Goal: Information Seeking & Learning: Learn about a topic

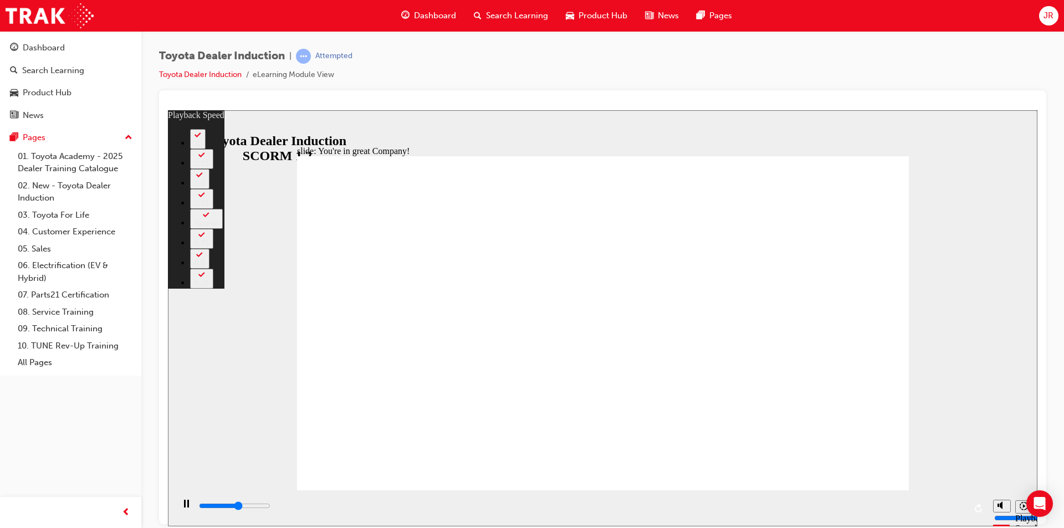
type input "4200"
type input "0"
type input "4500"
type input "0"
type input "4800"
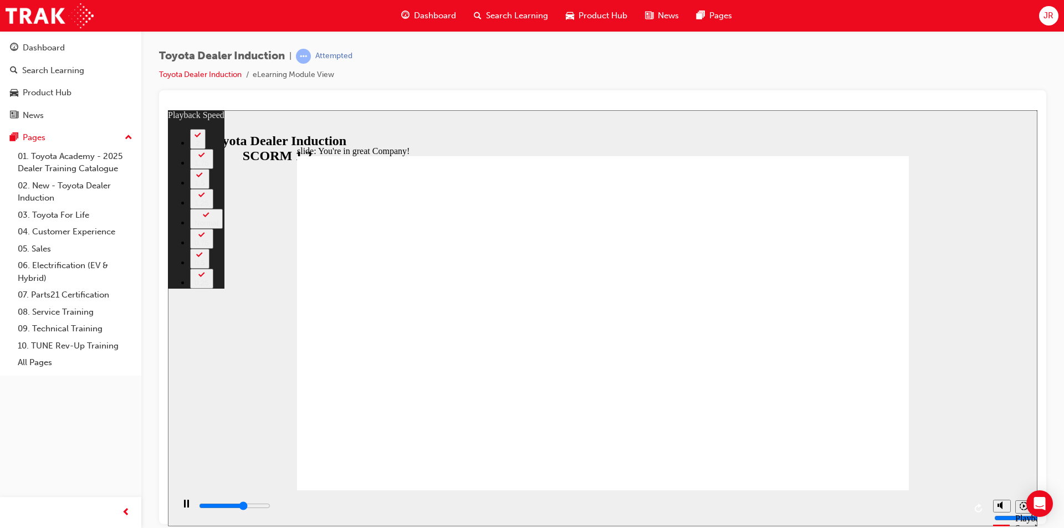
type input "1"
type input "5000"
type input "1"
type input "5300"
type input "1"
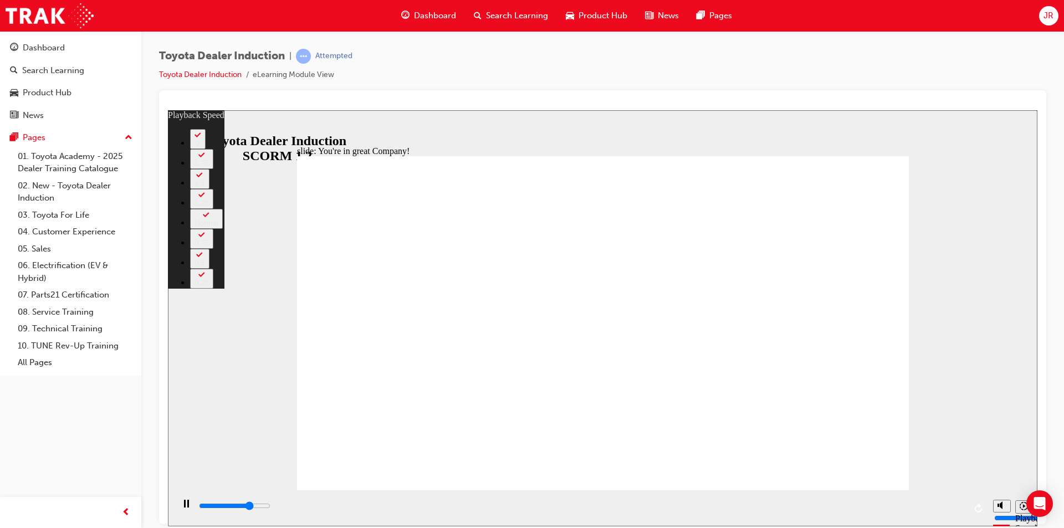
type input "5600"
type input "1"
type input "5800"
type input "2"
type input "6000"
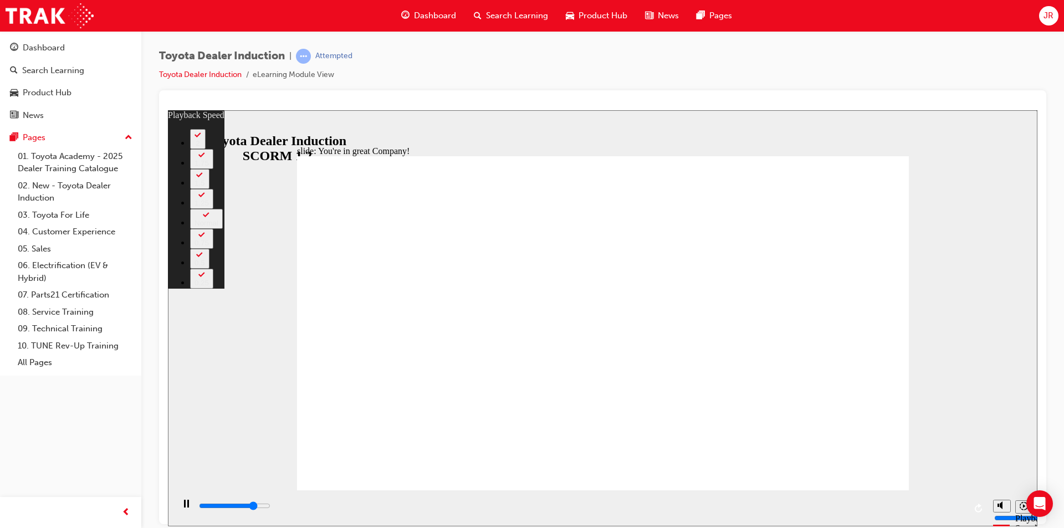
type input "30"
type input "6000"
type input "30"
type input "6000"
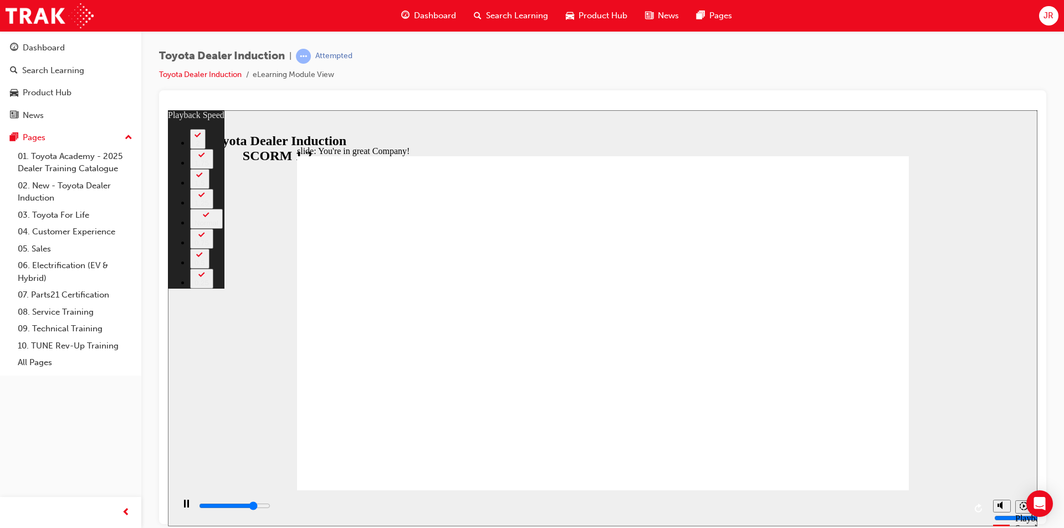
type input "30"
type input "6300"
type input "30"
type input "6600"
type input "30"
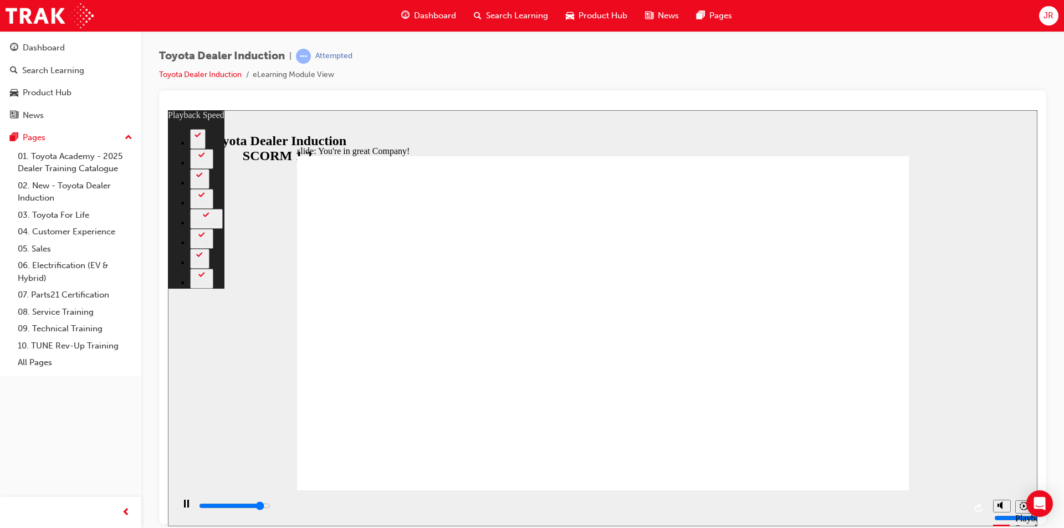
type input "6900"
type input "30"
type input "7100"
type input "31"
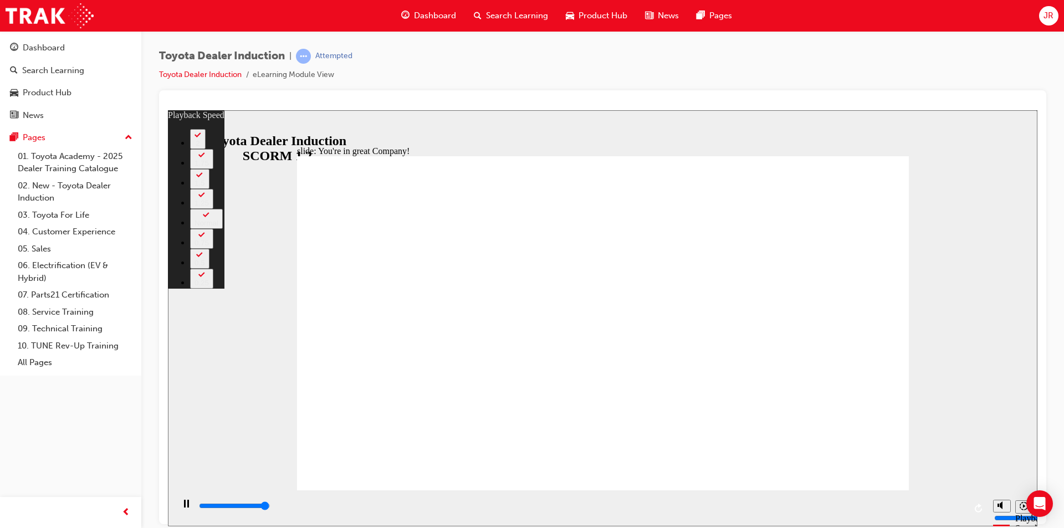
type input "7400"
type input "31"
type input "7400"
type input "50"
type input "7400"
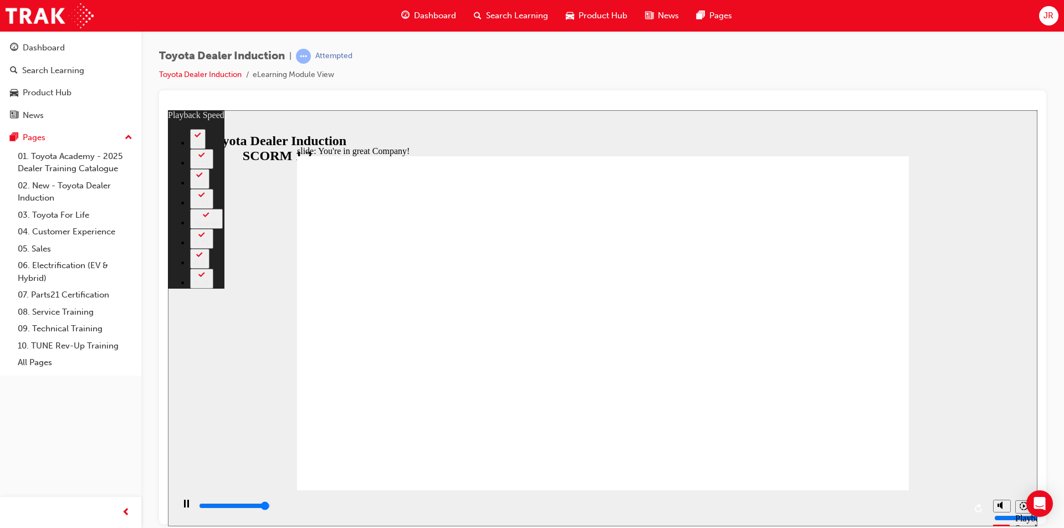
type input "50"
type input "7500"
type input "50"
type input "7500"
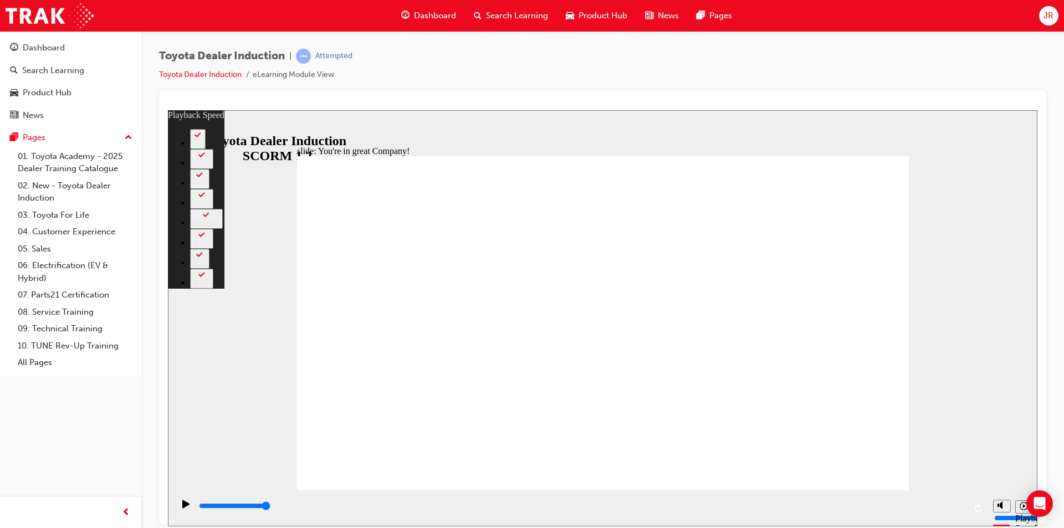
type input "156"
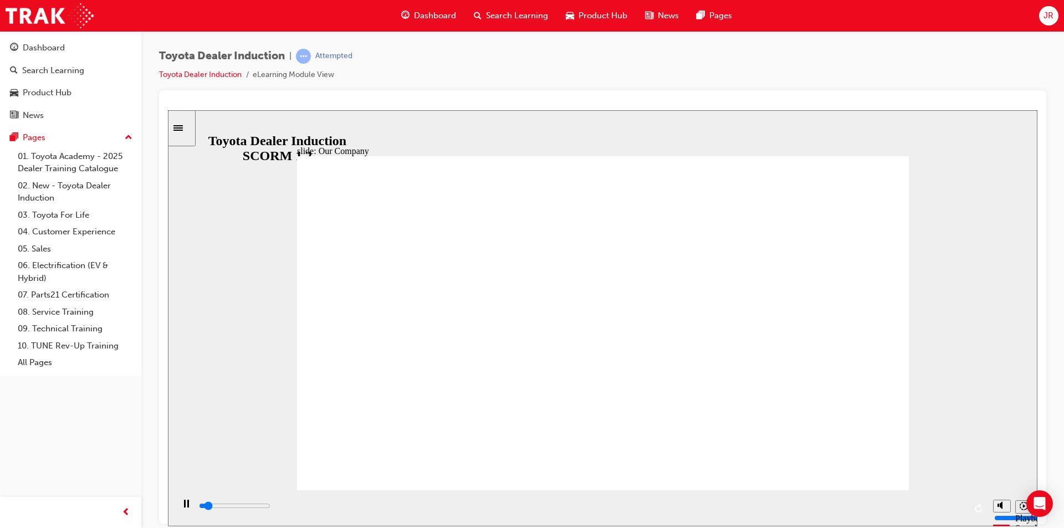
click at [662, 505] on div "playback controls" at bounding box center [582, 506] width 768 height 12
click at [270, 507] on input "slide progress" at bounding box center [234, 505] width 71 height 9
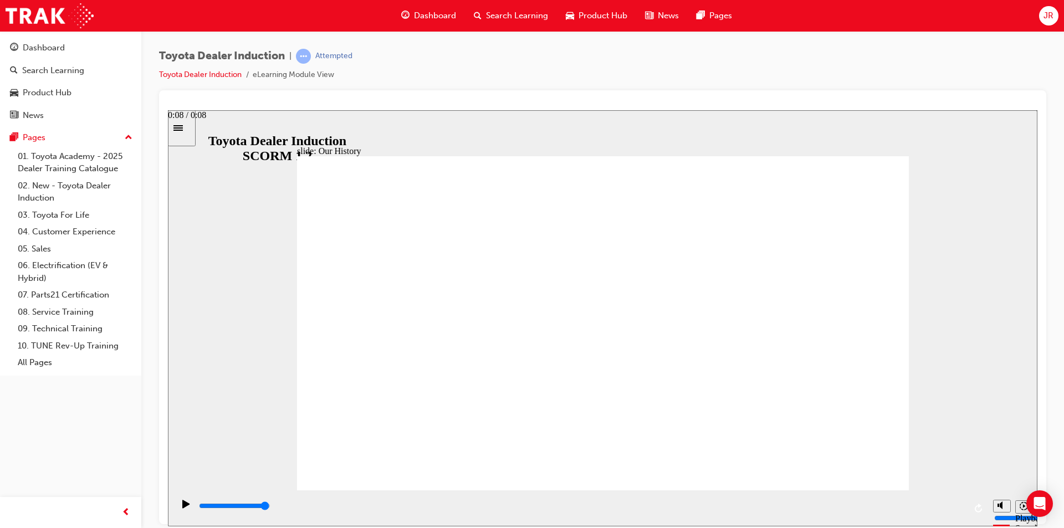
click at [270, 507] on input "slide progress" at bounding box center [234, 505] width 71 height 9
drag, startPoint x: 713, startPoint y: 399, endPoint x: 433, endPoint y: 345, distance: 284.4
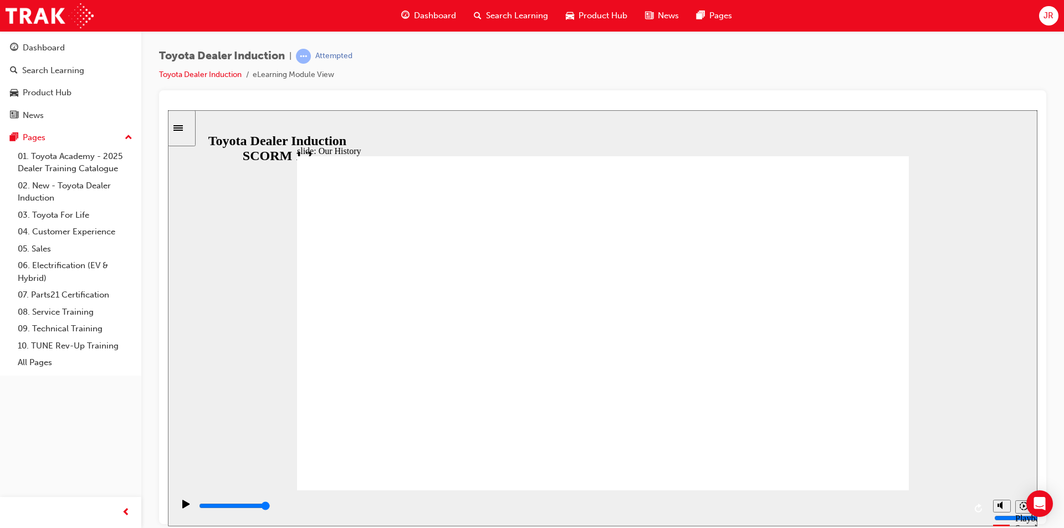
drag, startPoint x: 680, startPoint y: 359, endPoint x: 573, endPoint y: 366, distance: 107.2
drag, startPoint x: 598, startPoint y: 422, endPoint x: 396, endPoint y: 391, distance: 204.7
drag, startPoint x: 438, startPoint y: 418, endPoint x: 732, endPoint y: 414, distance: 293.2
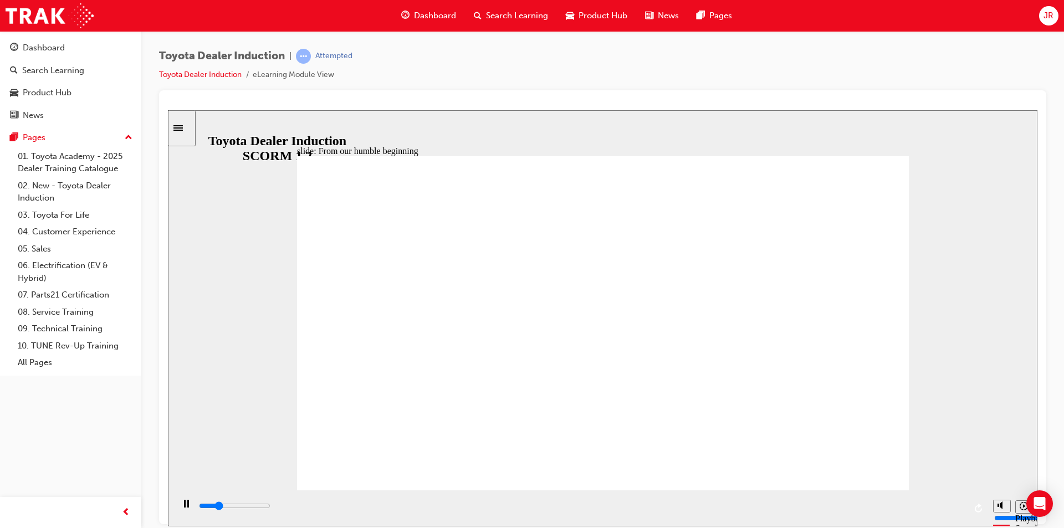
click at [739, 502] on div "playback controls" at bounding box center [582, 508] width 768 height 17
click at [958, 510] on div "playback controls" at bounding box center [582, 506] width 768 height 12
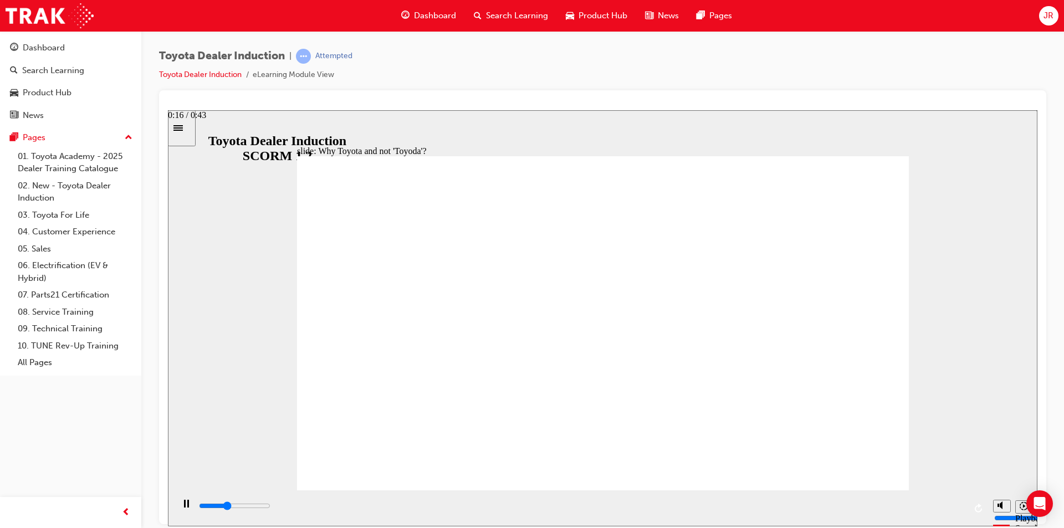
click at [493, 503] on div "playback controls" at bounding box center [582, 508] width 768 height 17
drag, startPoint x: 759, startPoint y: 508, endPoint x: 813, endPoint y: 502, distance: 54.6
click at [759, 509] on div "playback controls" at bounding box center [582, 506] width 768 height 12
click at [270, 508] on input "slide progress" at bounding box center [234, 505] width 71 height 9
click at [954, 505] on div "playback controls" at bounding box center [582, 506] width 768 height 12
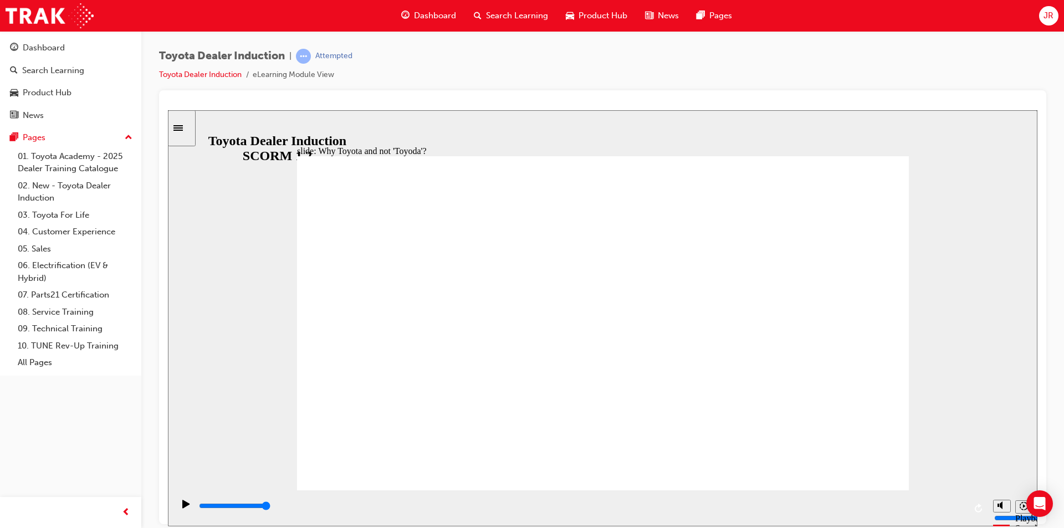
click at [666, 511] on div "playback controls" at bounding box center [582, 506] width 768 height 12
click at [790, 506] on div "playback controls" at bounding box center [582, 506] width 768 height 12
click at [947, 510] on div "playback controls" at bounding box center [582, 506] width 768 height 12
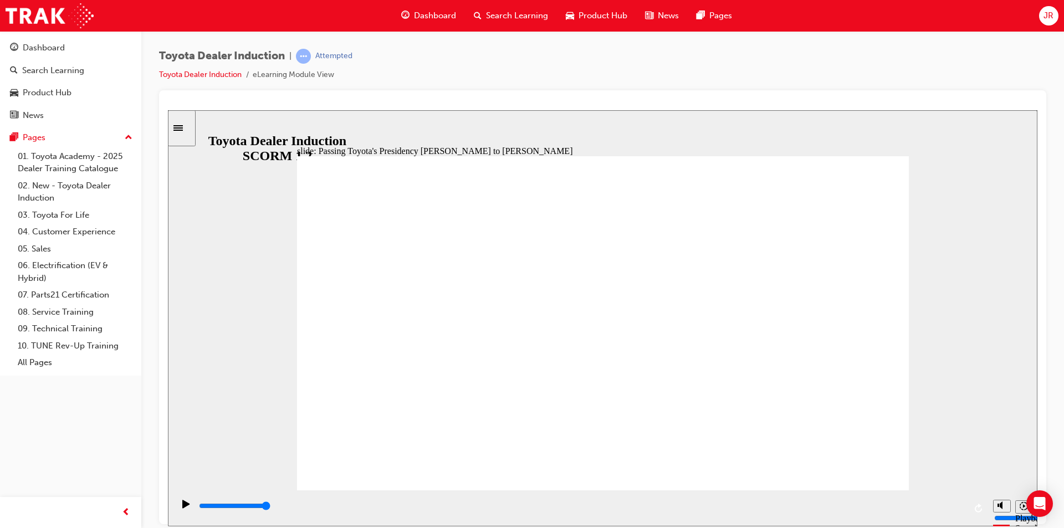
type input "5000"
radio input "true"
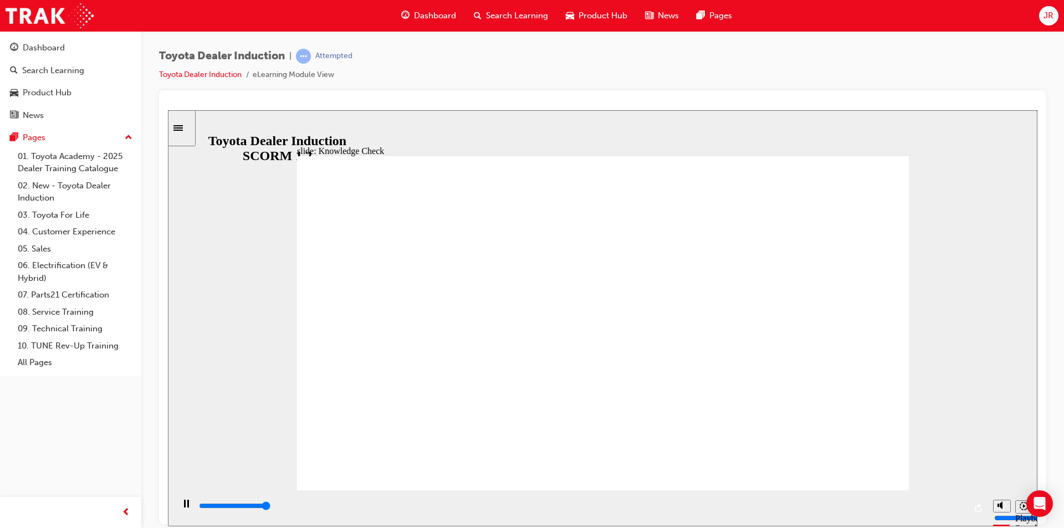
type input "5000"
radio input "true"
drag, startPoint x: 467, startPoint y: 336, endPoint x: 872, endPoint y: 177, distance: 435.0
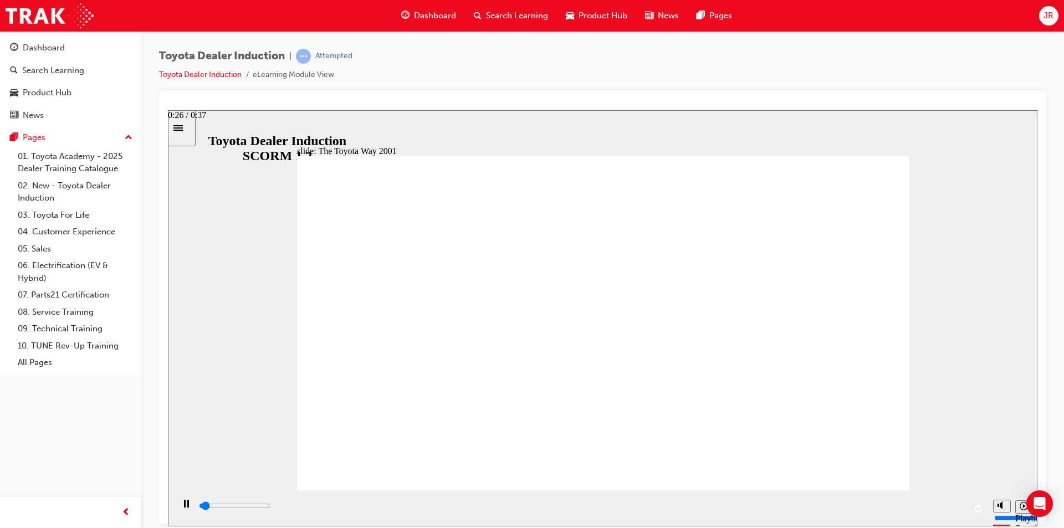
click at [270, 508] on input "slide progress" at bounding box center [234, 505] width 71 height 9
click at [270, 507] on input "slide progress" at bounding box center [234, 505] width 71 height 9
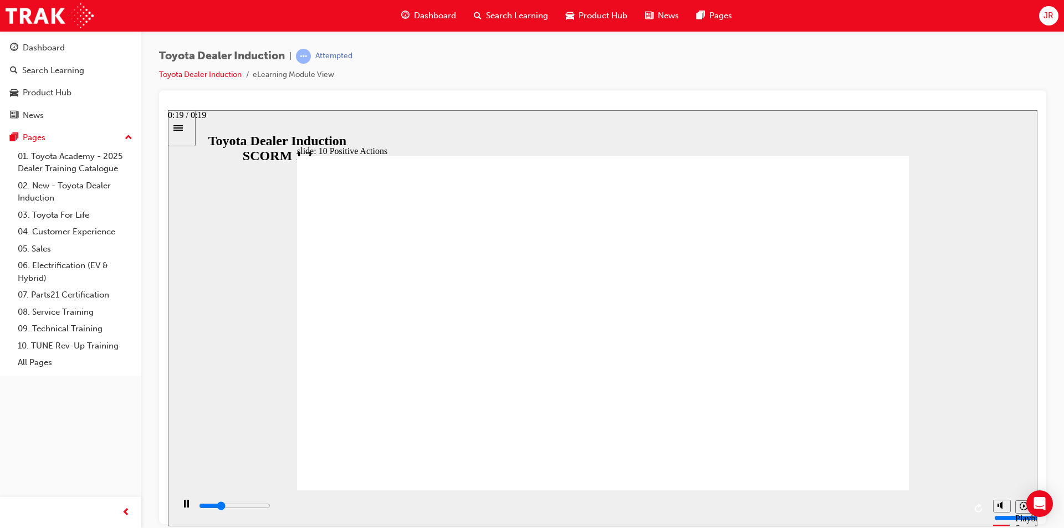
click at [270, 508] on input "slide progress" at bounding box center [234, 505] width 71 height 9
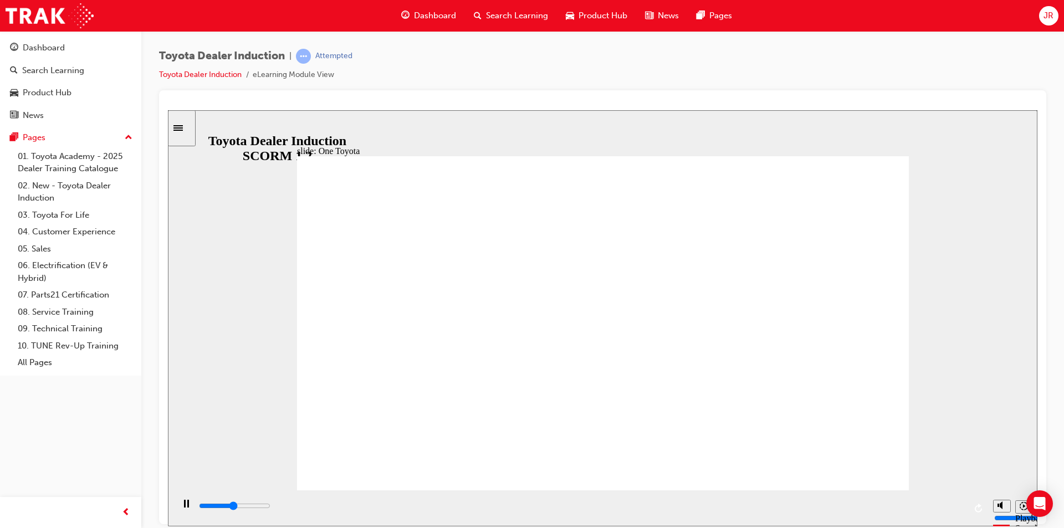
click at [898, 499] on div "playback controls" at bounding box center [580, 508] width 814 height 36
click at [270, 508] on input "slide progress" at bounding box center [234, 505] width 71 height 9
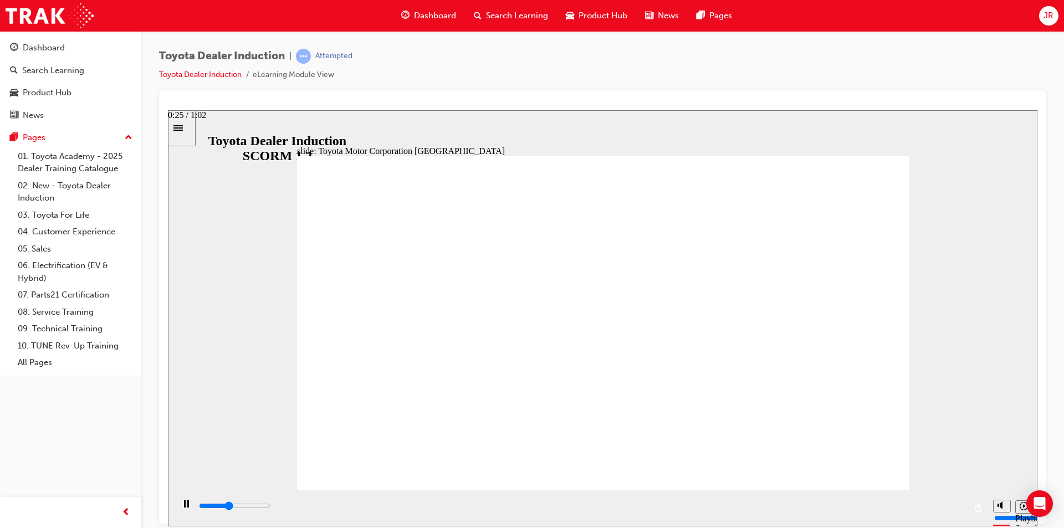
click at [270, 508] on input "slide progress" at bounding box center [234, 505] width 71 height 9
drag, startPoint x: 565, startPoint y: 508, endPoint x: 698, endPoint y: 525, distance: 134.1
click at [270, 508] on input "slide progress" at bounding box center [234, 505] width 71 height 9
click at [796, 512] on div "playback controls" at bounding box center [582, 506] width 768 height 12
click at [851, 504] on div "playback controls" at bounding box center [582, 506] width 768 height 12
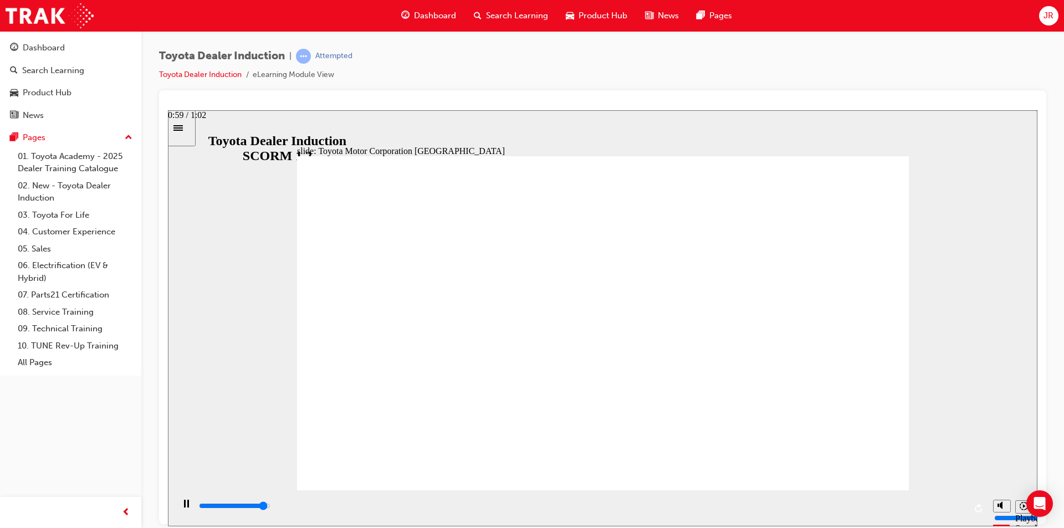
click at [930, 512] on div "playback controls" at bounding box center [582, 506] width 768 height 12
click at [957, 505] on div "playback controls" at bounding box center [582, 506] width 768 height 12
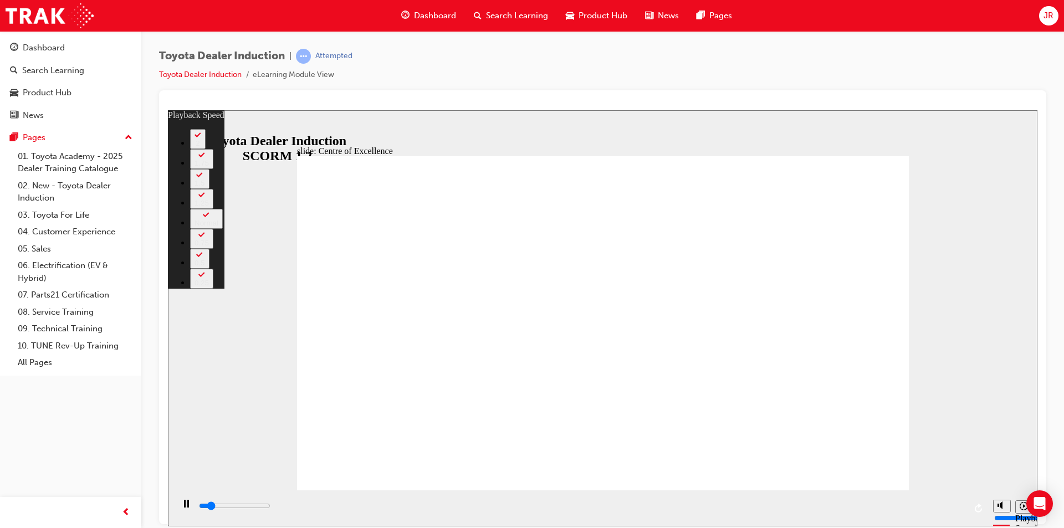
type input "1900"
type input "0"
type input "2100"
type input "0"
type input "2400"
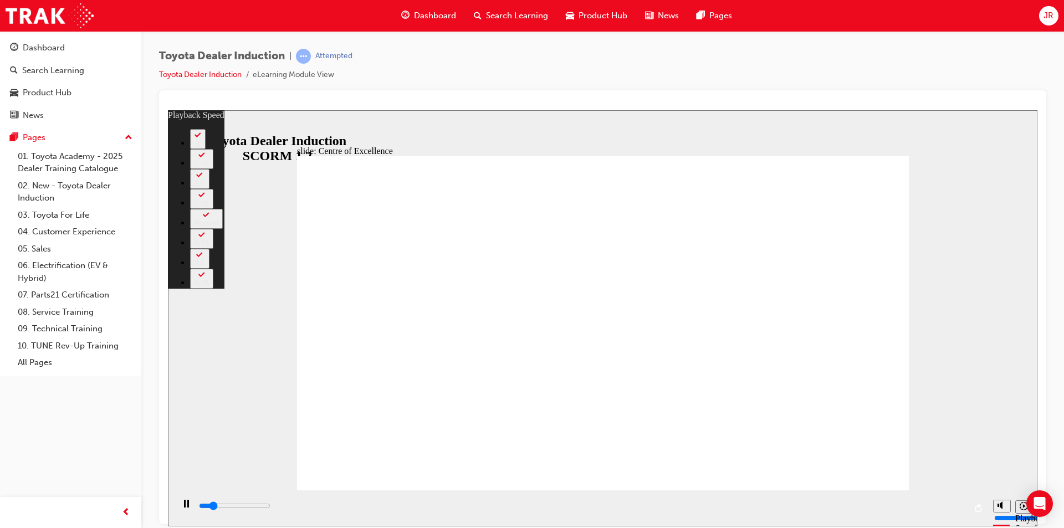
type input "1"
type input "2700"
type input "1"
type input "2900"
type input "1"
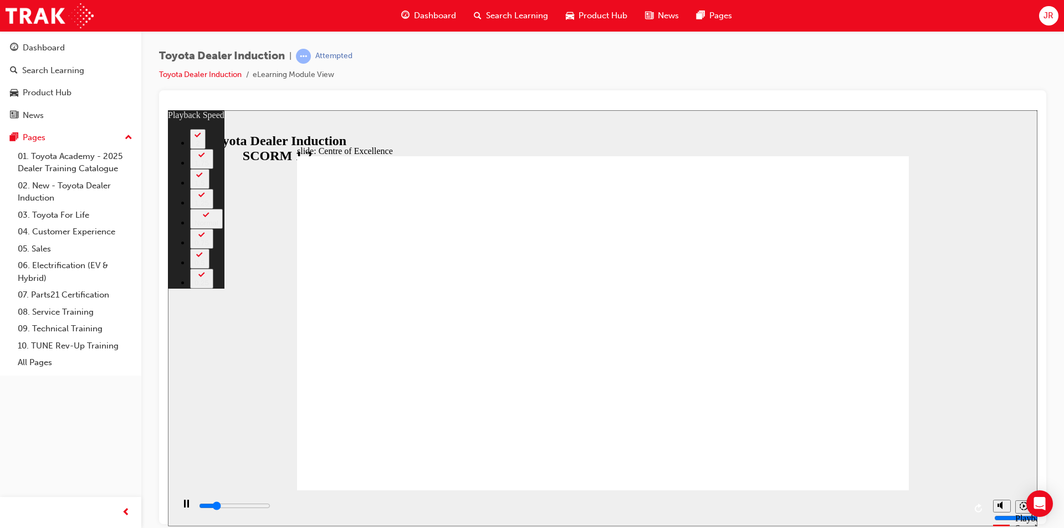
type input "3200"
type input "1"
type input "3500"
type input "2"
type input "3700"
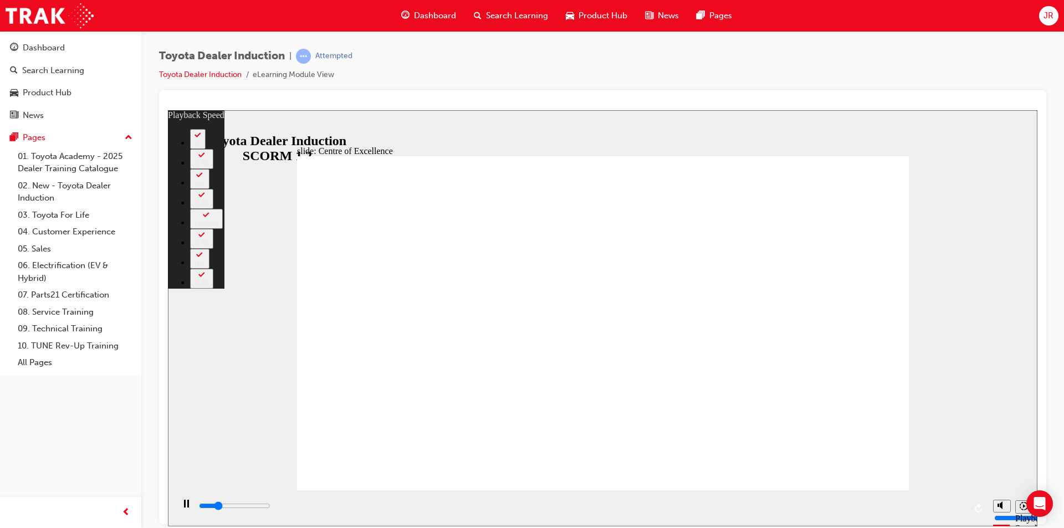
type input "2"
type input "4000"
type input "2"
type input "4300"
type input "2"
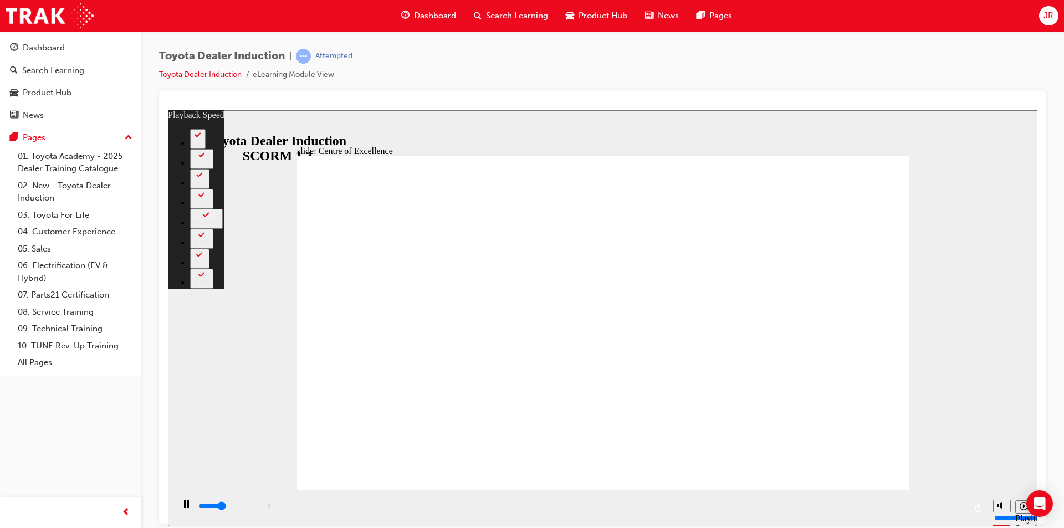
type input "4500"
type input "3"
type input "4800"
type input "3"
type input "5000"
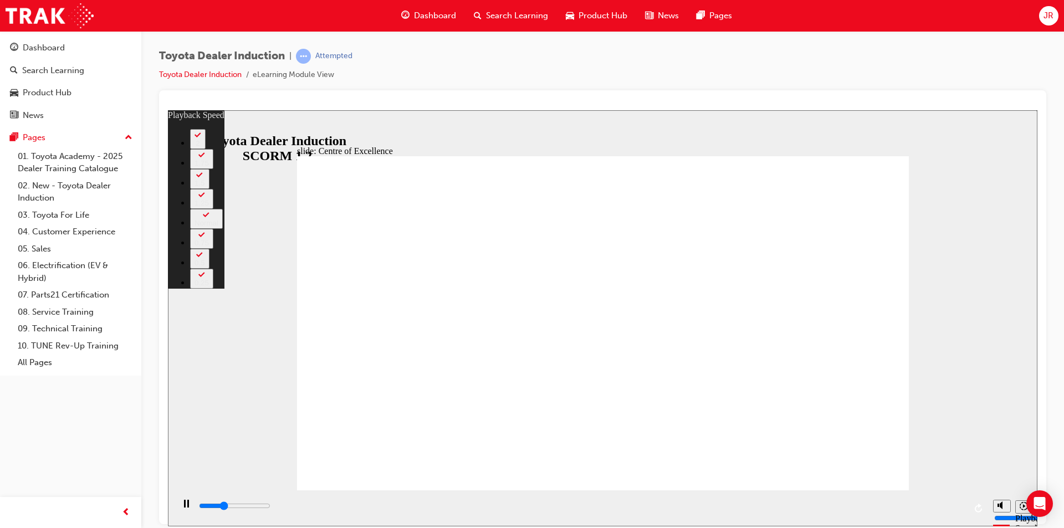
type input "3"
type input "5300"
type input "3"
type input "5600"
type input "4"
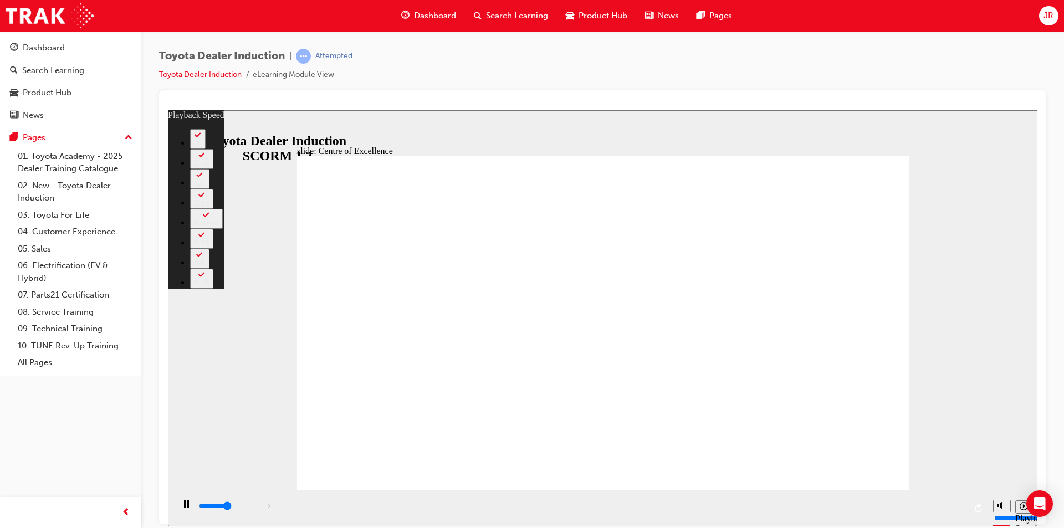
type input "5900"
type input "4"
type input "6100"
type input "4"
type input "6400"
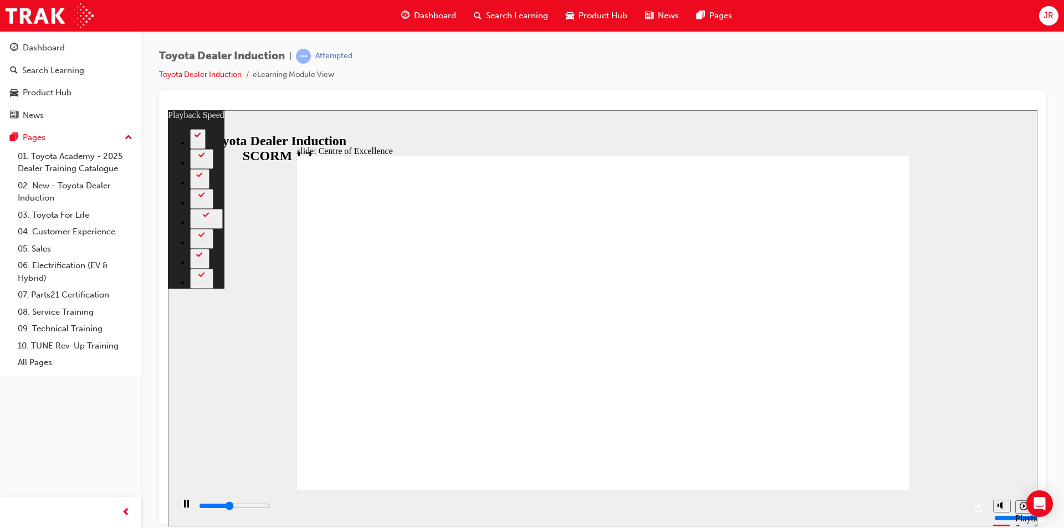
type input "5"
type input "6600"
type input "5"
type input "6900"
type input "5"
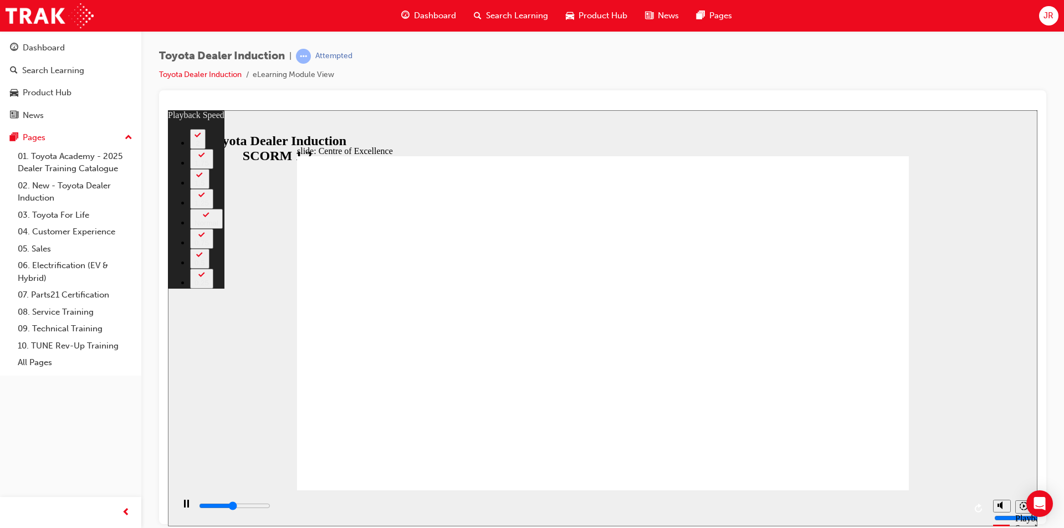
type input "7200"
type input "5"
type input "7500"
type input "6"
type input "7700"
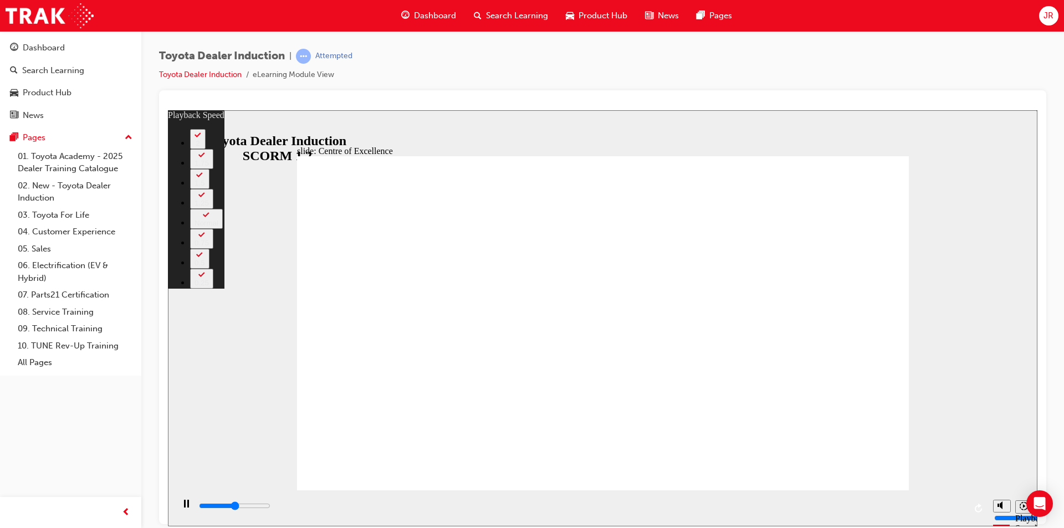
type input "6"
type input "7900"
type input "89"
type input "8000"
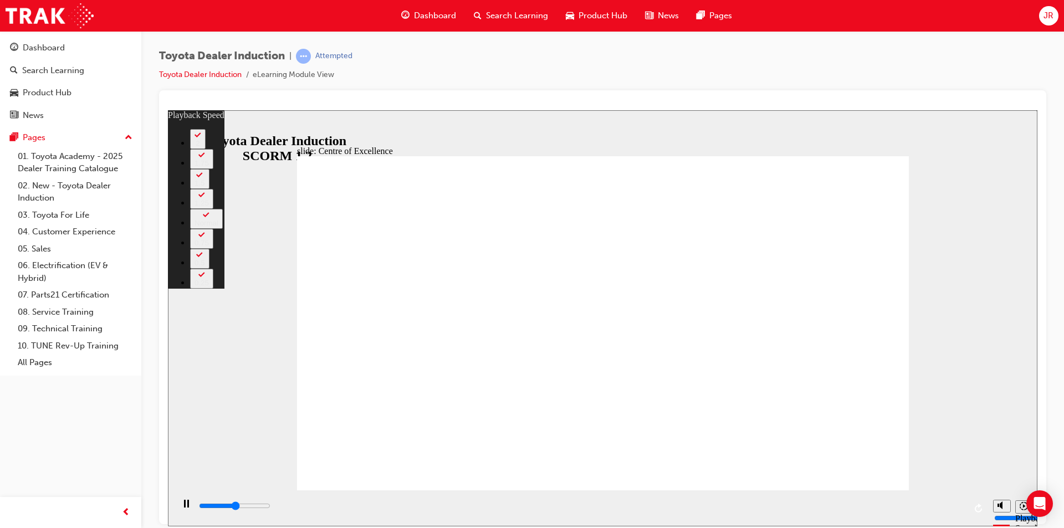
type input "89"
type input "8000"
type input "89"
type input "8200"
type input "89"
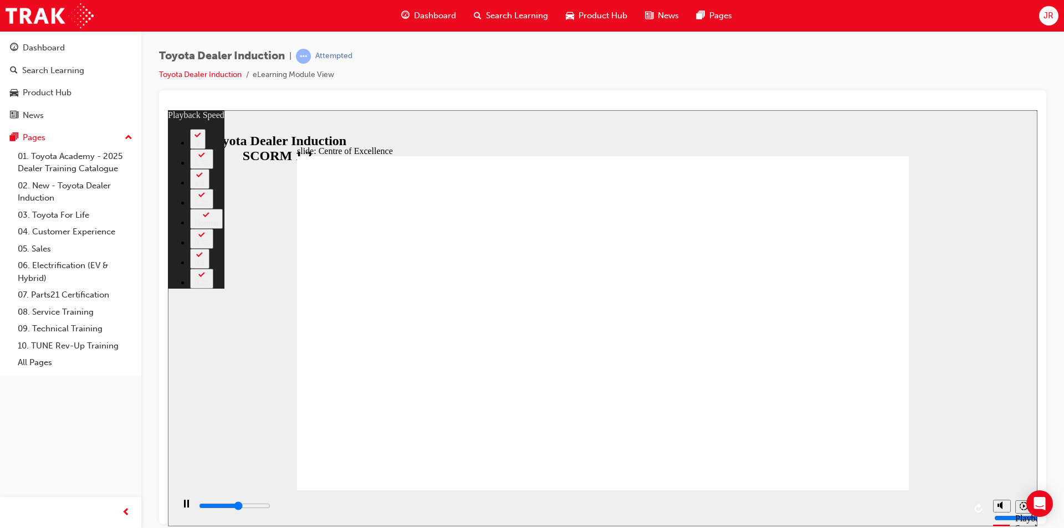
type input "8500"
type input "90"
type input "8800"
type input "90"
drag, startPoint x: 578, startPoint y: 472, endPoint x: 589, endPoint y: 469, distance: 10.9
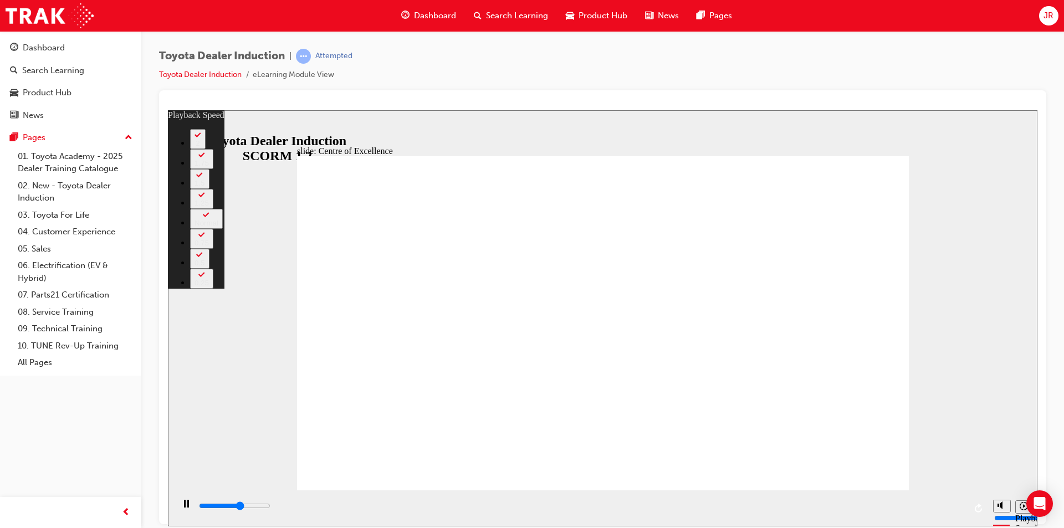
type input "9000"
type input "90"
type input "9300"
type input "90"
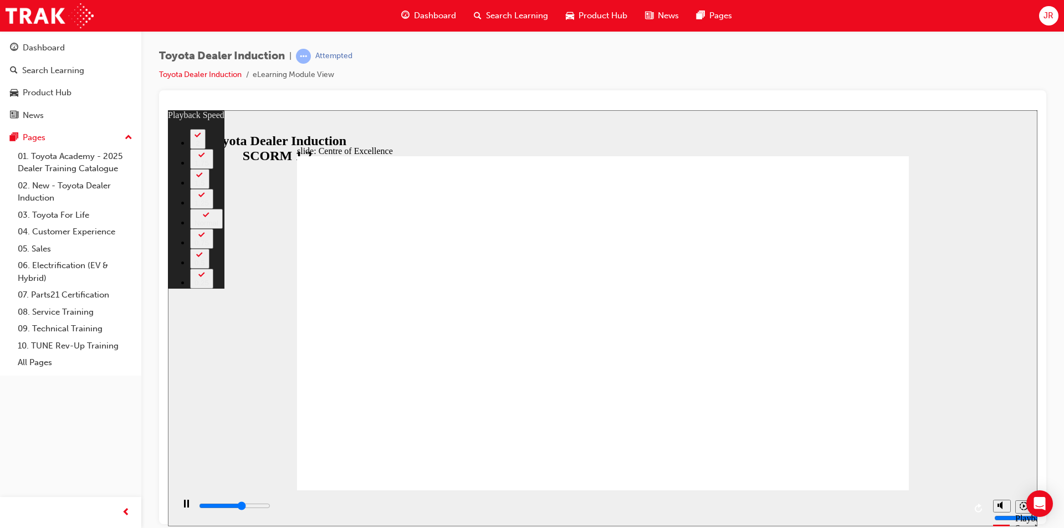
type input "9400"
type input "133"
type input "9400"
type input "133"
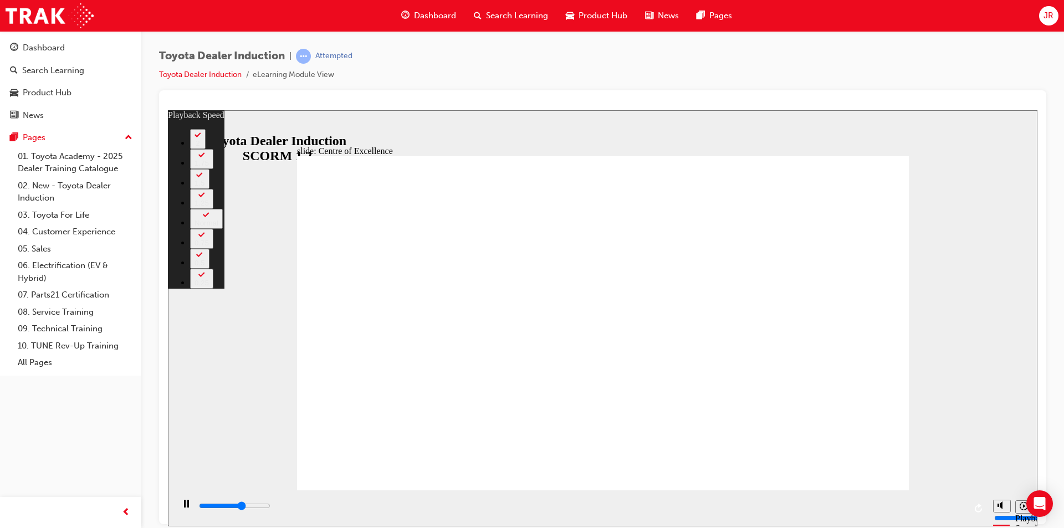
type input "9400"
type input "133"
type input "9500"
type input "133"
type input "9800"
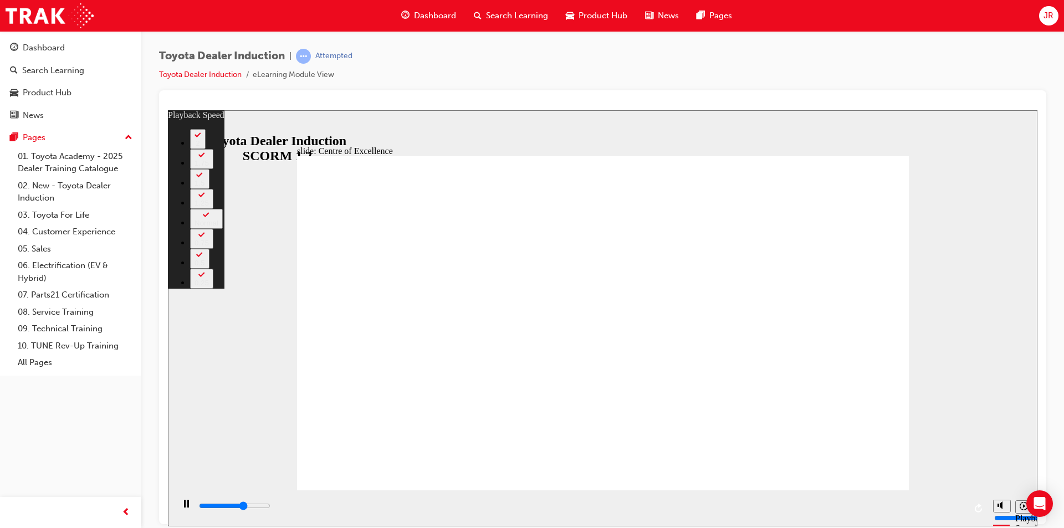
type input "133"
type input "9900"
type input "168"
type input "9900"
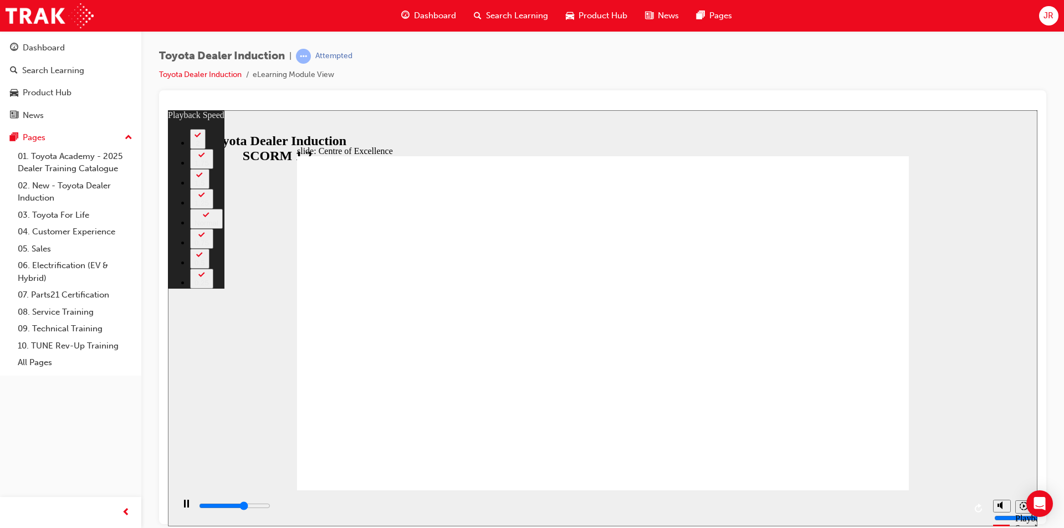
type input "168"
type input "9900"
type input "168"
type input "10200"
type input "168"
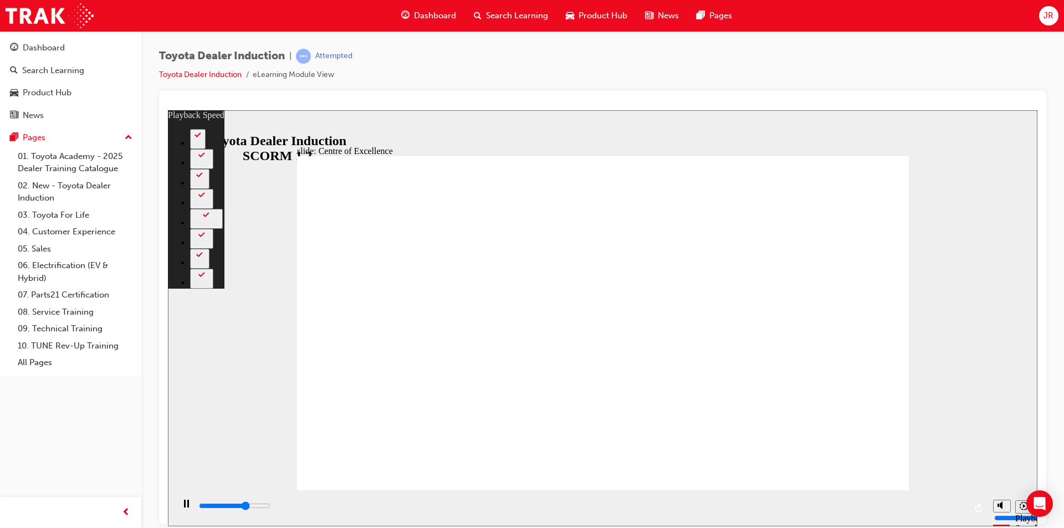
type input "10300"
type input "209"
type input "10400"
type input "209"
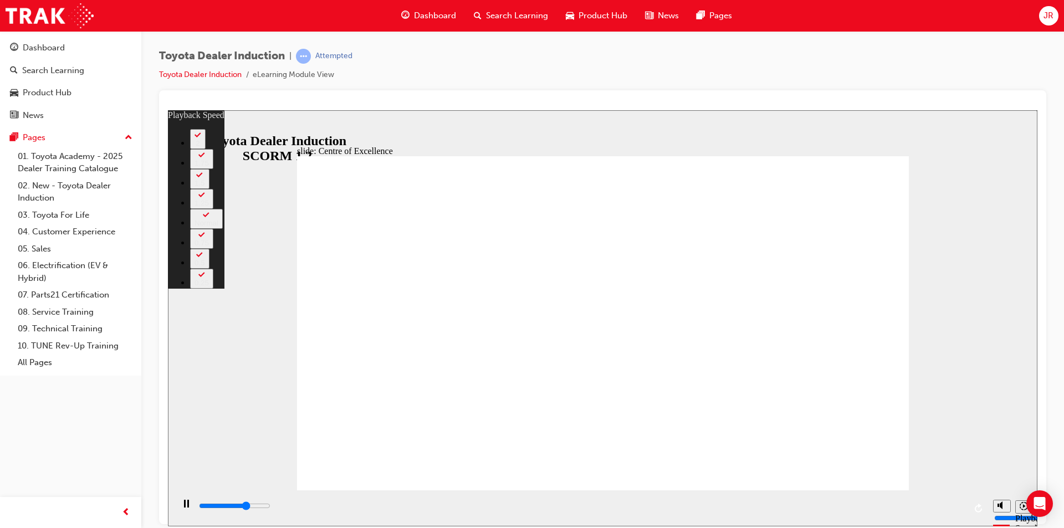
type input "10400"
type input "209"
type input "10700"
type input "209"
type input "10800"
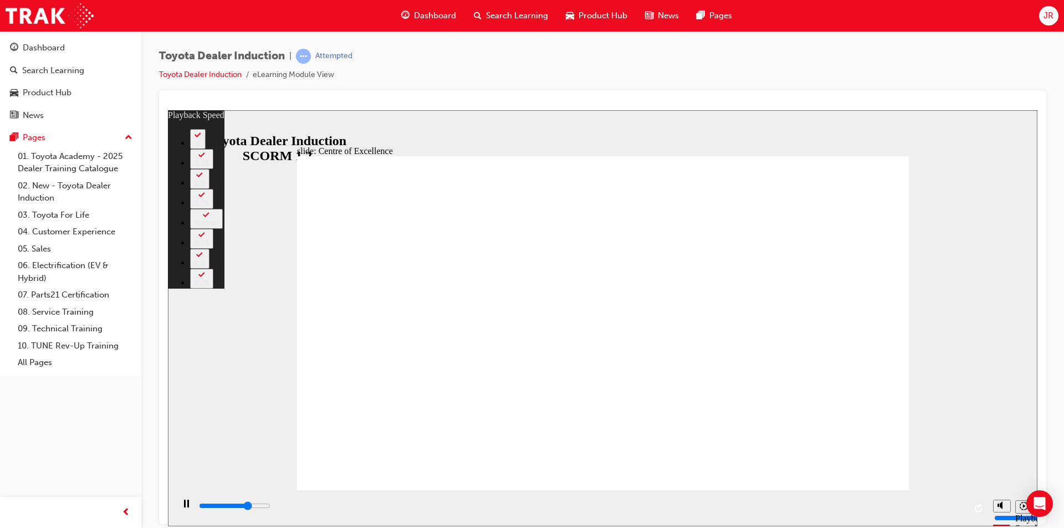
type input "209"
type input "10900"
type input "224"
type input "10900"
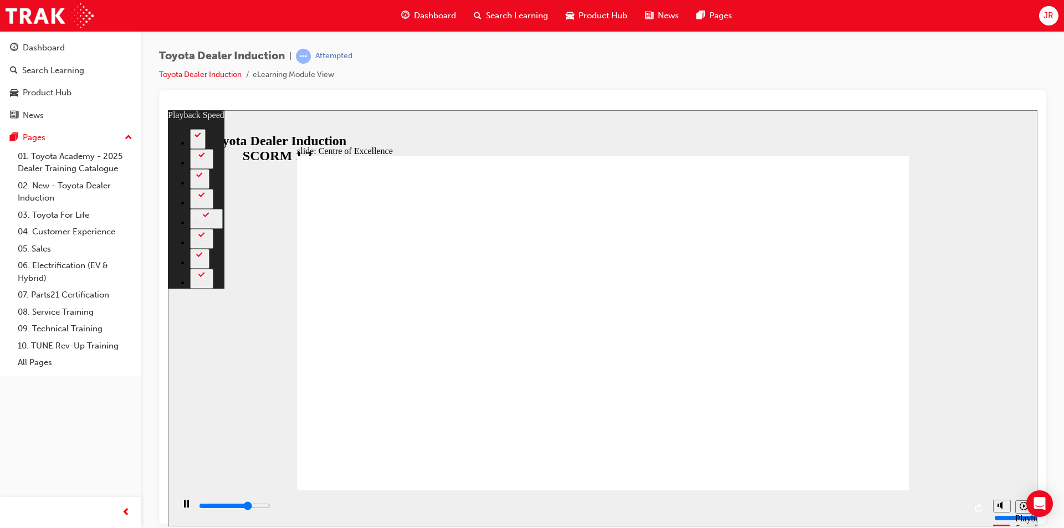
type input "224"
type input "11100"
type input "224"
type input "11400"
type input "224"
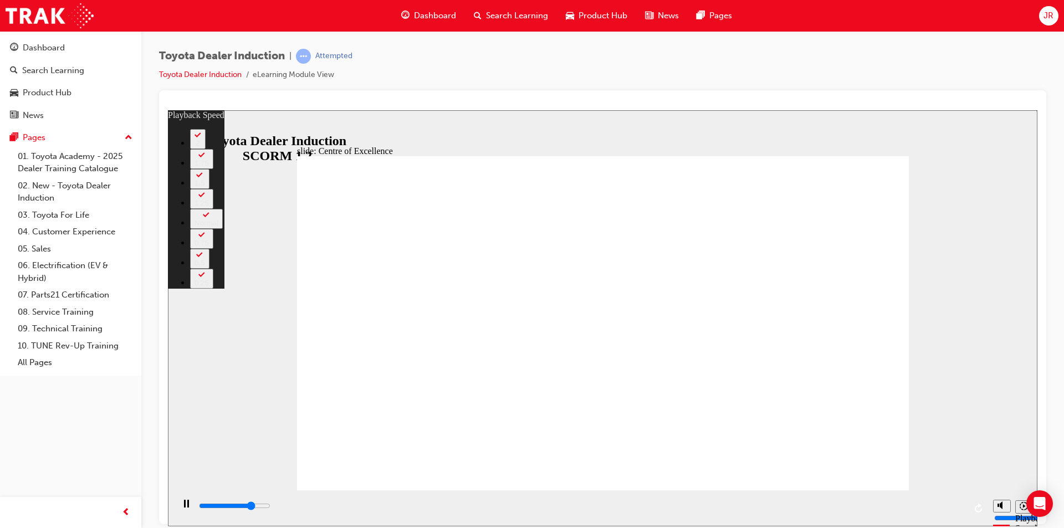
type input "11600"
type input "242"
type input "11700"
type input "242"
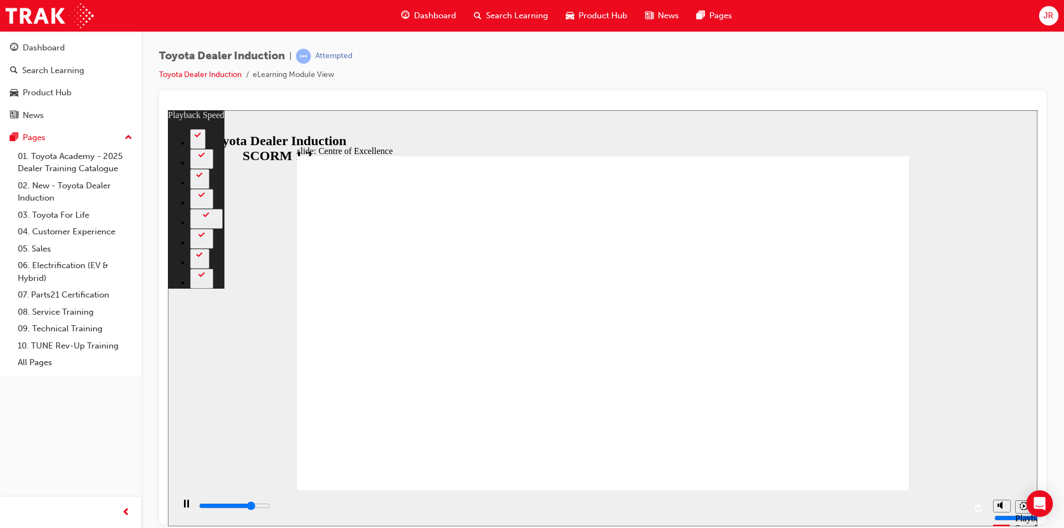
type input "11700"
type input "242"
type input "12000"
type input "242"
type input "12200"
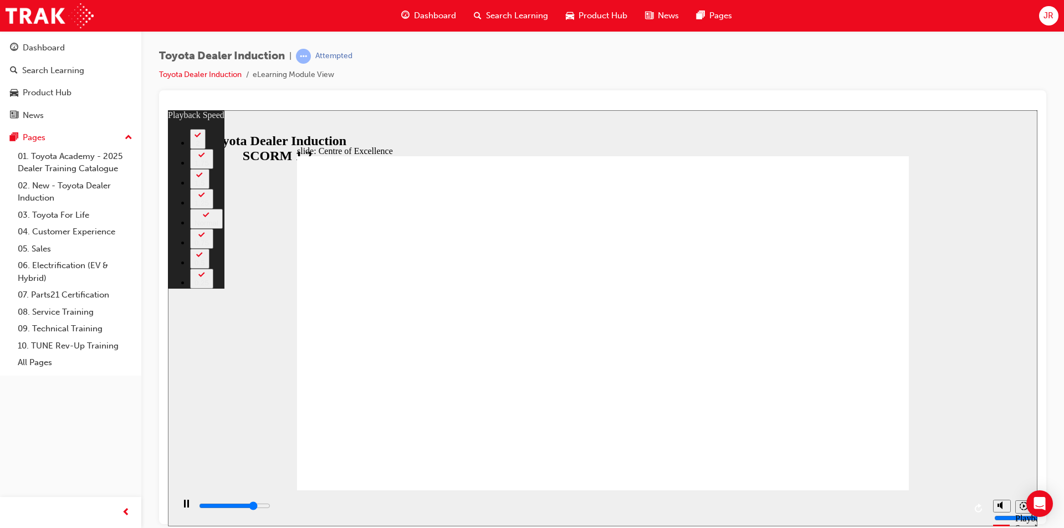
type input "242"
type input "12500"
type input "242"
type input "12800"
type input "243"
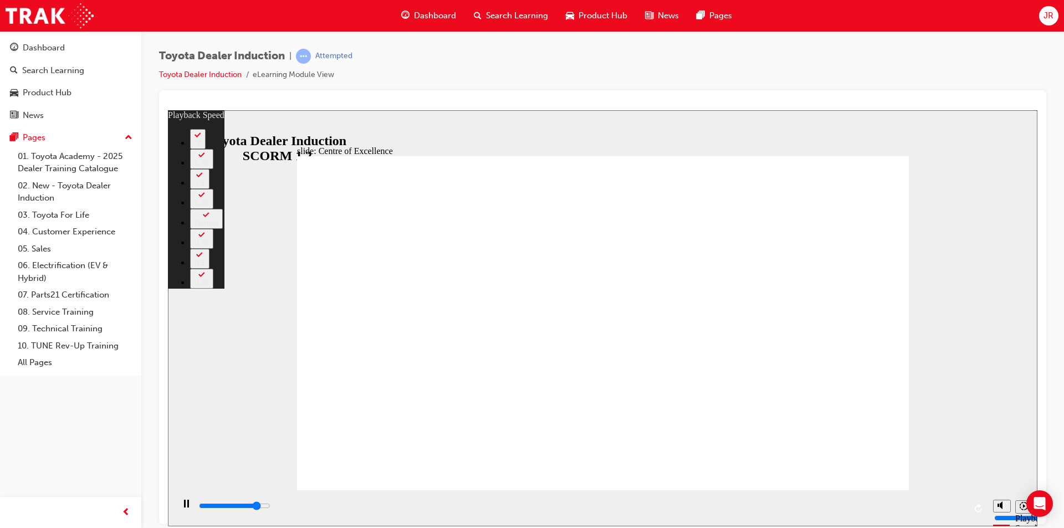
type input "13000"
type input "243"
type input "13200"
type input "243"
type input "13300"
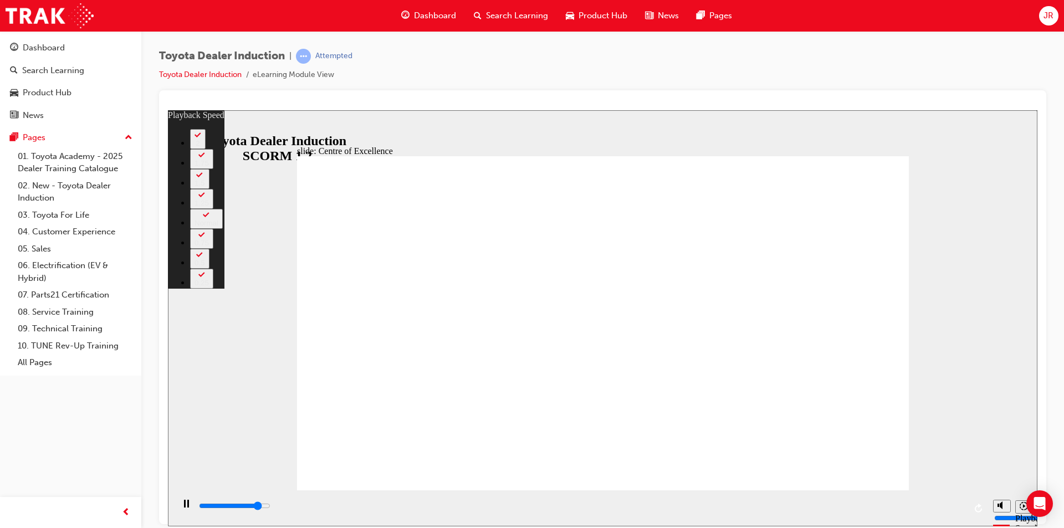
type input "243"
type input "13600"
type input "243"
type input "13800"
type input "244"
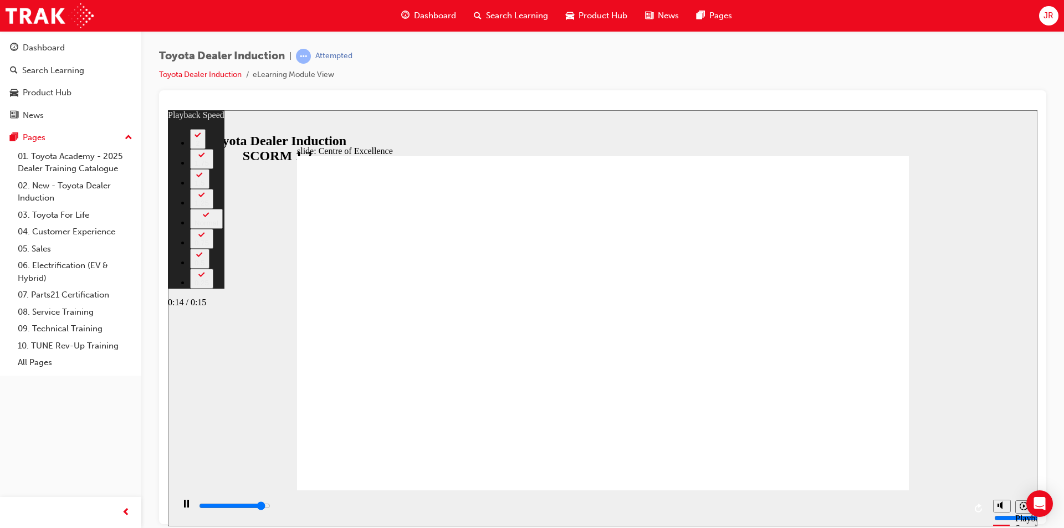
type input "14100"
type input "244"
type input "14400"
type input "244"
type input "14600"
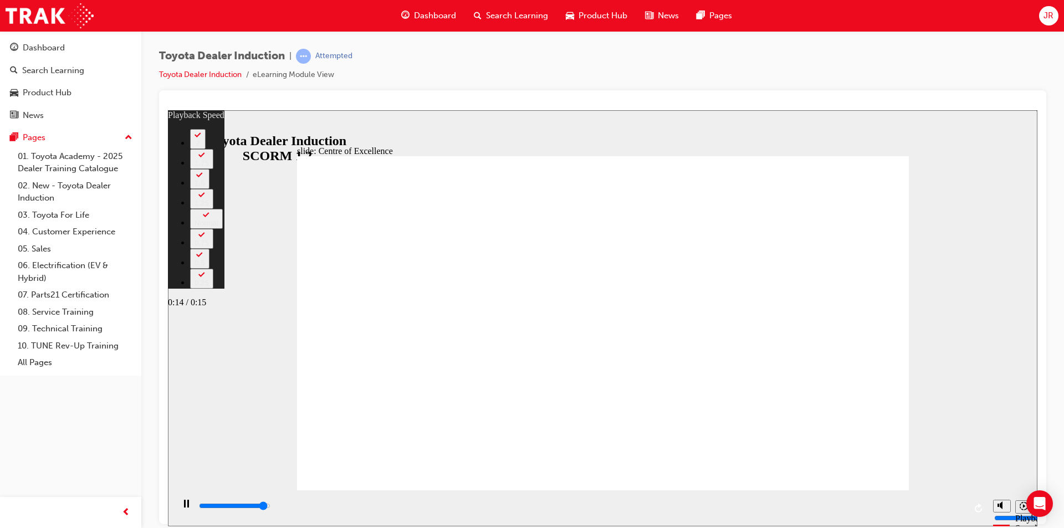
type input "244"
type input "14900"
type input "245"
type input "15200"
type input "245"
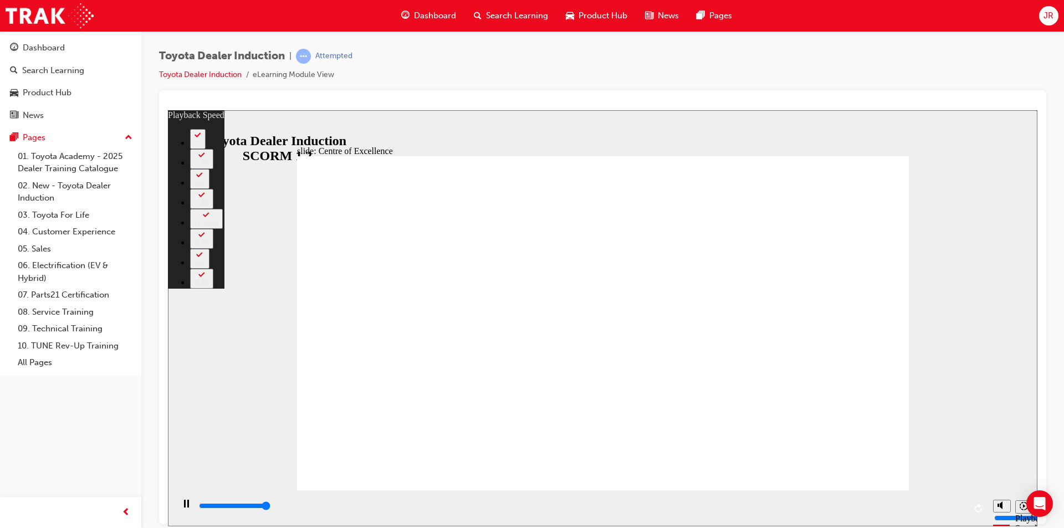
type input "15300"
type input "248"
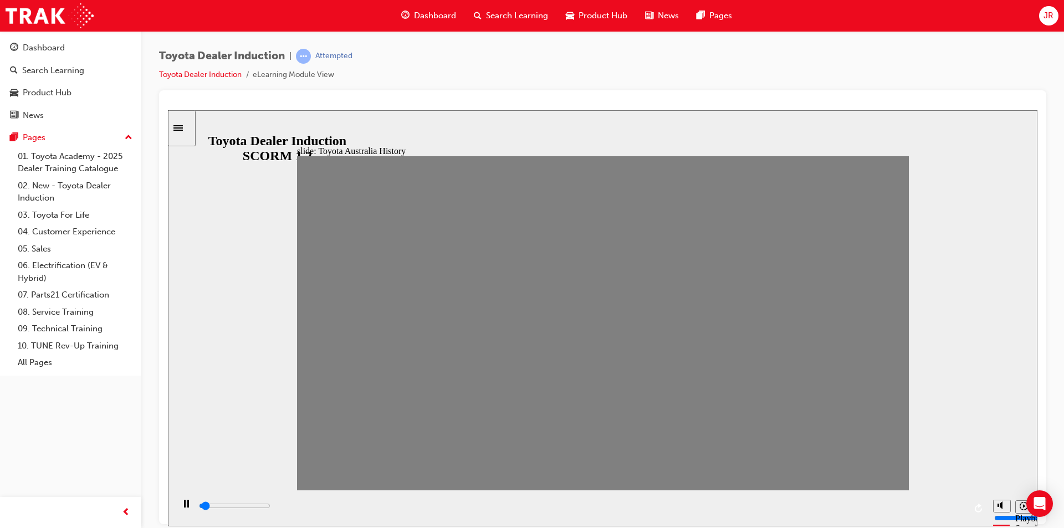
drag, startPoint x: 322, startPoint y: 329, endPoint x: 888, endPoint y: 332, distance: 565.8
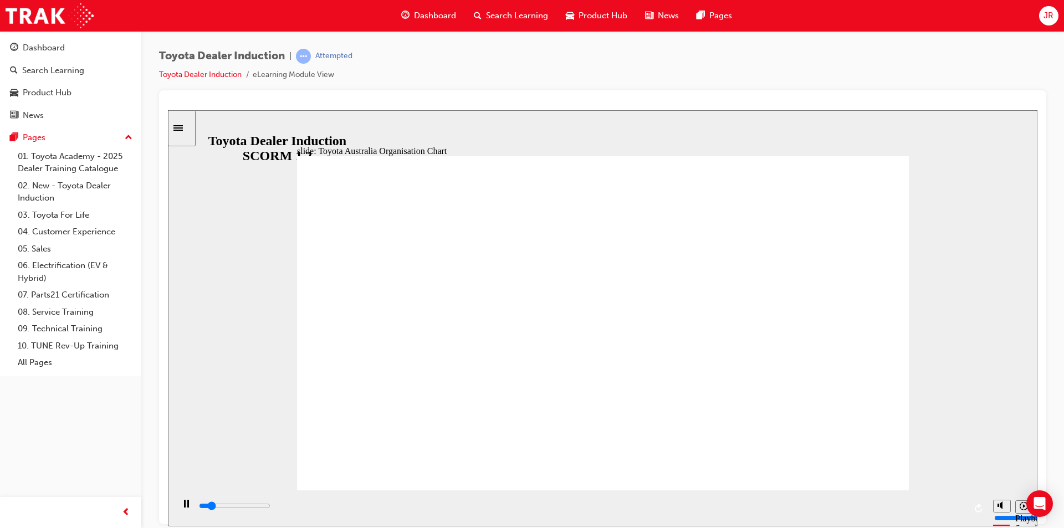
click at [270, 508] on input "slide progress" at bounding box center [234, 505] width 71 height 9
click at [867, 511] on div "playback controls" at bounding box center [582, 506] width 768 height 12
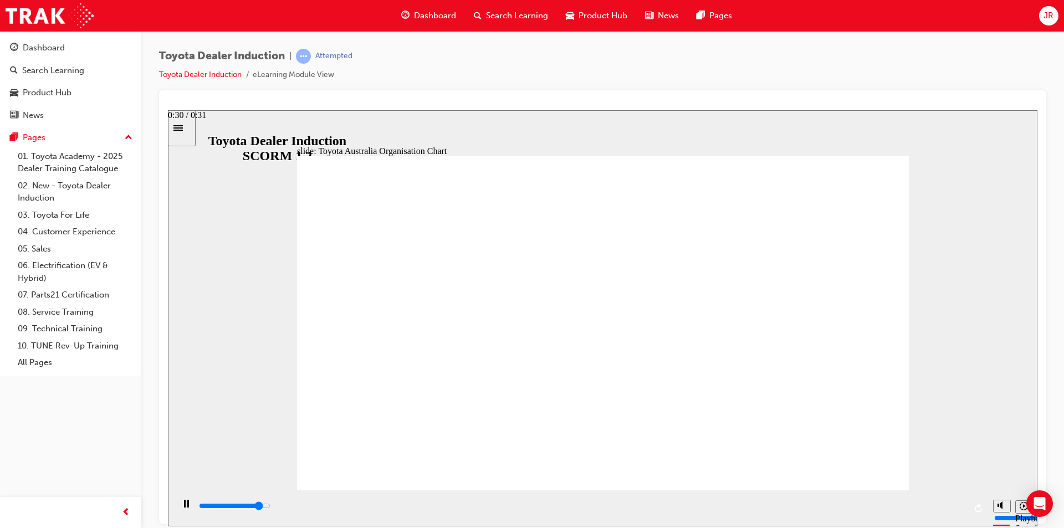
click at [270, 508] on input "slide progress" at bounding box center [234, 505] width 71 height 9
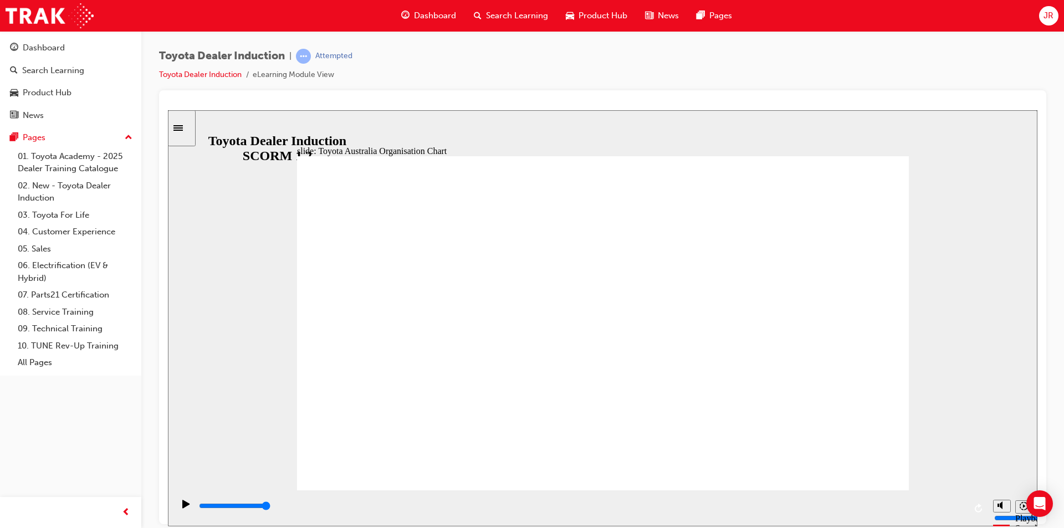
type input "5000"
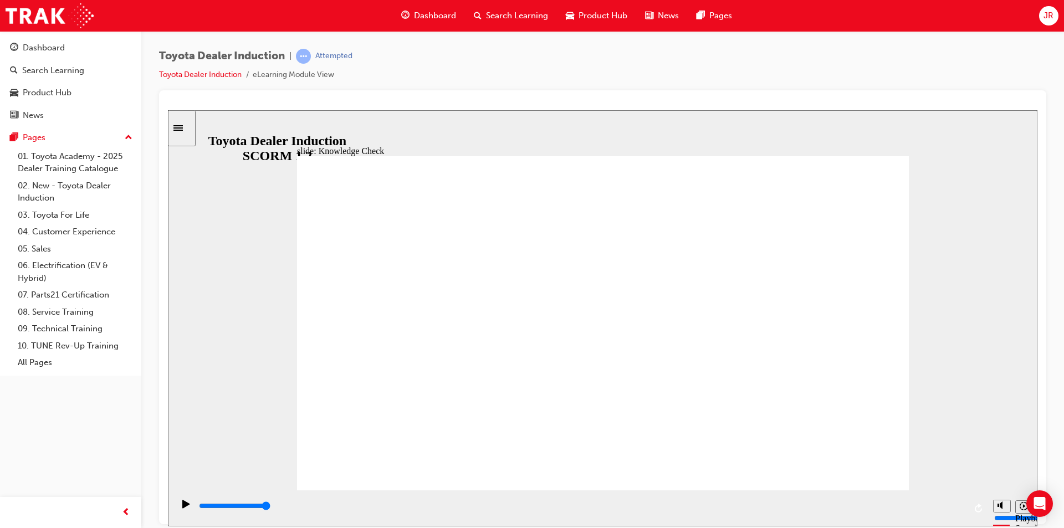
radio input "true"
type input "5000"
radio input "true"
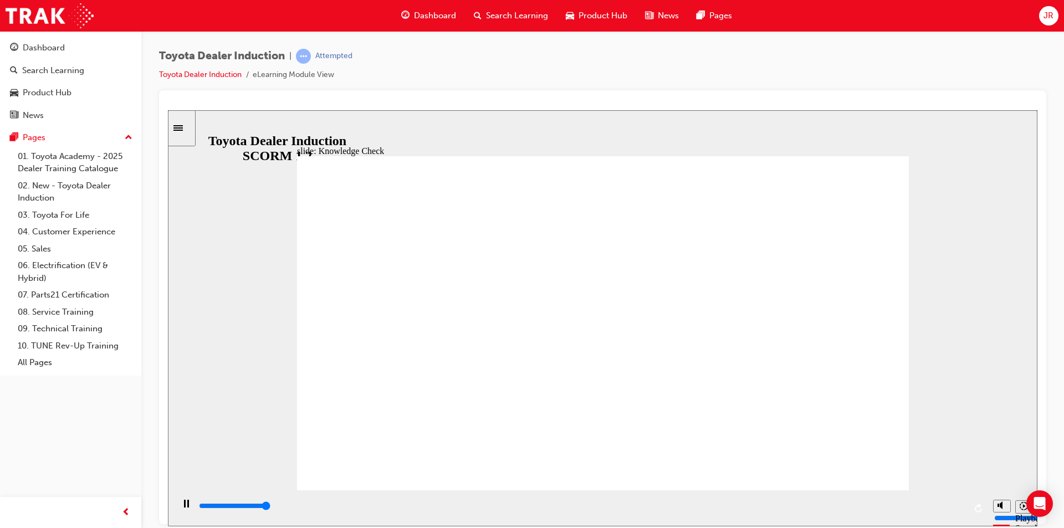
type input "5000"
radio input "true"
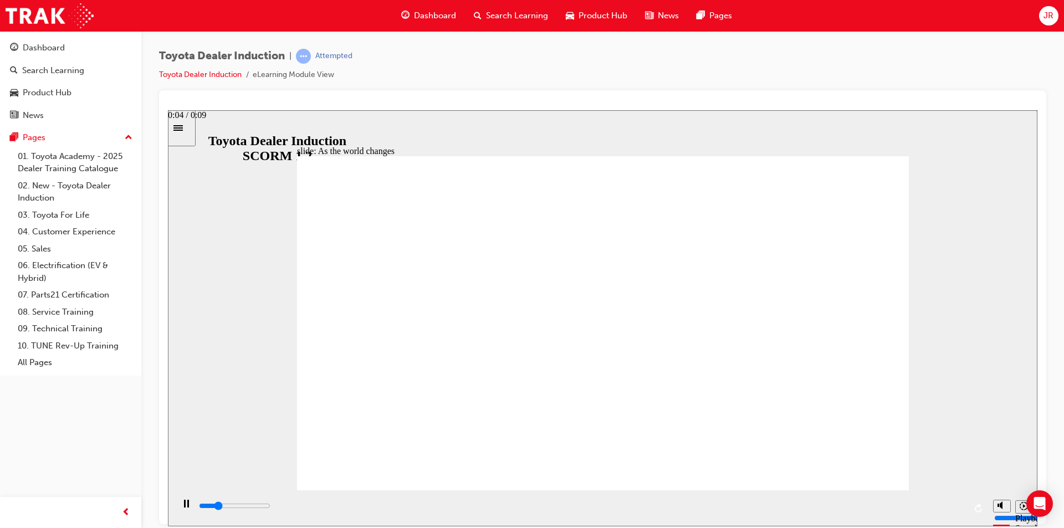
click at [572, 496] on div "playback controls" at bounding box center [580, 508] width 814 height 36
click at [570, 509] on div "playback controls" at bounding box center [582, 506] width 768 height 12
click at [725, 506] on div "playback controls" at bounding box center [582, 506] width 768 height 12
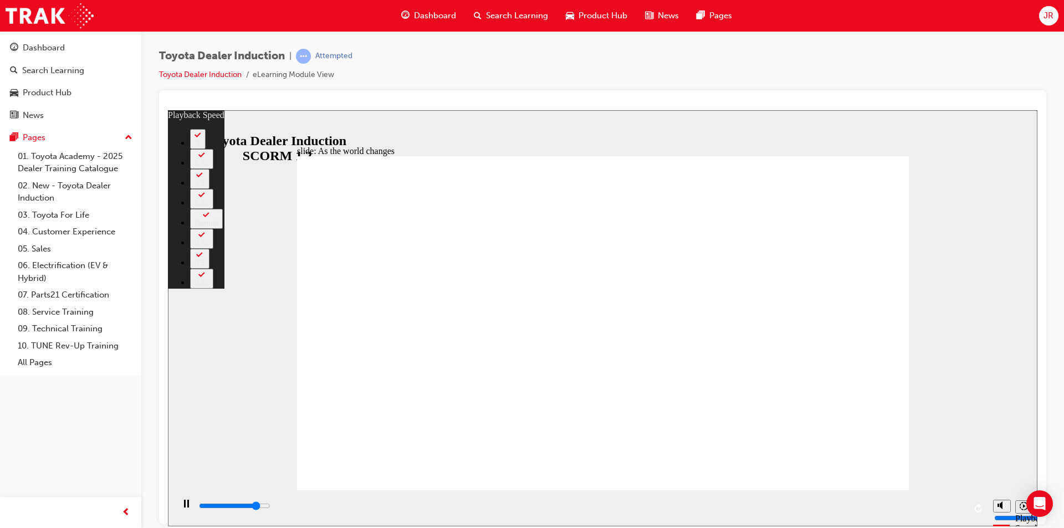
type input "7800"
type input "0"
type input "8000"
type input "0"
type input "8300"
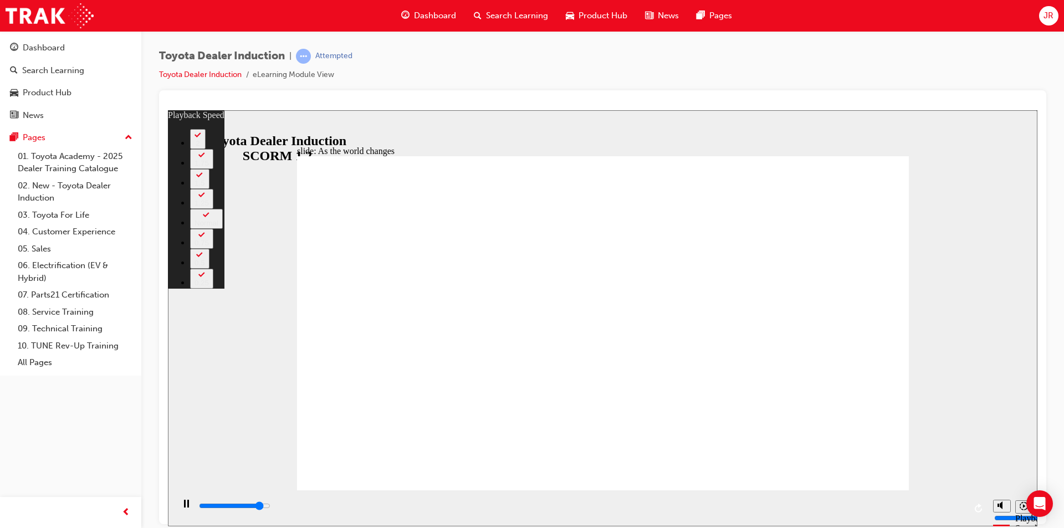
type input "1"
type input "8500"
type input "1"
type input "8800"
type input "1"
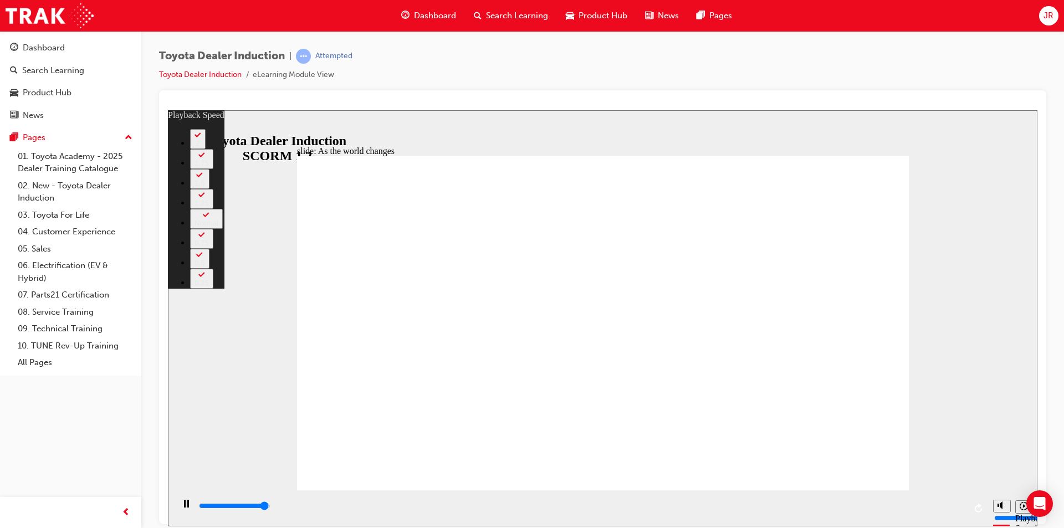
type input "9100"
type input "1"
type input "9200"
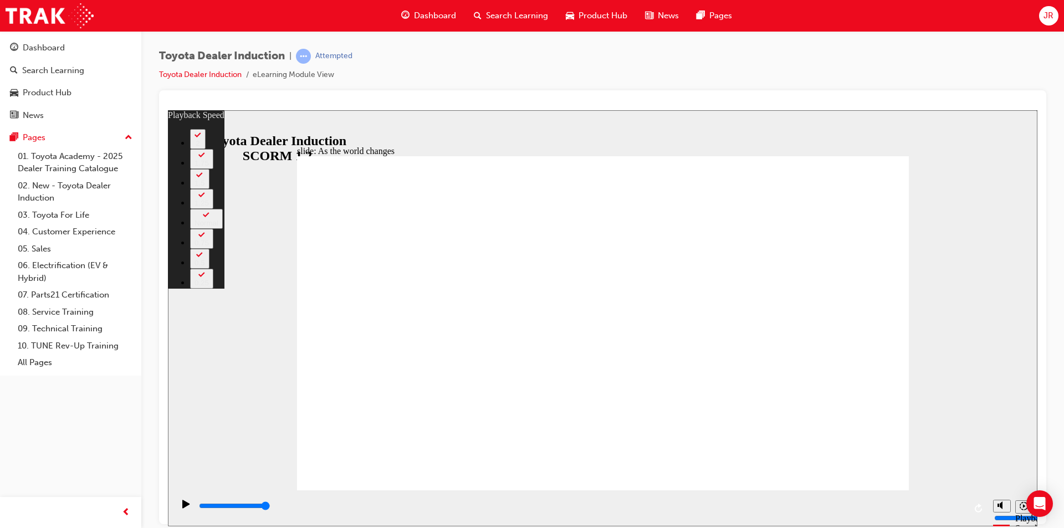
type input "128"
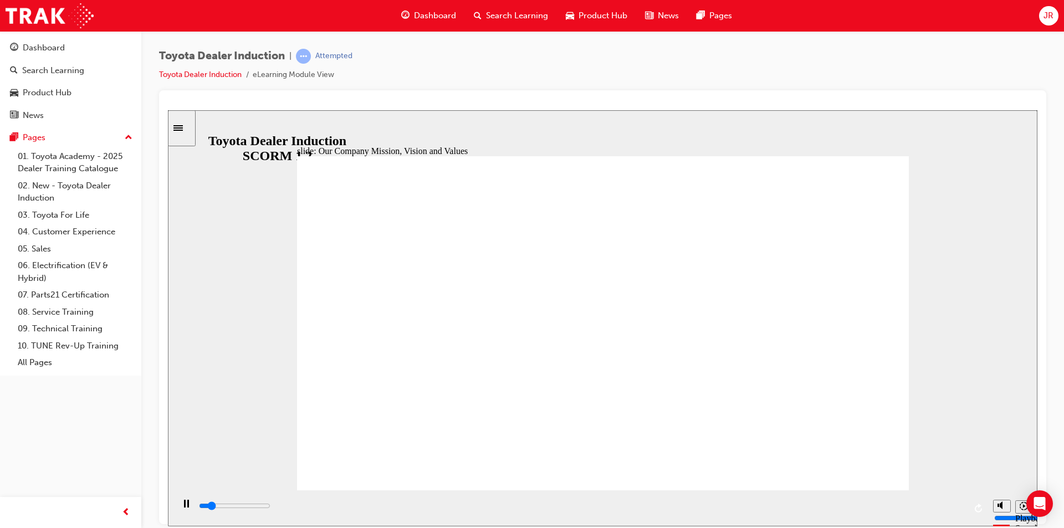
click at [642, 500] on div "playback controls" at bounding box center [582, 508] width 768 height 17
click at [723, 504] on div "playback controls" at bounding box center [582, 506] width 768 height 12
click at [270, 507] on input "slide progress" at bounding box center [234, 505] width 71 height 9
click at [899, 504] on div "playback controls" at bounding box center [582, 506] width 768 height 12
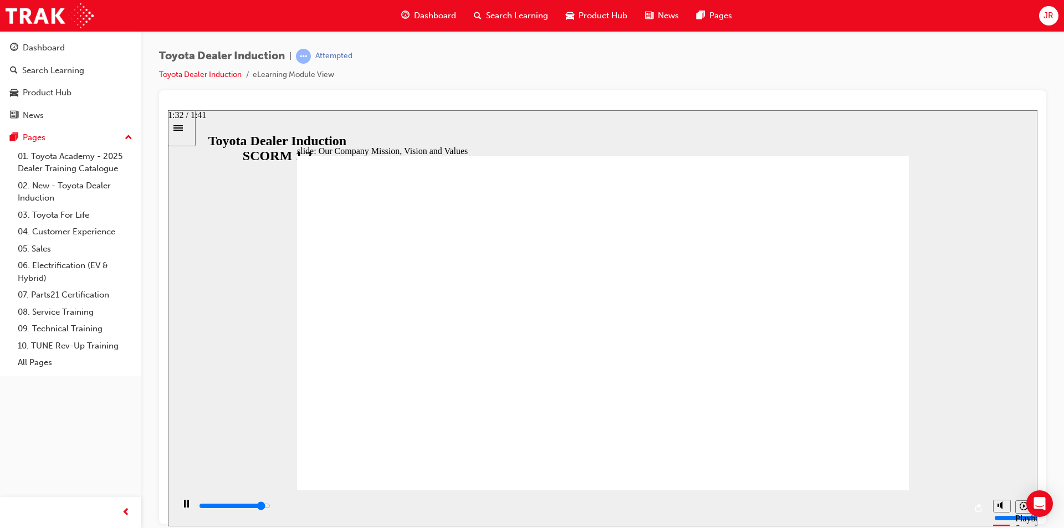
click at [933, 505] on div "playback controls" at bounding box center [582, 506] width 768 height 12
click at [952, 503] on div "playback controls" at bounding box center [582, 506] width 768 height 12
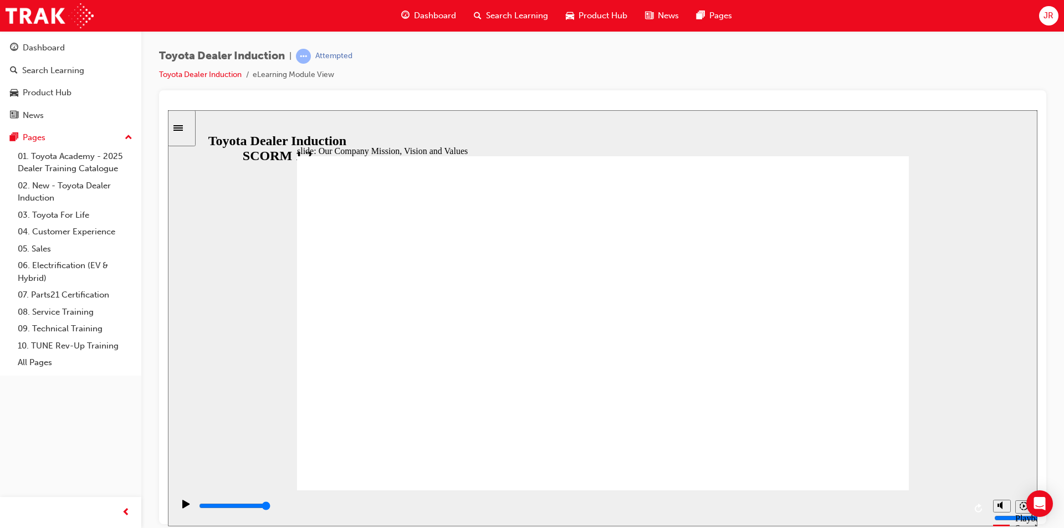
drag, startPoint x: 655, startPoint y: 330, endPoint x: 756, endPoint y: 350, distance: 103.3
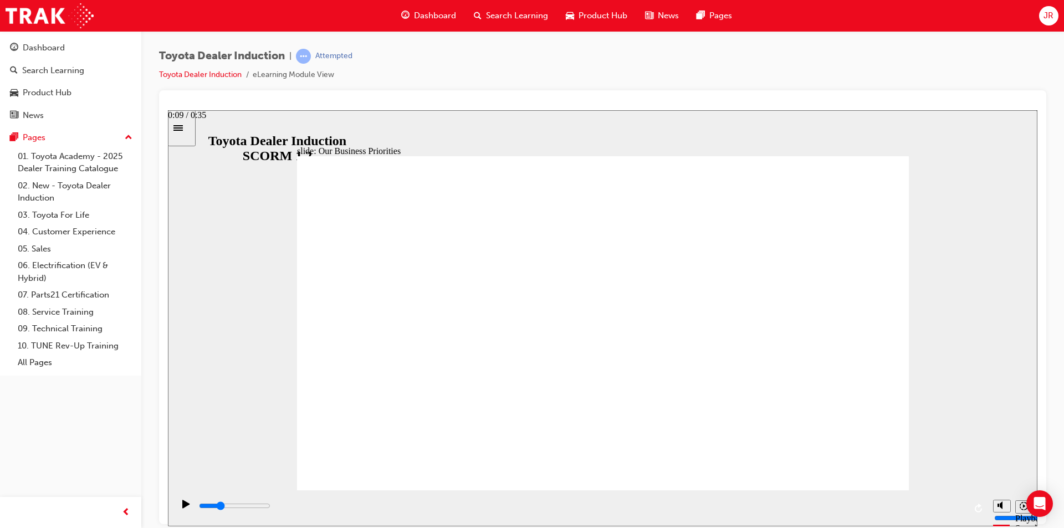
click at [270, 508] on input "slide progress" at bounding box center [234, 505] width 71 height 9
click at [270, 507] on input "slide progress" at bounding box center [234, 505] width 71 height 9
click at [670, 512] on div "playback controls" at bounding box center [582, 506] width 768 height 12
click at [717, 504] on div "playback controls" at bounding box center [582, 506] width 768 height 12
click at [822, 503] on div "playback controls" at bounding box center [582, 506] width 768 height 12
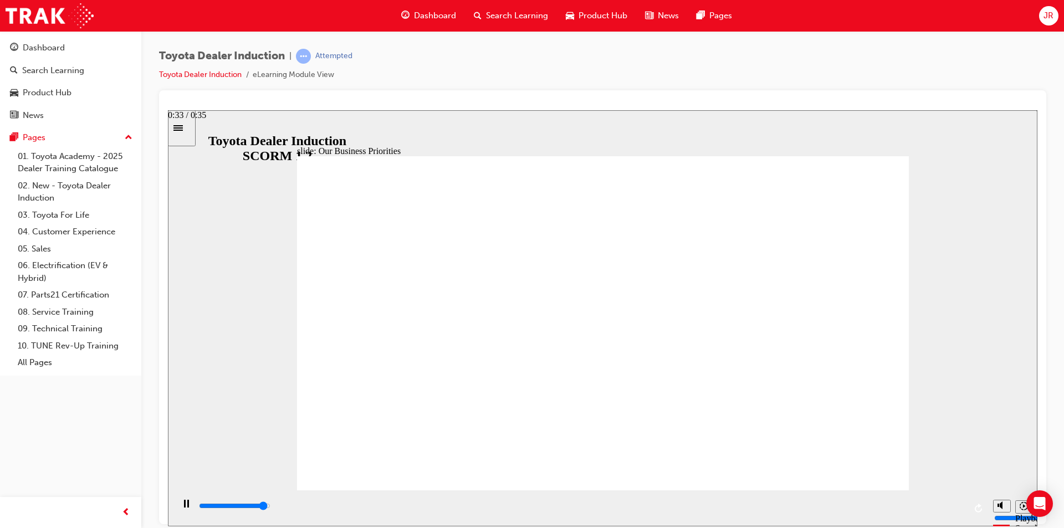
click at [932, 509] on div "playback controls" at bounding box center [582, 506] width 768 height 12
click at [960, 509] on div "playback controls" at bounding box center [582, 506] width 768 height 12
click at [967, 418] on div "slide: 2030 Direction Rectangle 1 Rectangle 2 Rectangle 3 2030 Direction Mobili…" at bounding box center [603, 318] width 870 height 416
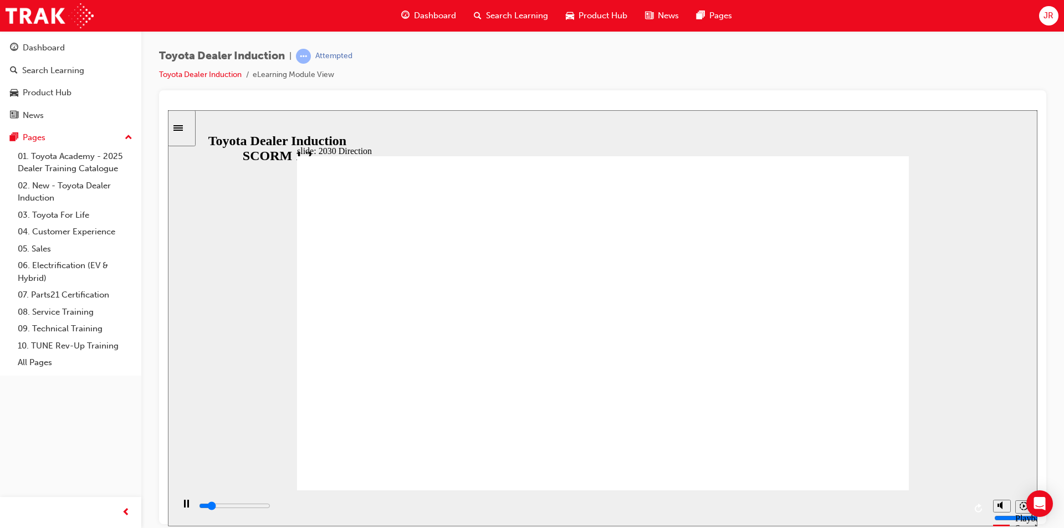
drag, startPoint x: 745, startPoint y: 306, endPoint x: 732, endPoint y: 336, distance: 32.7
click at [477, 509] on div "playback controls" at bounding box center [582, 506] width 768 height 12
click at [270, 507] on input "slide progress" at bounding box center [234, 505] width 71 height 9
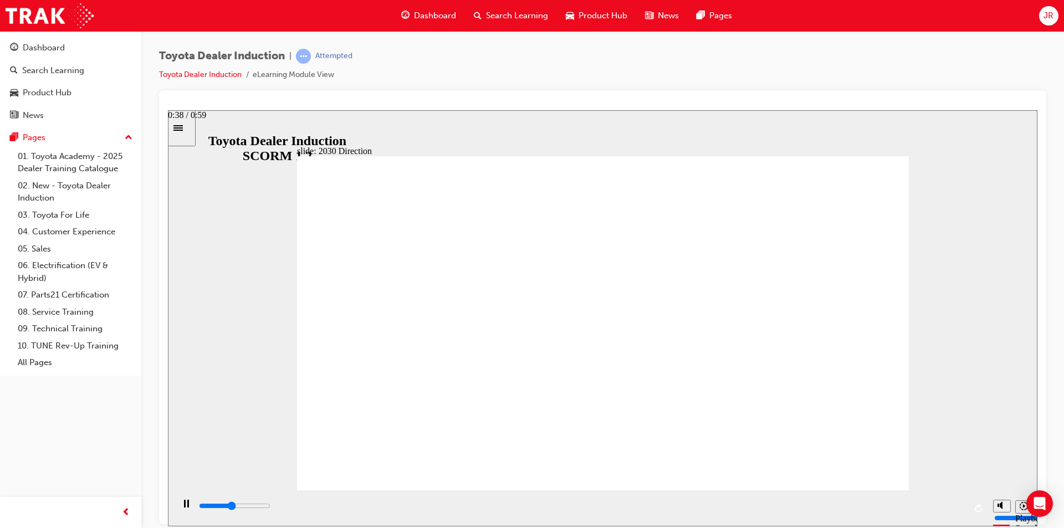
click at [749, 523] on div "playback controls" at bounding box center [580, 508] width 814 height 36
click at [758, 512] on div "playback controls" at bounding box center [582, 506] width 768 height 12
click at [807, 512] on div "playback controls" at bounding box center [582, 506] width 768 height 12
click at [855, 510] on div "playback controls" at bounding box center [582, 506] width 768 height 12
click at [953, 512] on div "playback controls" at bounding box center [582, 506] width 768 height 12
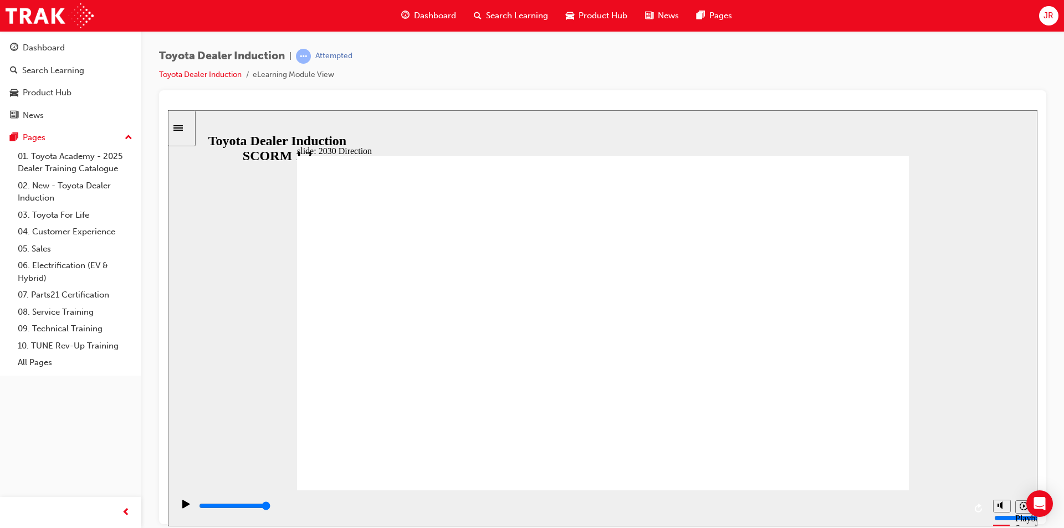
type input "5000"
type input "s"
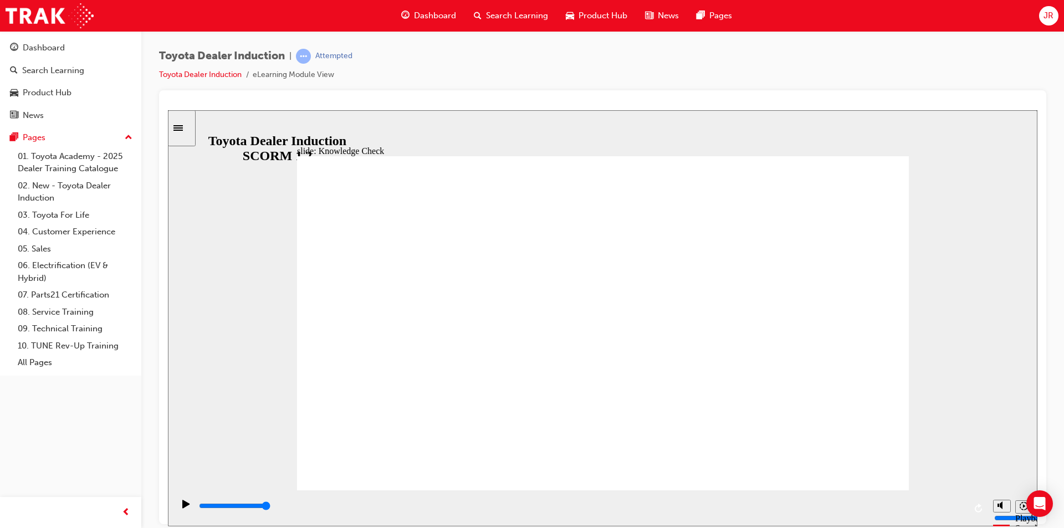
type input "sa"
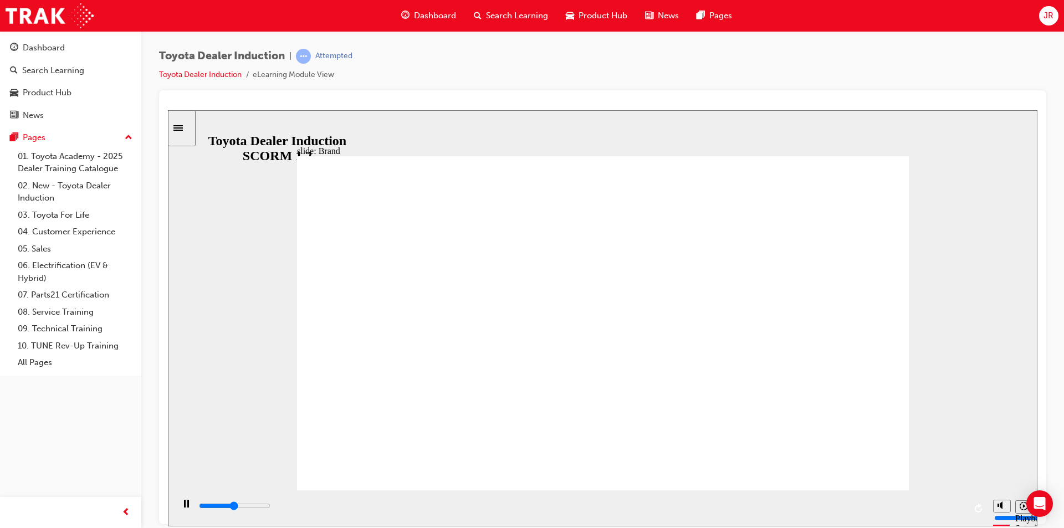
click at [432, 504] on div "playback controls" at bounding box center [582, 506] width 768 height 12
drag, startPoint x: 513, startPoint y: 507, endPoint x: 719, endPoint y: 514, distance: 205.7
click at [270, 507] on input "slide progress" at bounding box center [234, 505] width 71 height 9
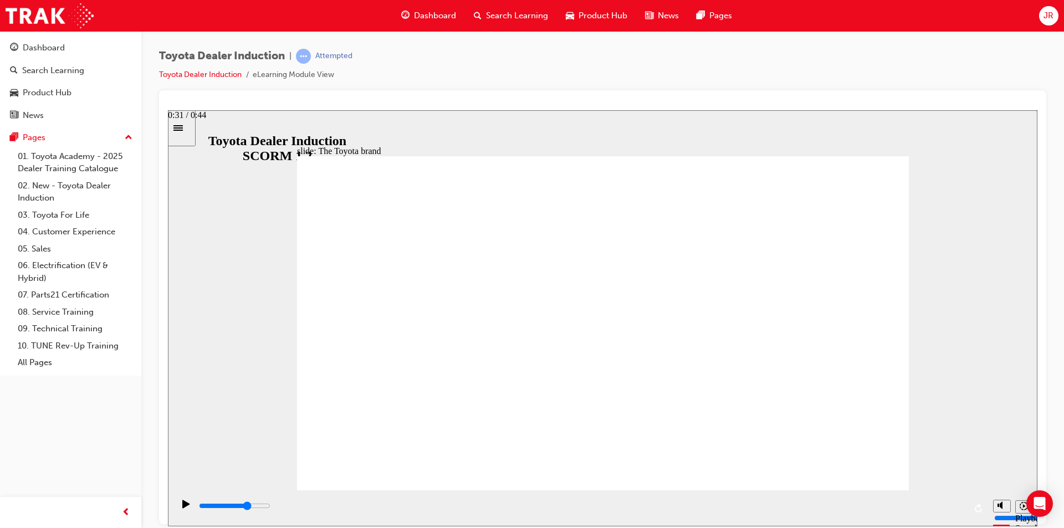
click at [737, 512] on div "playback controls" at bounding box center [582, 506] width 768 height 12
click at [827, 505] on div "playback controls" at bounding box center [582, 506] width 768 height 12
click at [920, 512] on div "playback controls" at bounding box center [582, 506] width 768 height 12
click at [964, 509] on div "playback controls" at bounding box center [582, 506] width 768 height 12
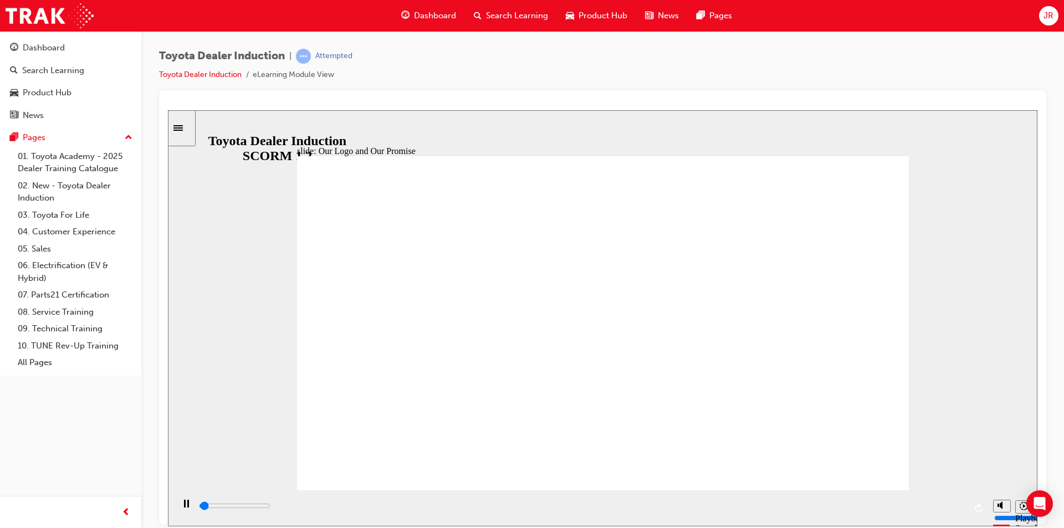
click at [270, 507] on input "slide progress" at bounding box center [234, 505] width 71 height 9
click at [448, 512] on div "playback controls" at bounding box center [582, 506] width 768 height 12
click at [206, 120] on div "0:26 / 0:56" at bounding box center [187, 115] width 38 height 10
click at [270, 507] on input "slide progress" at bounding box center [234, 505] width 71 height 9
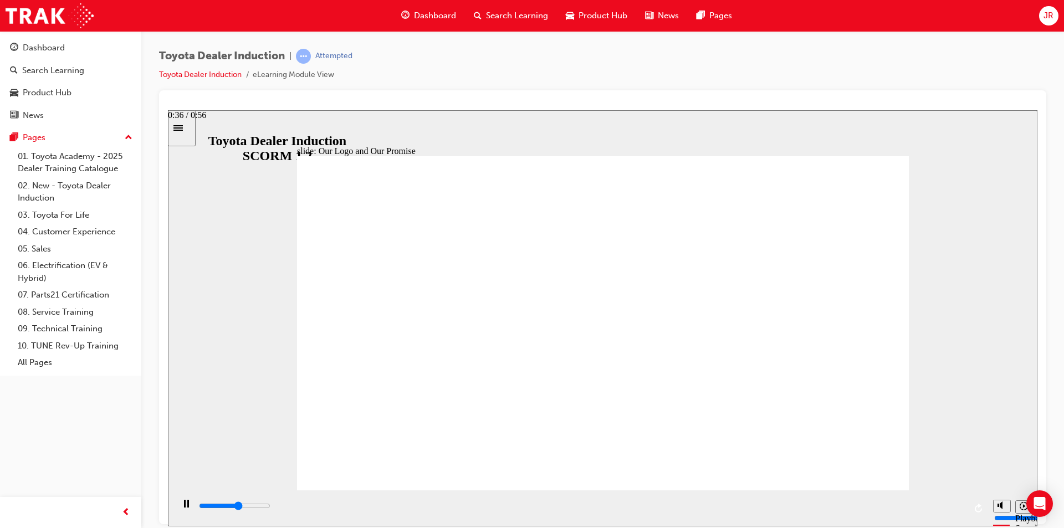
click at [691, 505] on div "playback controls" at bounding box center [582, 506] width 768 height 12
click at [777, 509] on div "playback controls" at bounding box center [582, 506] width 768 height 12
click at [847, 504] on div "playback controls" at bounding box center [582, 506] width 768 height 12
click at [919, 489] on div "slide: Our Logo and Our Promise Showroom Browsing 22.jpg Rectangle 10 Vehicle I…" at bounding box center [603, 318] width 870 height 416
click at [935, 507] on div "playback controls" at bounding box center [582, 506] width 768 height 12
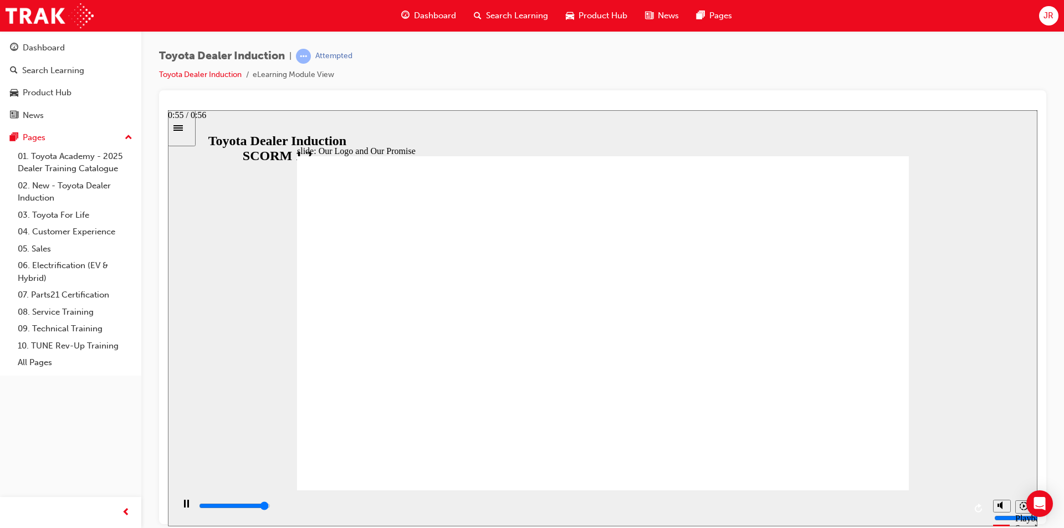
click at [270, 508] on input "slide progress" at bounding box center [234, 505] width 71 height 9
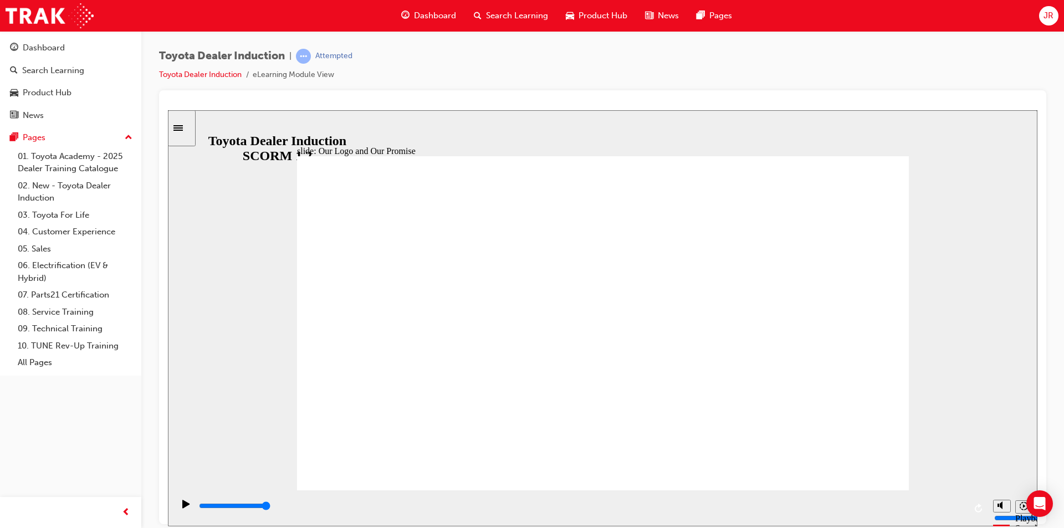
click at [405, 512] on div "playback controls" at bounding box center [582, 506] width 768 height 12
click at [637, 512] on div "playback controls" at bounding box center [582, 506] width 768 height 12
drag, startPoint x: 687, startPoint y: 509, endPoint x: 790, endPoint y: 513, distance: 103.7
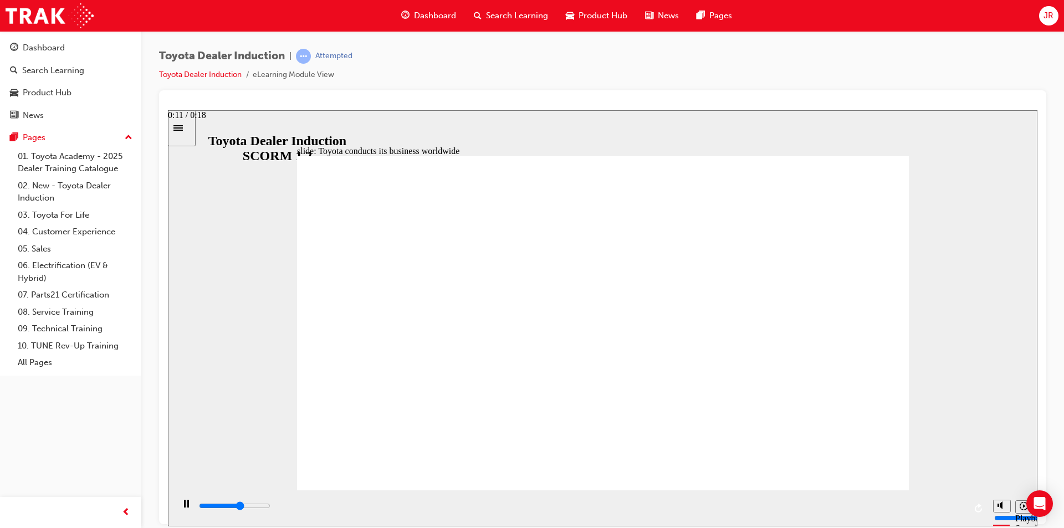
click at [687, 509] on div "playback controls" at bounding box center [582, 506] width 768 height 12
click at [791, 512] on div "playback controls" at bounding box center [582, 506] width 768 height 12
click at [832, 502] on div "playback controls" at bounding box center [582, 508] width 768 height 17
click at [963, 503] on div "playback controls" at bounding box center [582, 506] width 768 height 12
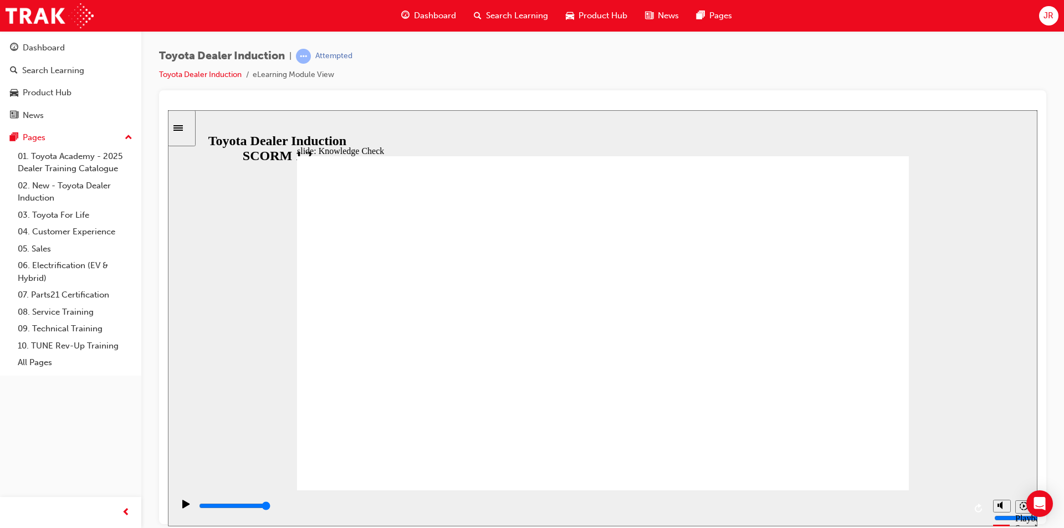
click at [611, 504] on div "playback controls" at bounding box center [582, 506] width 768 height 12
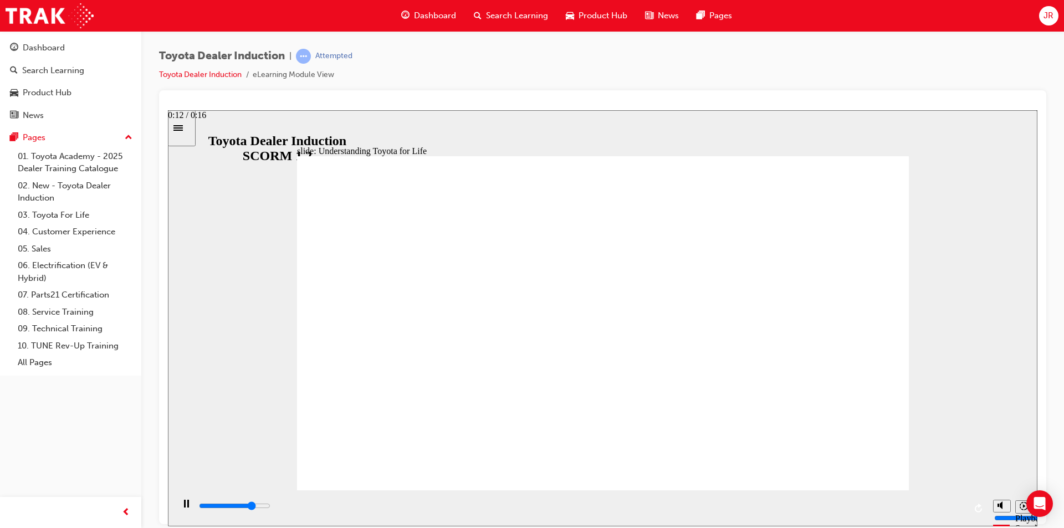
click at [790, 500] on div "playback controls" at bounding box center [582, 508] width 768 height 17
click at [869, 498] on div "playback controls" at bounding box center [580, 508] width 814 height 36
click at [908, 498] on div "playback controls" at bounding box center [580, 508] width 814 height 36
click at [909, 500] on div "playback controls" at bounding box center [582, 508] width 768 height 17
click at [941, 504] on div "playback controls" at bounding box center [582, 506] width 768 height 12
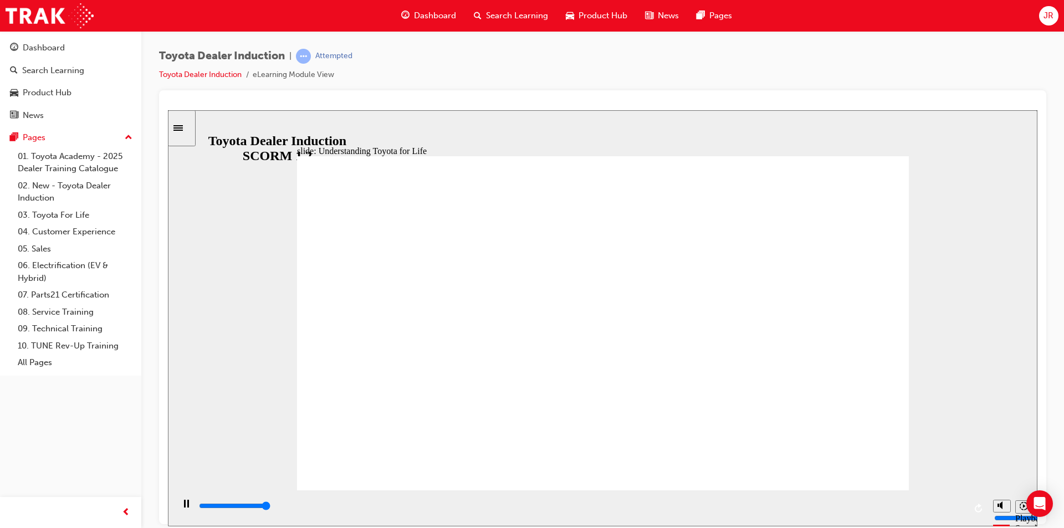
drag, startPoint x: 538, startPoint y: 504, endPoint x: 551, endPoint y: 500, distance: 14.4
click at [538, 504] on div "playback controls" at bounding box center [582, 506] width 768 height 12
click at [730, 500] on div "playback controls" at bounding box center [582, 508] width 768 height 17
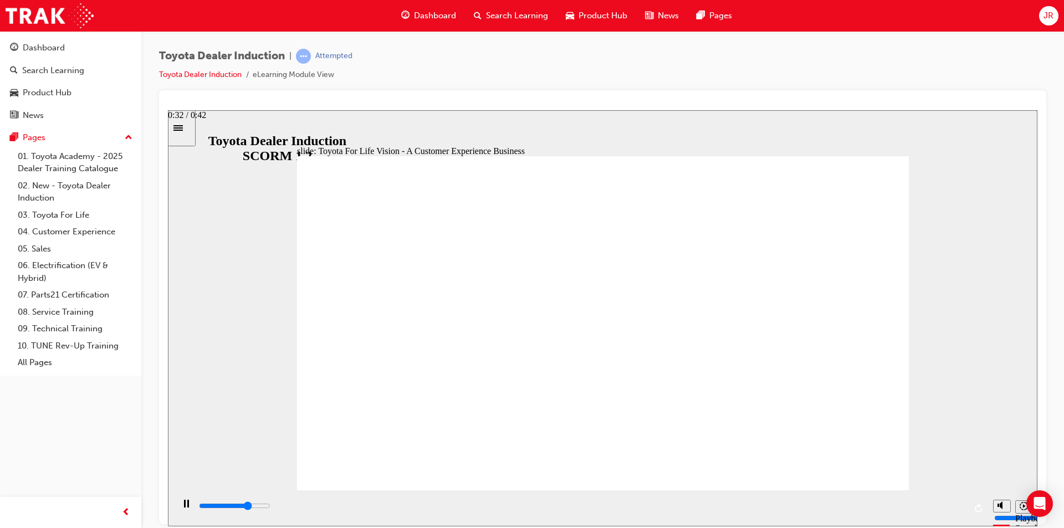
click at [772, 500] on div "playback controls" at bounding box center [582, 508] width 768 height 17
click at [910, 502] on div "playback controls" at bounding box center [582, 508] width 768 height 17
click at [956, 504] on div "playback controls" at bounding box center [582, 506] width 768 height 12
click at [528, 504] on div "playback controls" at bounding box center [582, 506] width 768 height 12
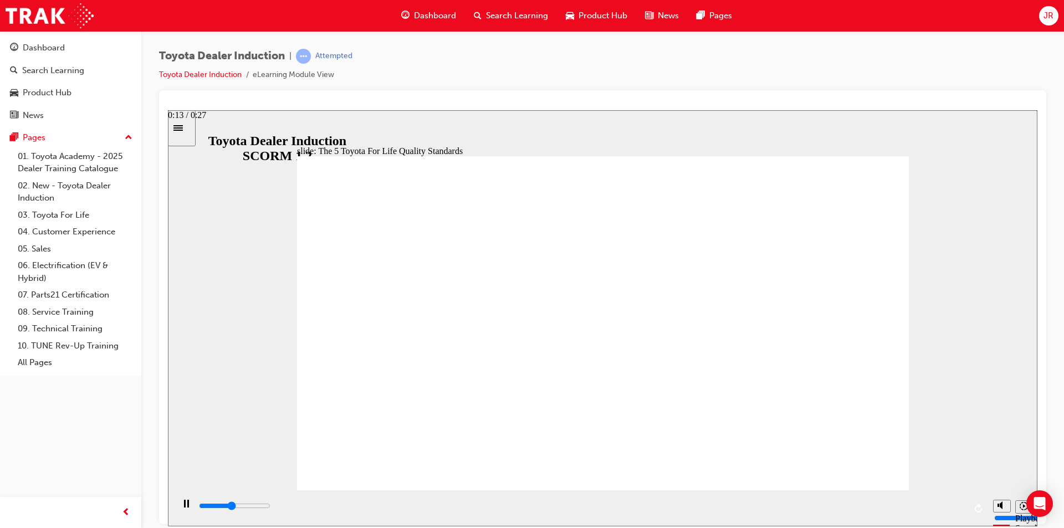
click at [270, 508] on input "slide progress" at bounding box center [234, 505] width 71 height 9
click at [782, 498] on div "playback controls" at bounding box center [580, 508] width 814 height 36
click at [902, 509] on div "playback controls" at bounding box center [582, 506] width 768 height 12
click at [981, 507] on icon "Replay (Ctrl+Alt+R)" at bounding box center [979, 507] width 9 height 9
click at [270, 508] on input "slide progress" at bounding box center [234, 505] width 71 height 9
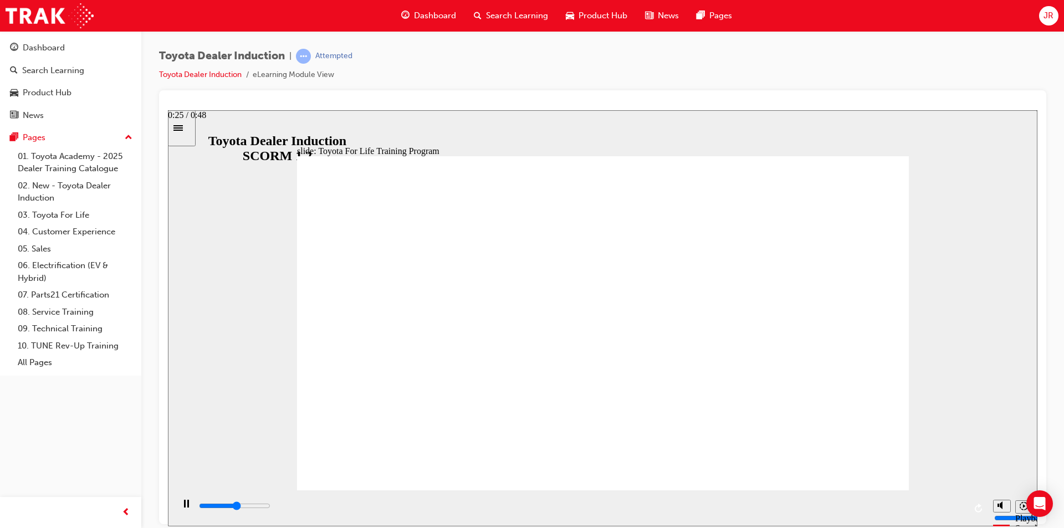
click at [270, 508] on input "slide progress" at bounding box center [234, 505] width 71 height 9
click at [270, 507] on input "slide progress" at bounding box center [234, 505] width 71 height 9
click at [855, 505] on div "playback controls" at bounding box center [582, 506] width 768 height 12
click at [270, 508] on input "slide progress" at bounding box center [234, 505] width 71 height 9
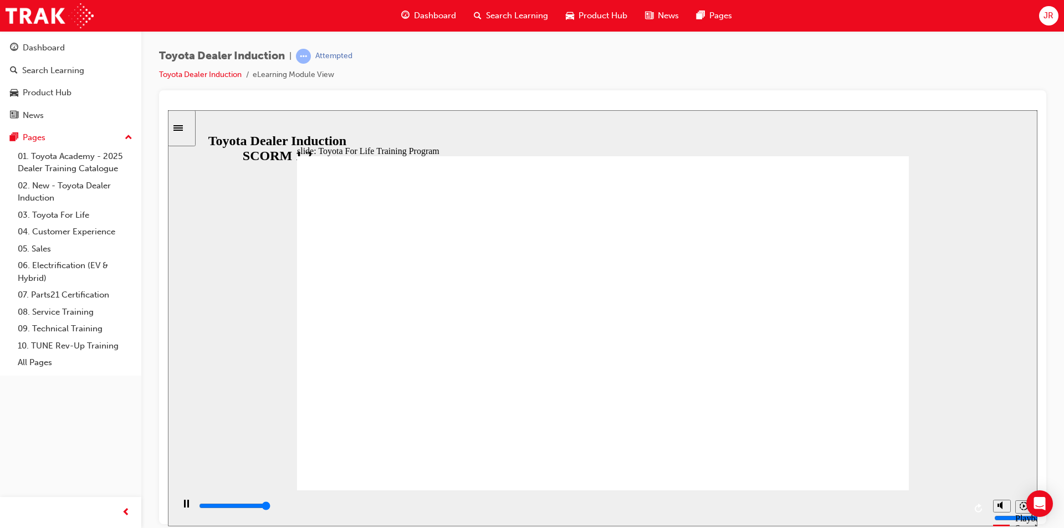
drag, startPoint x: 886, startPoint y: 347, endPoint x: 881, endPoint y: 358, distance: 11.9
drag, startPoint x: 823, startPoint y: 181, endPoint x: 846, endPoint y: 187, distance: 23.5
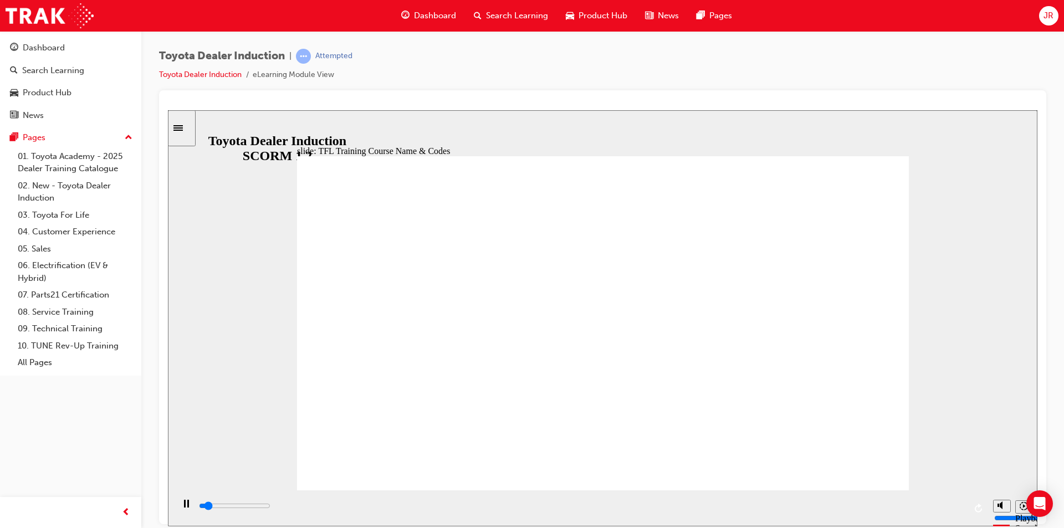
click at [731, 511] on div "playback controls" at bounding box center [582, 506] width 768 height 12
click at [829, 512] on div "playback controls" at bounding box center [582, 506] width 768 height 12
click at [919, 510] on div "playback controls" at bounding box center [582, 506] width 768 height 12
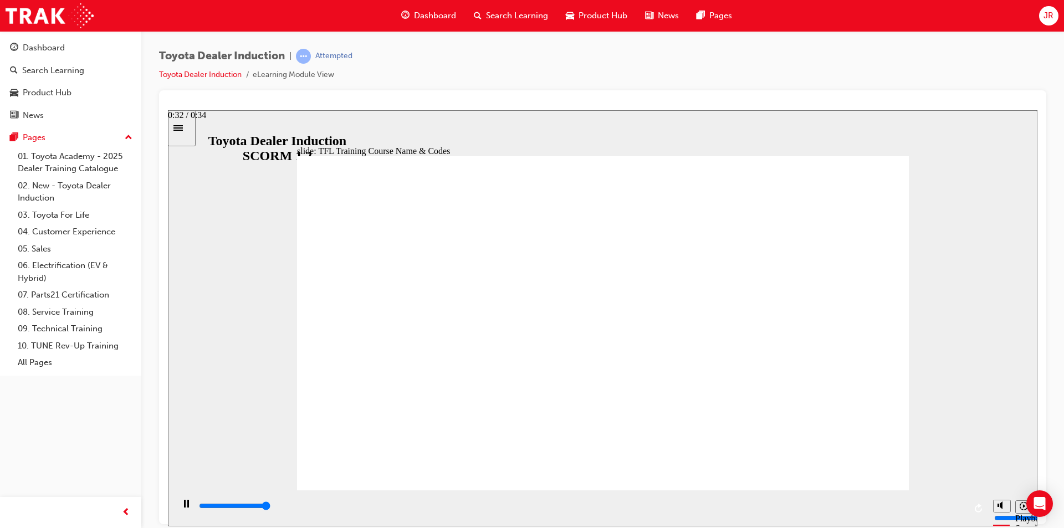
click at [965, 509] on div "playback controls" at bounding box center [582, 506] width 768 height 12
click at [763, 511] on div "playback controls" at bounding box center [582, 506] width 768 height 12
click at [884, 509] on div "playback controls" at bounding box center [582, 506] width 768 height 12
click at [962, 506] on div "playback controls" at bounding box center [582, 506] width 768 height 12
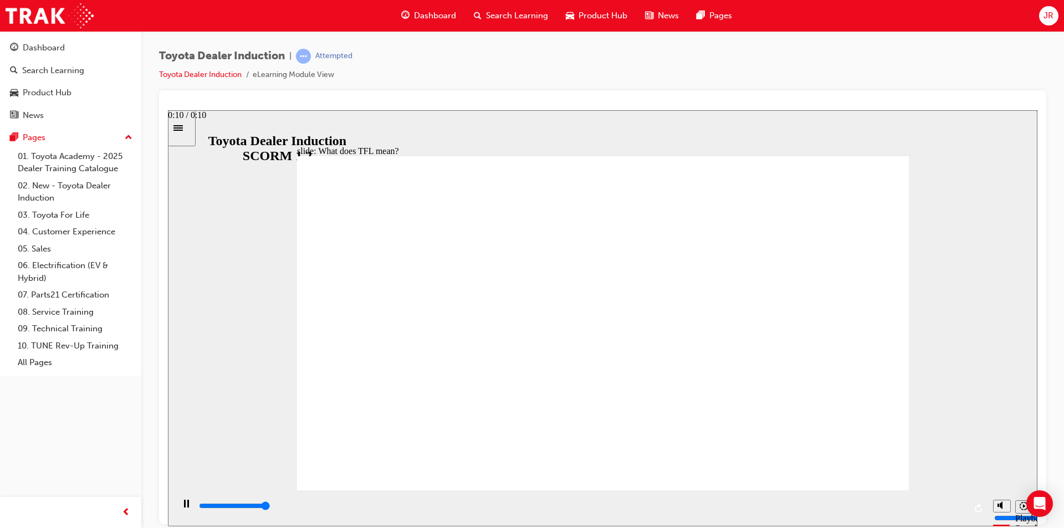
type input "10800"
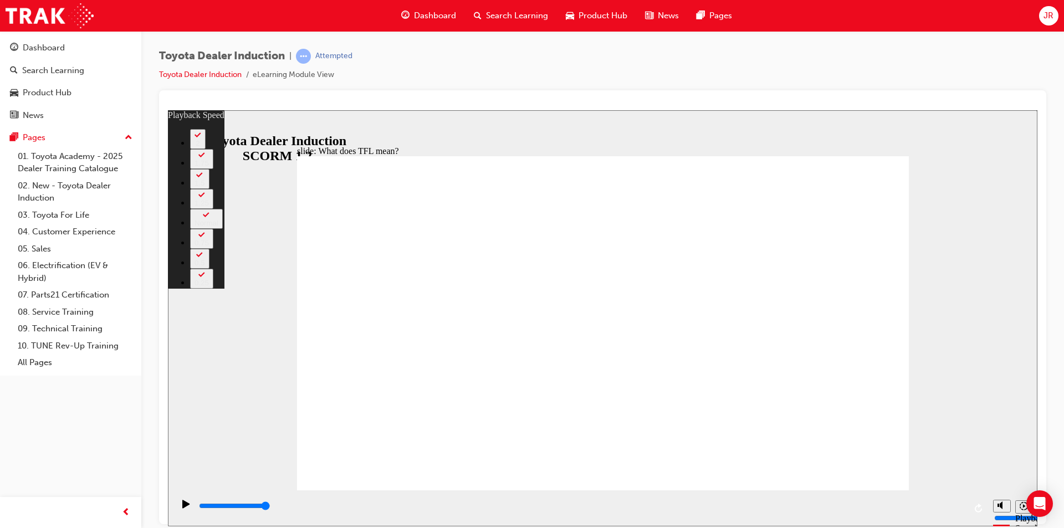
type input "139"
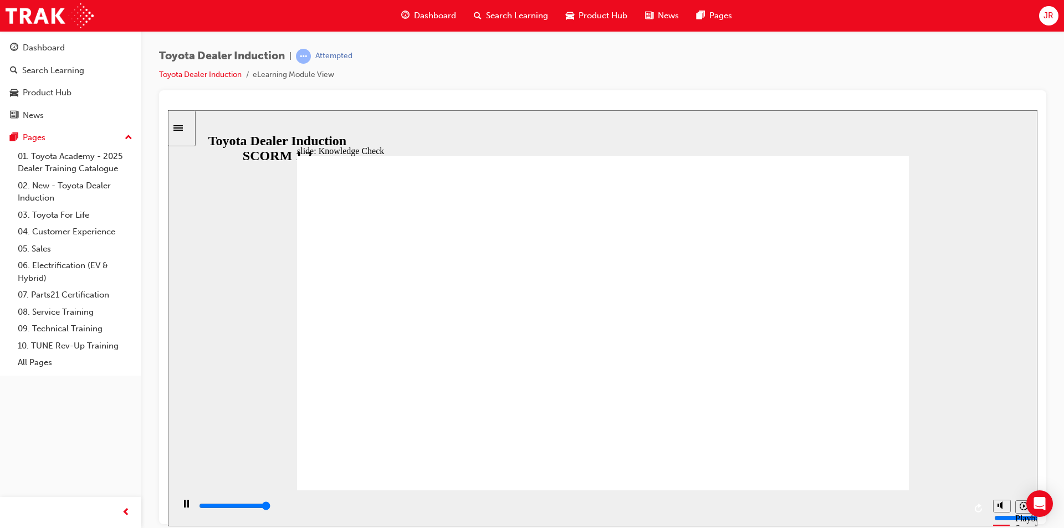
type input "5000"
radio input "true"
click at [270, 507] on input "slide progress" at bounding box center [234, 505] width 71 height 9
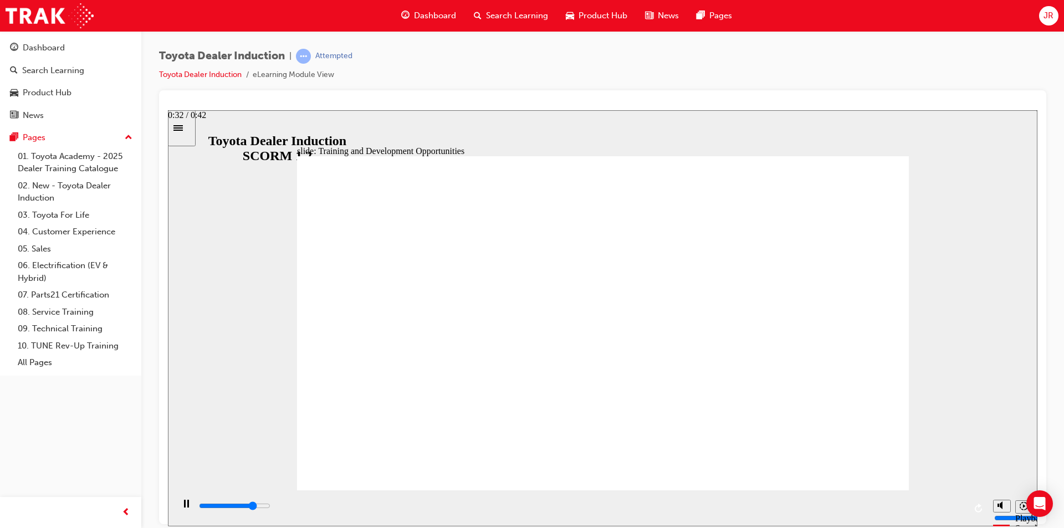
click at [805, 505] on div "playback controls" at bounding box center [582, 506] width 768 height 12
click at [961, 512] on div "playback controls" at bounding box center [582, 506] width 768 height 12
type input "42300"
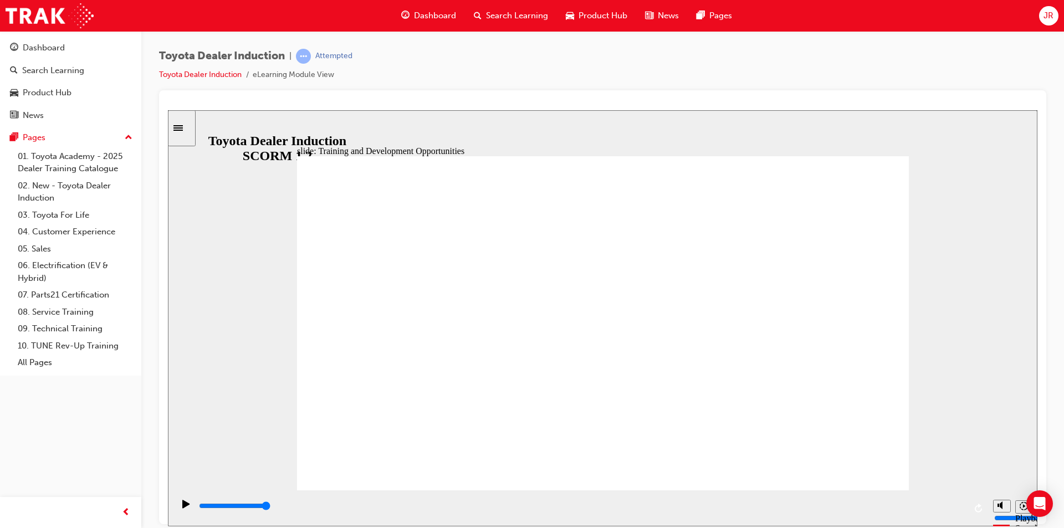
drag, startPoint x: 627, startPoint y: 340, endPoint x: 591, endPoint y: 399, distance: 69.4
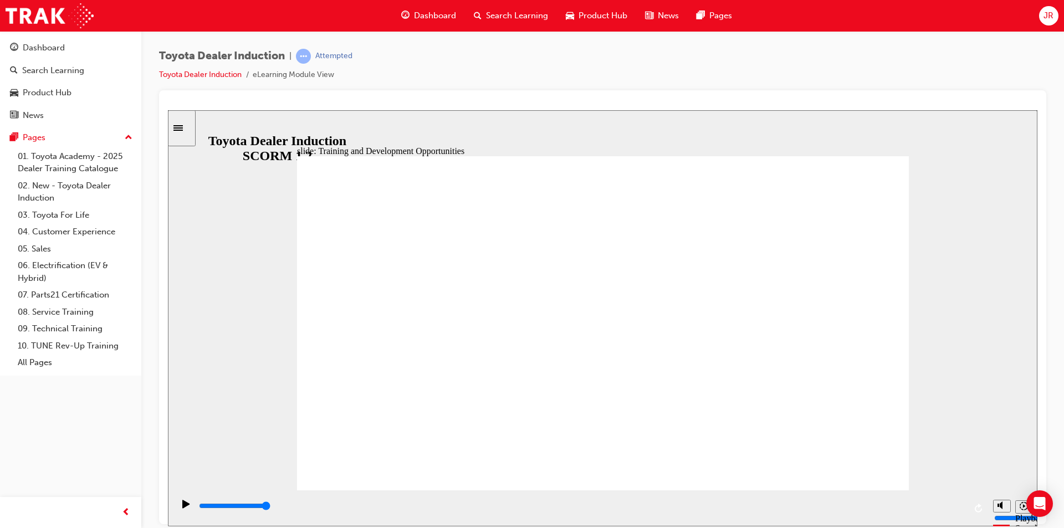
click at [549, 510] on div "playback controls" at bounding box center [582, 506] width 768 height 12
click at [845, 504] on div "playback controls" at bounding box center [582, 506] width 768 height 12
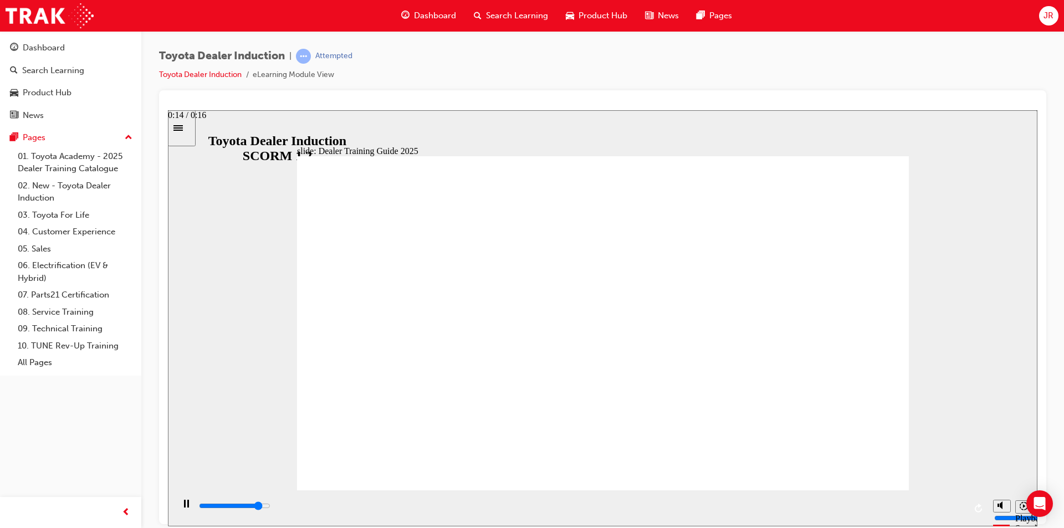
click at [484, 512] on div "playback controls" at bounding box center [582, 506] width 768 height 12
click at [638, 521] on div "playback controls" at bounding box center [580, 508] width 814 height 36
click at [666, 512] on div "playback controls" at bounding box center [582, 506] width 768 height 12
click at [805, 504] on div "playback controls" at bounding box center [582, 506] width 768 height 12
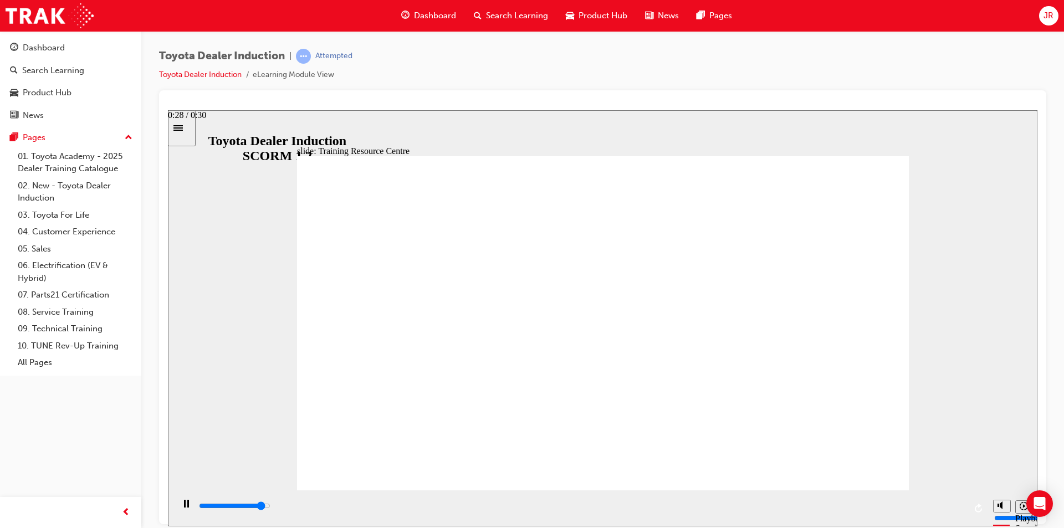
click at [904, 504] on div "playback controls" at bounding box center [582, 506] width 768 height 12
type input "5000"
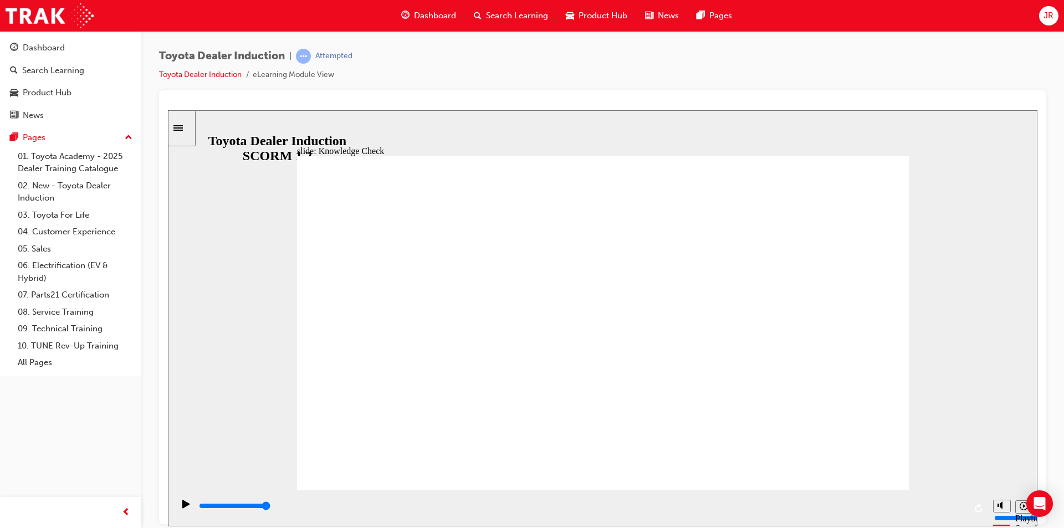
radio input "false"
radio input "true"
drag, startPoint x: 453, startPoint y: 404, endPoint x: 461, endPoint y: 328, distance: 76.3
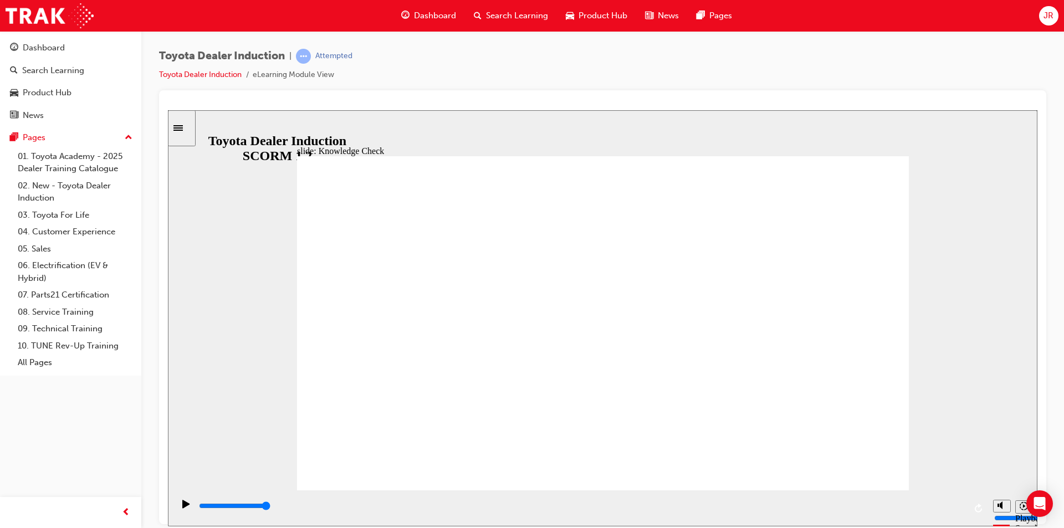
radio input "true"
click at [647, 512] on div "playback controls" at bounding box center [582, 506] width 768 height 12
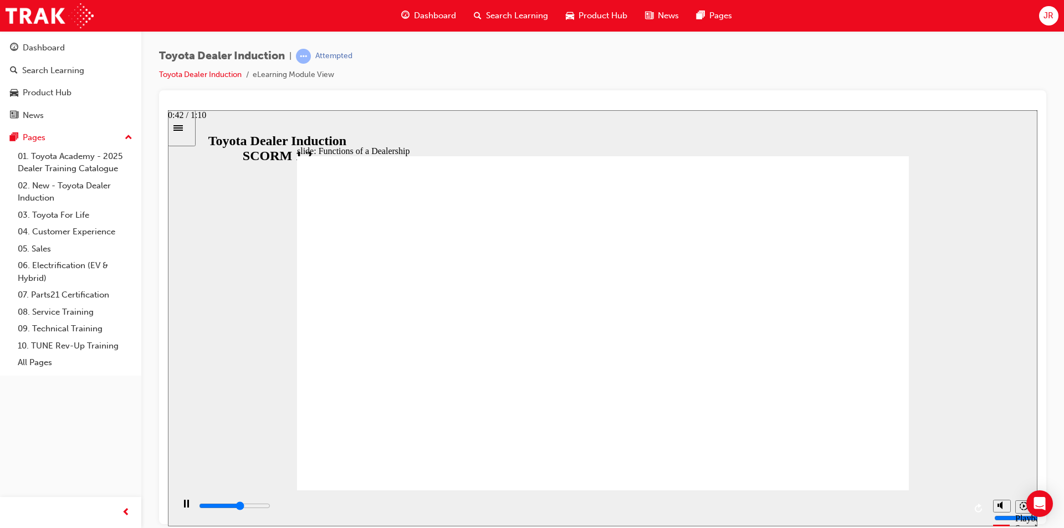
click at [724, 506] on div "playback controls" at bounding box center [582, 506] width 768 height 12
click at [830, 509] on div "playback controls" at bounding box center [582, 506] width 768 height 12
click at [907, 512] on div "playback controls" at bounding box center [582, 506] width 768 height 12
click at [958, 503] on div "playback controls" at bounding box center [582, 506] width 768 height 12
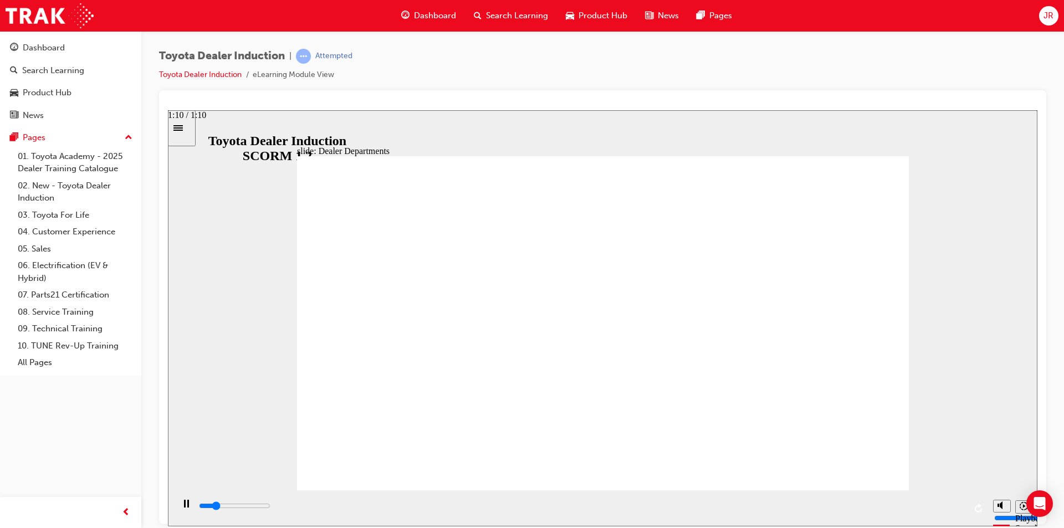
click at [963, 509] on div "playback controls" at bounding box center [582, 506] width 768 height 12
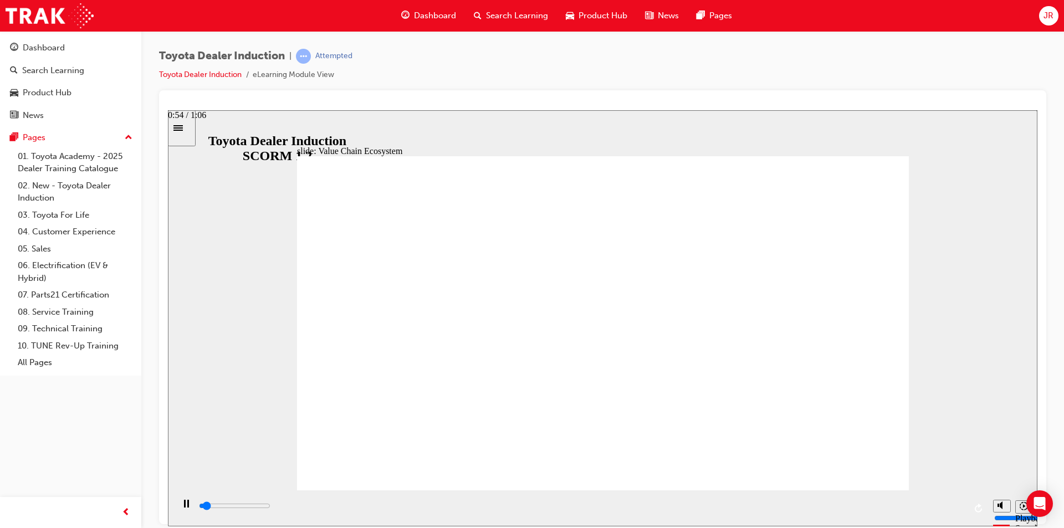
click at [858, 502] on div "playback controls" at bounding box center [582, 508] width 768 height 17
click at [959, 505] on div "playback controls" at bounding box center [582, 506] width 768 height 12
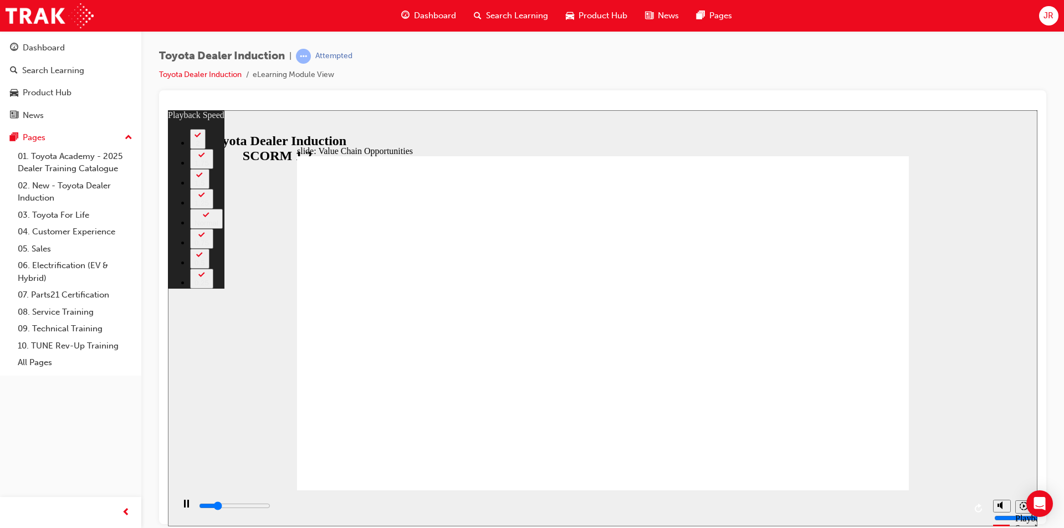
type input "2600"
type input "0"
type input "2900"
type input "0"
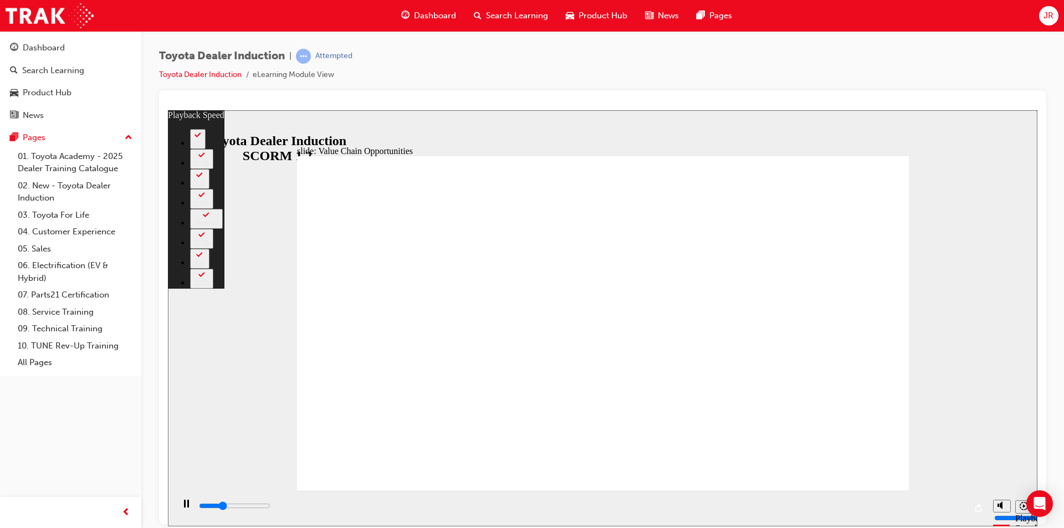
type input "3500"
type input "50"
type input "3500"
type input "50"
type input "3700"
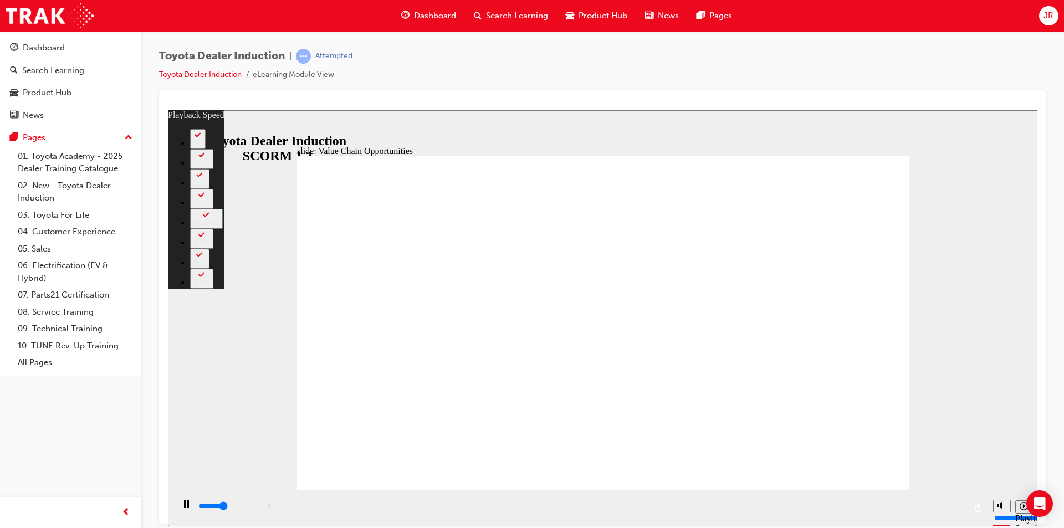
type input "50"
type input "4000"
type input "50"
type input "4200"
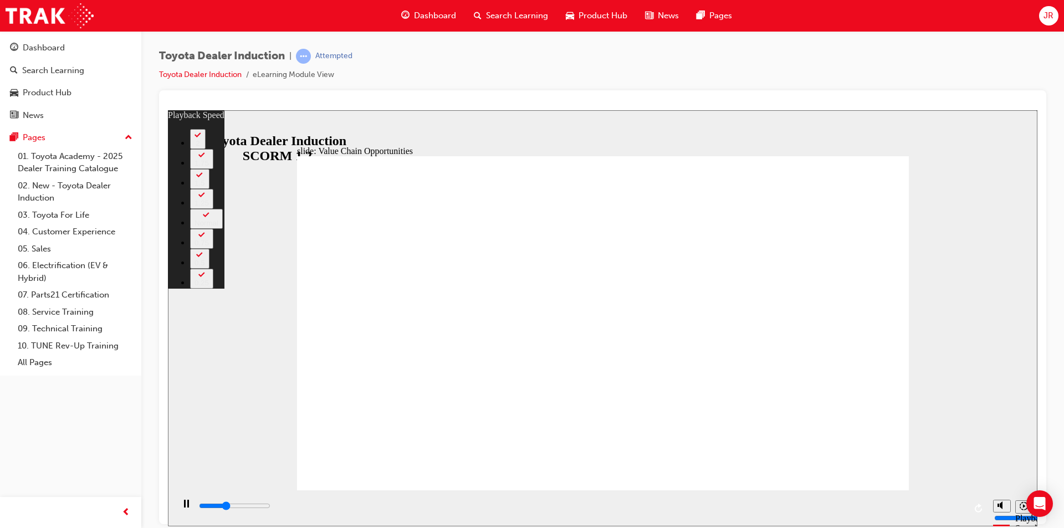
type input "64"
type input "4200"
type input "64"
type input "4300"
type input "64"
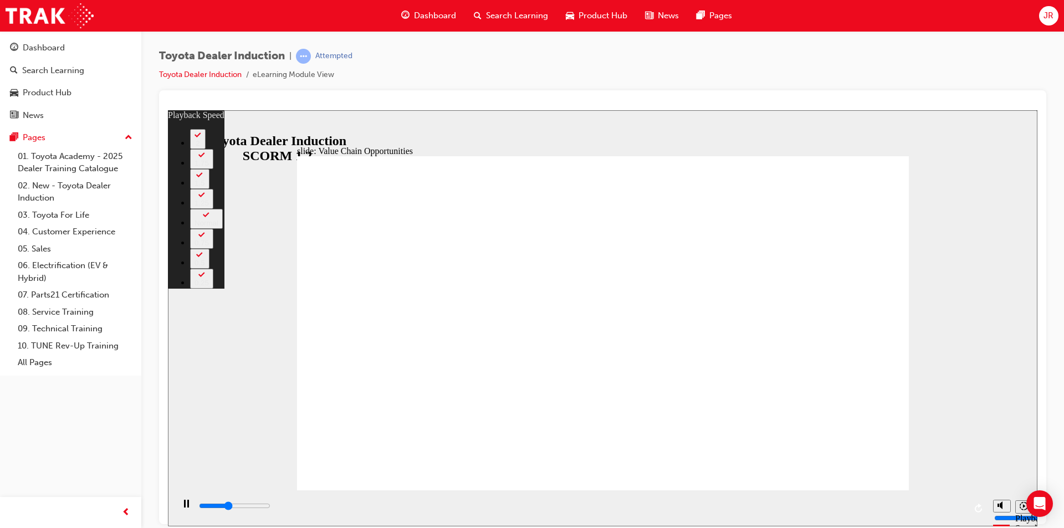
type input "4500"
type input "64"
type input "4600"
type input "64"
click at [958, 506] on div "playback controls" at bounding box center [582, 506] width 768 height 12
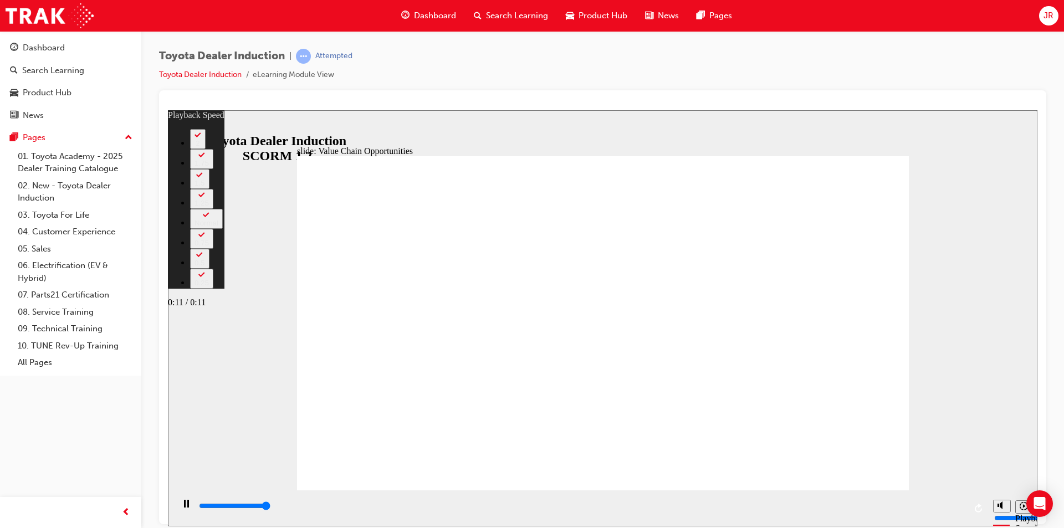
type input "11300"
drag, startPoint x: 869, startPoint y: 152, endPoint x: 875, endPoint y: 155, distance: 6.7
type input "64"
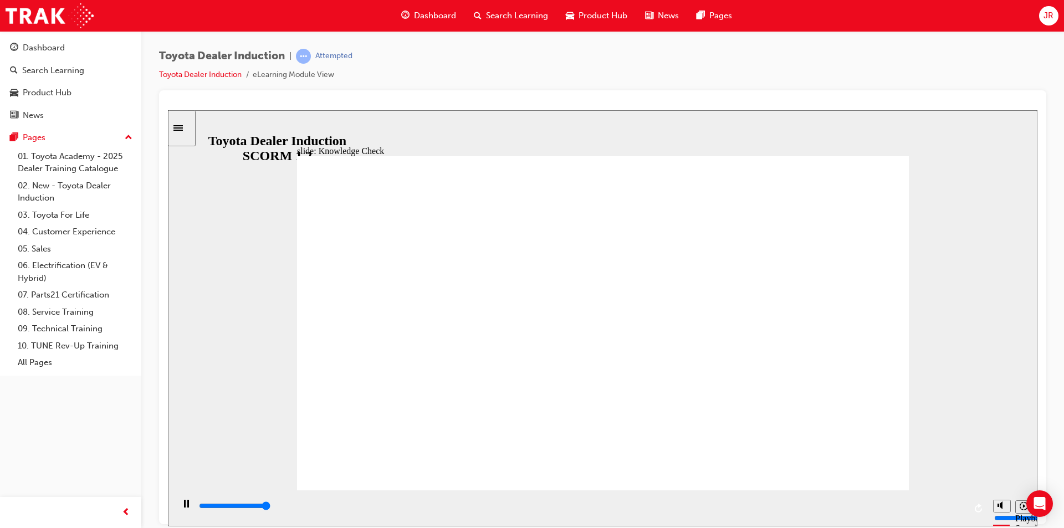
type input "5000"
radio input "true"
type input "5000"
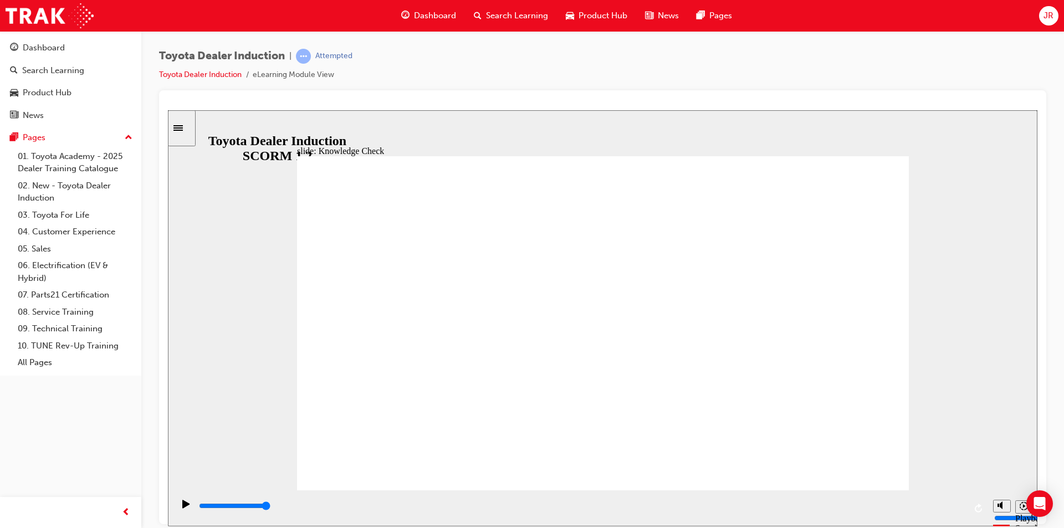
radio input "true"
drag, startPoint x: 603, startPoint y: 383, endPoint x: 863, endPoint y: 466, distance: 272.9
click at [964, 509] on div "playback controls" at bounding box center [582, 506] width 768 height 12
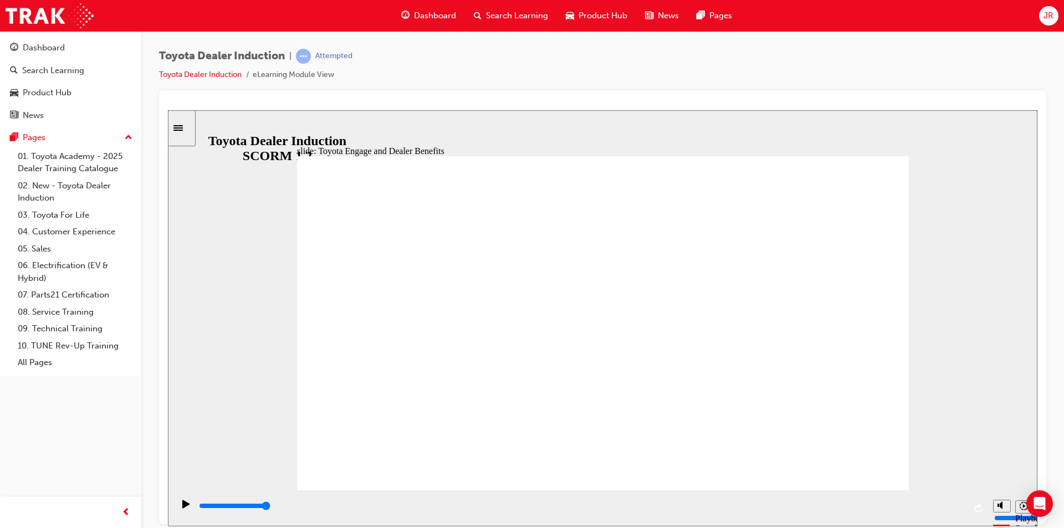
click at [270, 507] on input "slide progress" at bounding box center [234, 505] width 71 height 9
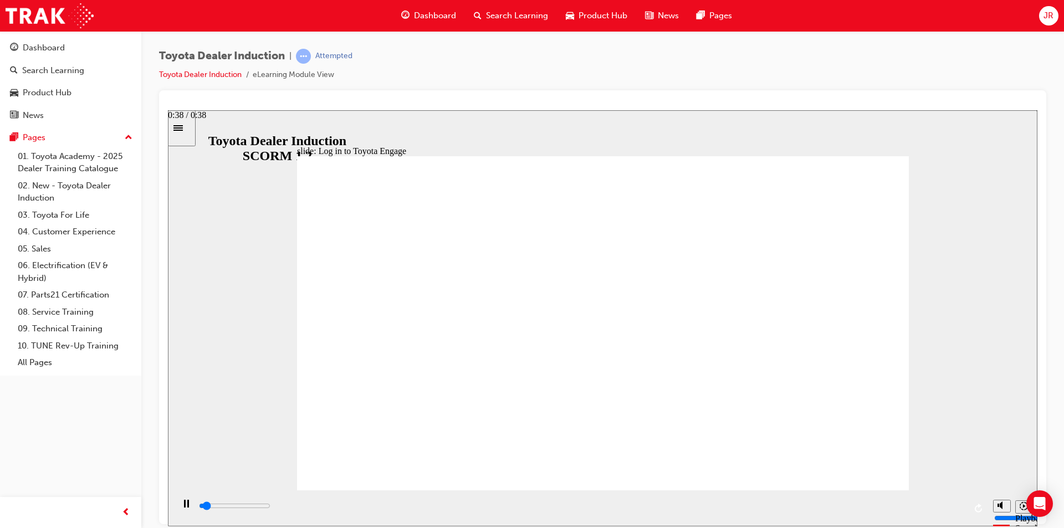
click at [955, 510] on div "playback controls" at bounding box center [582, 506] width 768 height 12
click at [960, 506] on div "playback controls" at bounding box center [582, 506] width 768 height 12
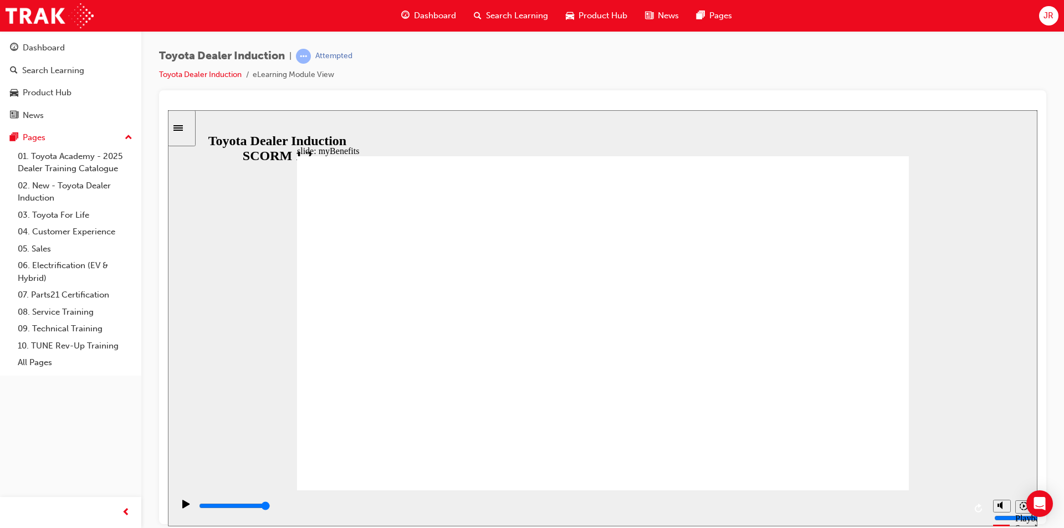
click at [270, 507] on input "slide progress" at bounding box center [234, 505] width 71 height 9
type input "5000"
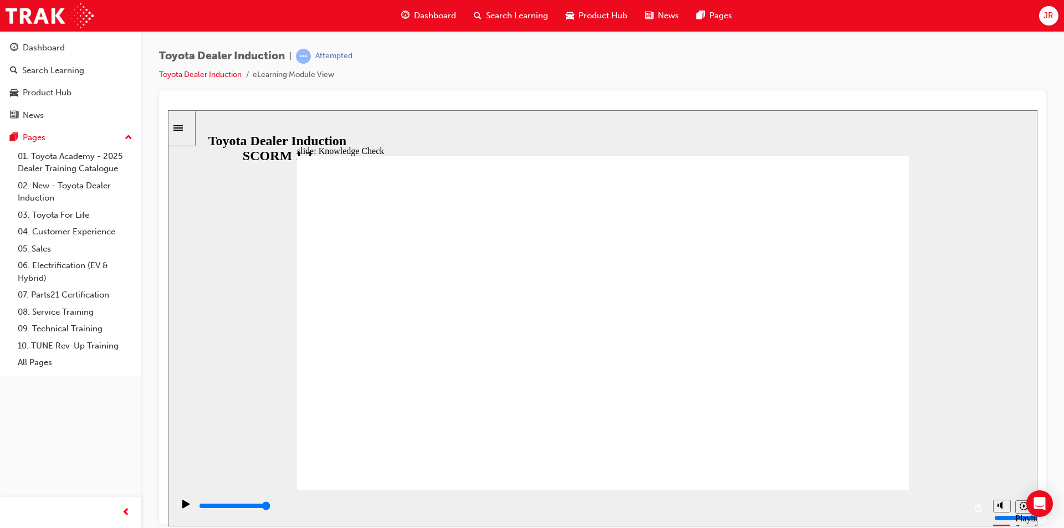
type input "e"
type input "en"
type input "eng"
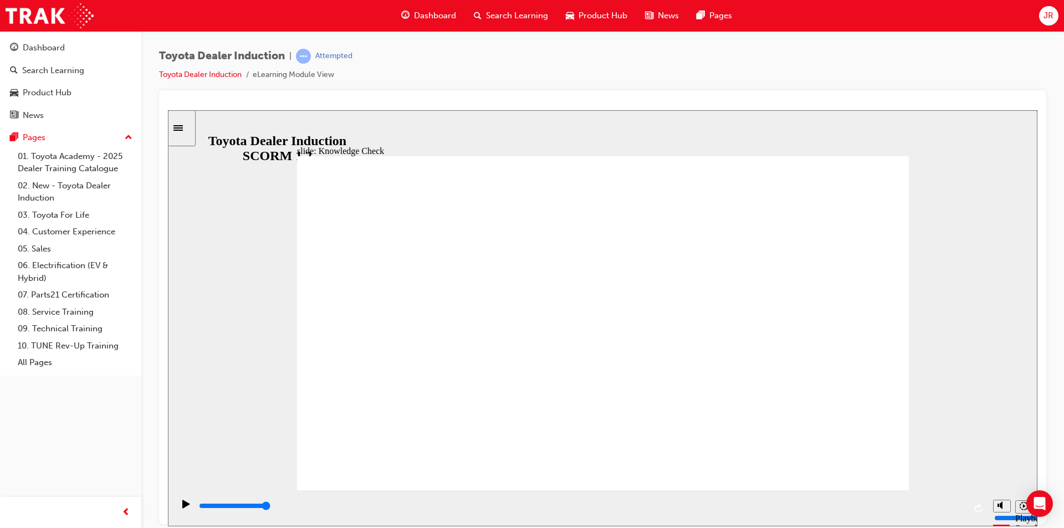
type input "eng"
type input "enga"
type input "engag"
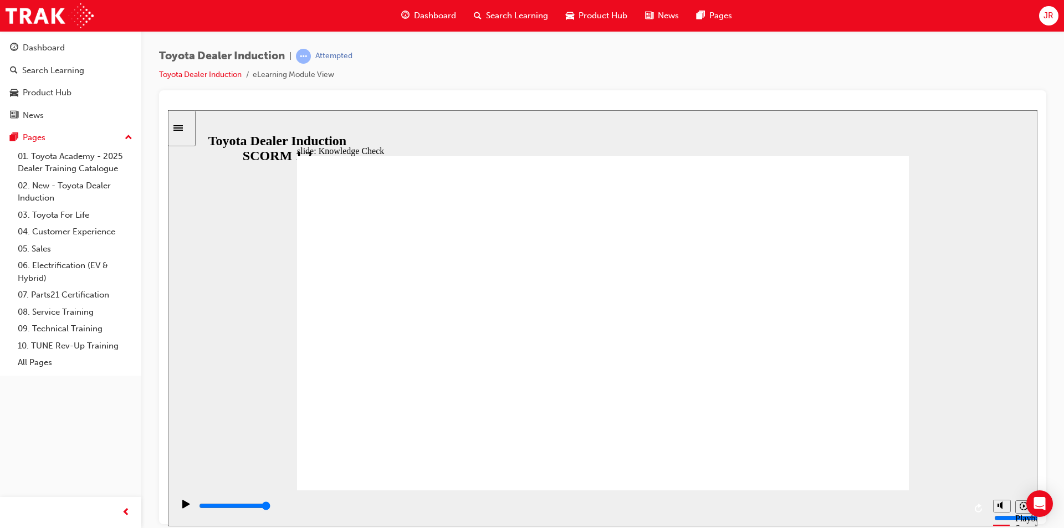
type input "engage"
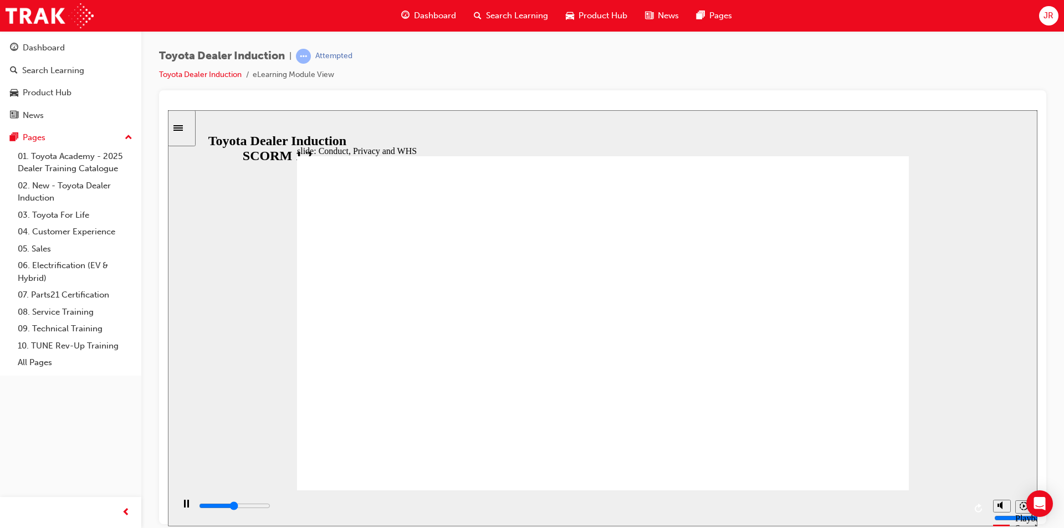
click at [965, 512] on div "playback controls" at bounding box center [582, 506] width 768 height 12
click at [960, 506] on div "playback controls" at bounding box center [582, 506] width 768 height 12
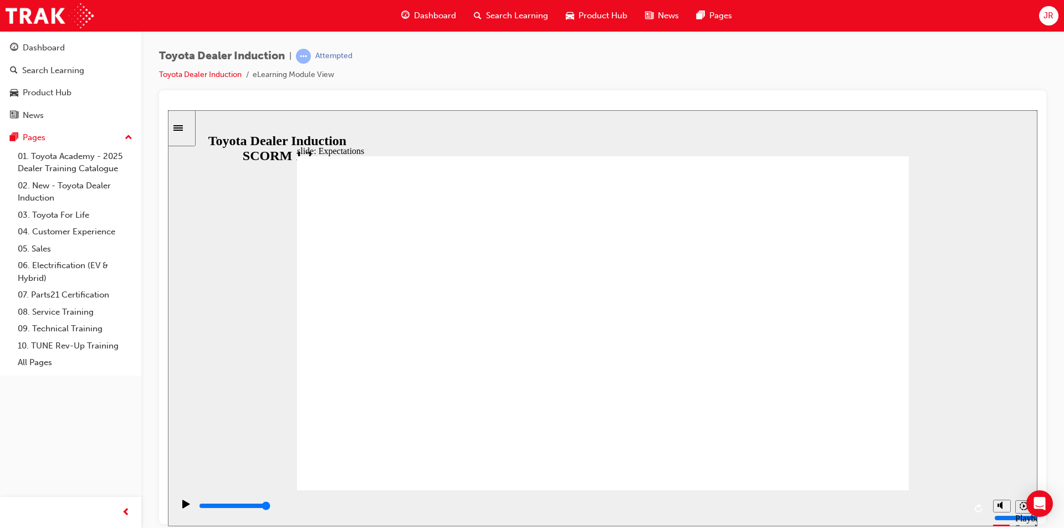
click at [270, 508] on input "slide progress" at bounding box center [234, 505] width 71 height 9
click at [270, 507] on input "slide progress" at bounding box center [234, 505] width 71 height 9
type input "8400"
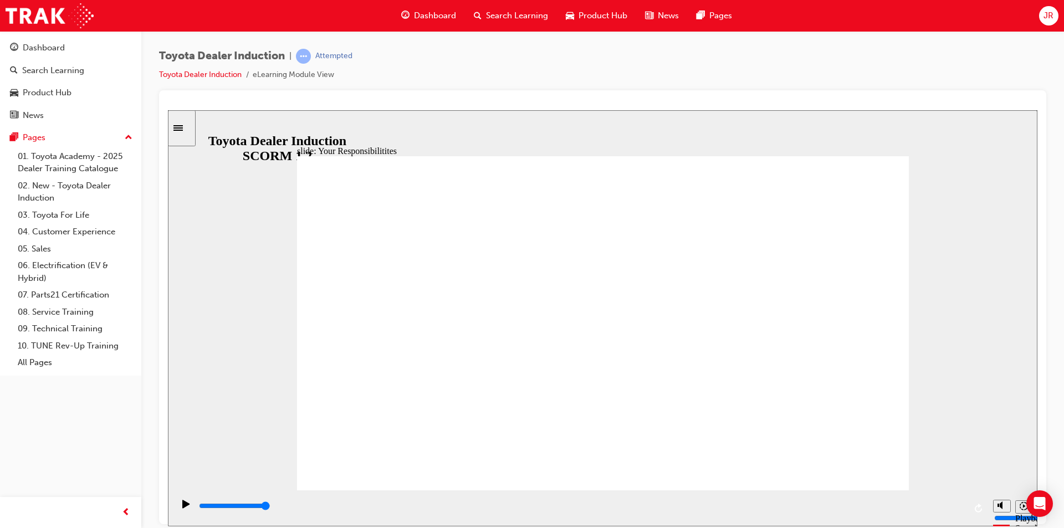
checkbox input "true"
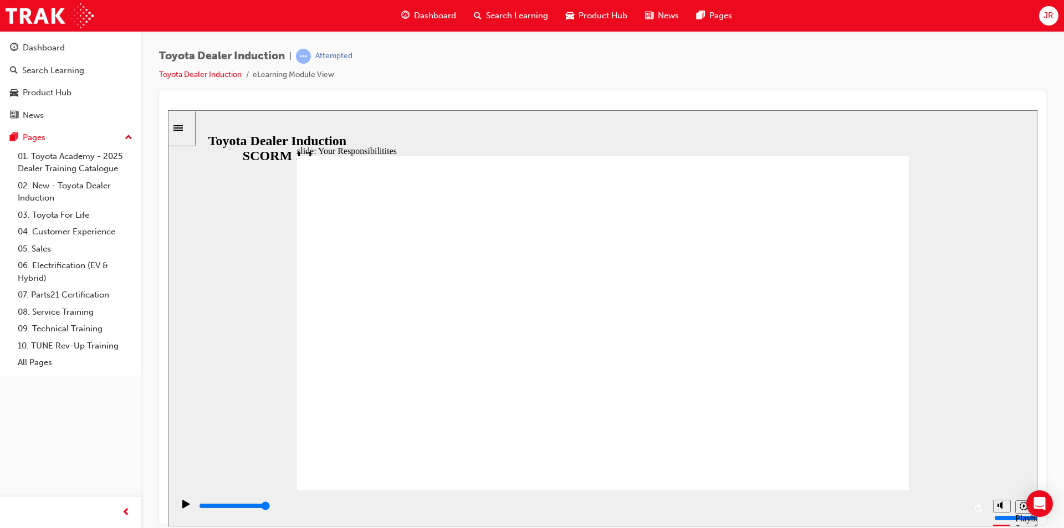
checkbox input "true"
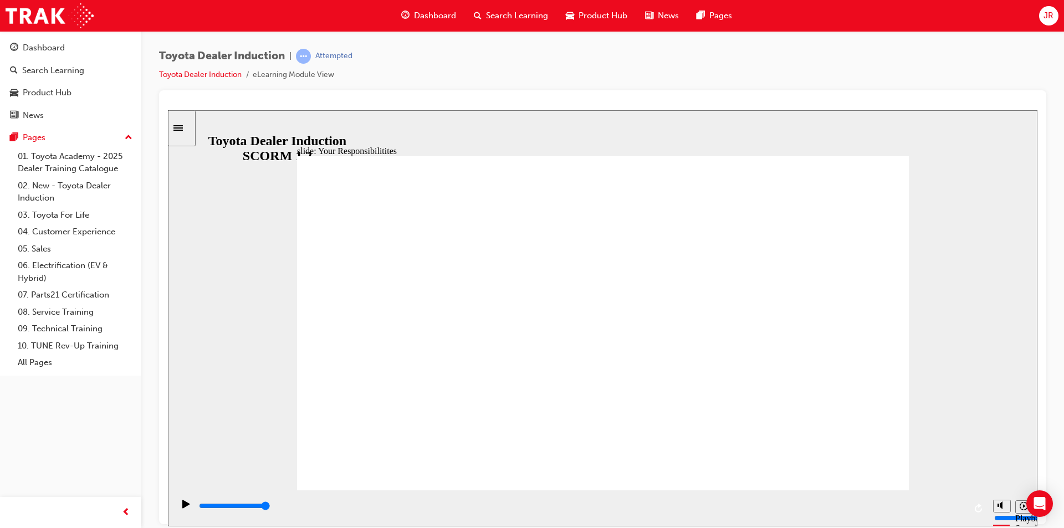
click at [959, 505] on div "playback controls" at bounding box center [582, 506] width 768 height 12
click at [270, 508] on input "slide progress" at bounding box center [234, 505] width 71 height 9
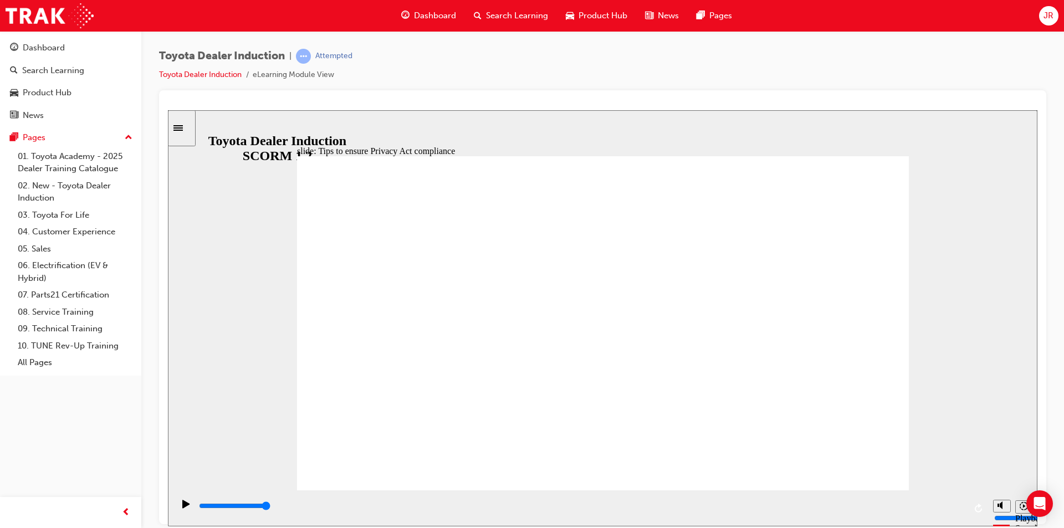
click at [960, 506] on div "playback controls" at bounding box center [582, 506] width 768 height 12
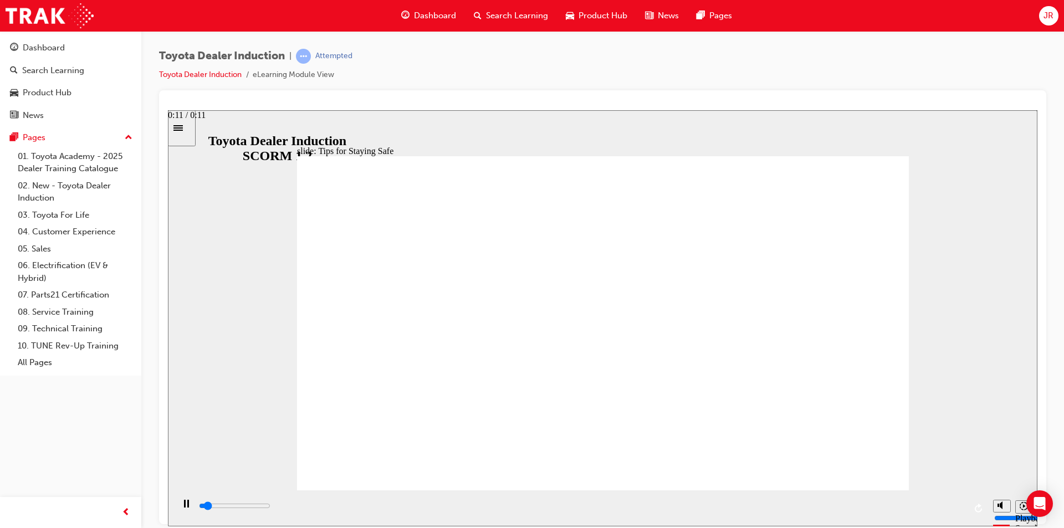
click at [956, 503] on div "playback controls" at bounding box center [582, 506] width 768 height 12
click at [182, 506] on icon "Play (Ctrl+Alt+P)" at bounding box center [185, 503] width 7 height 8
click at [182, 508] on icon "Play (Ctrl+Alt+P)" at bounding box center [185, 503] width 7 height 8
click at [644, 510] on div "playback controls" at bounding box center [582, 506] width 768 height 12
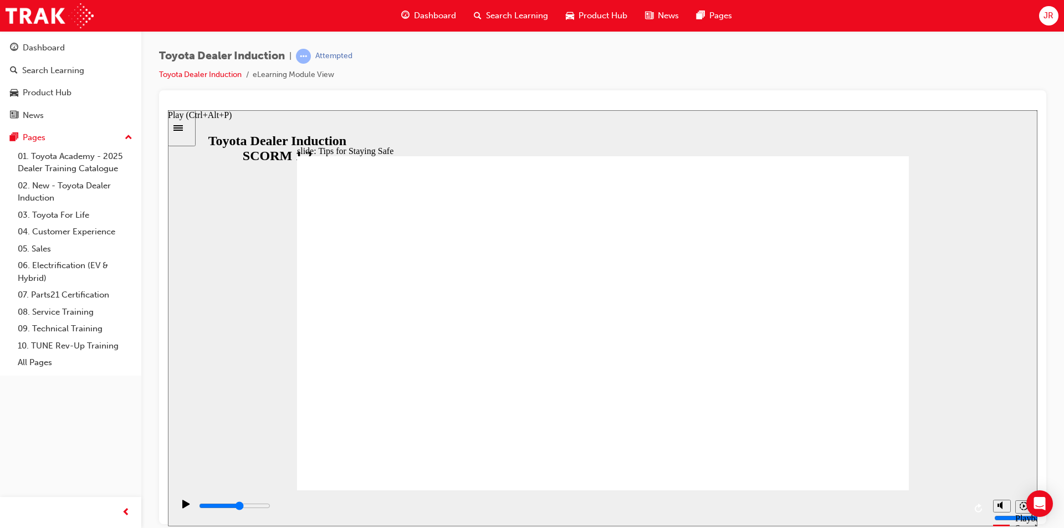
click at [186, 508] on icon "Play (Ctrl+Alt+P)" at bounding box center [185, 503] width 7 height 8
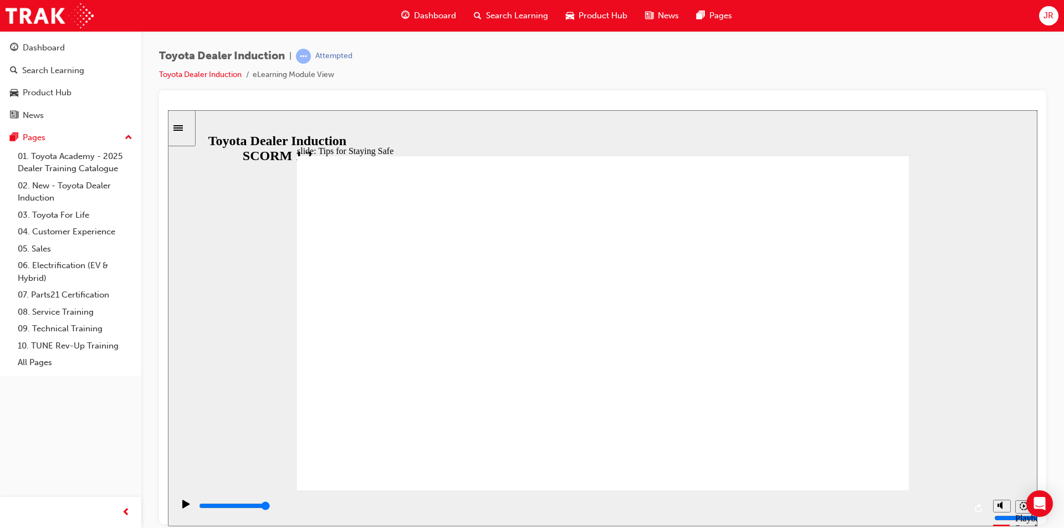
drag, startPoint x: 580, startPoint y: 425, endPoint x: 604, endPoint y: 422, distance: 24.1
type input "5000"
checkbox input "true"
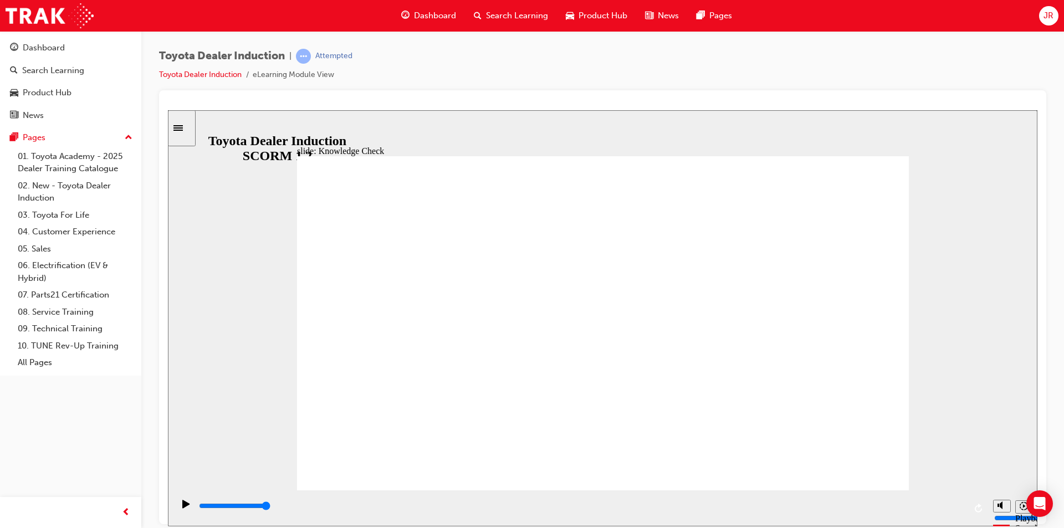
checkbox input "true"
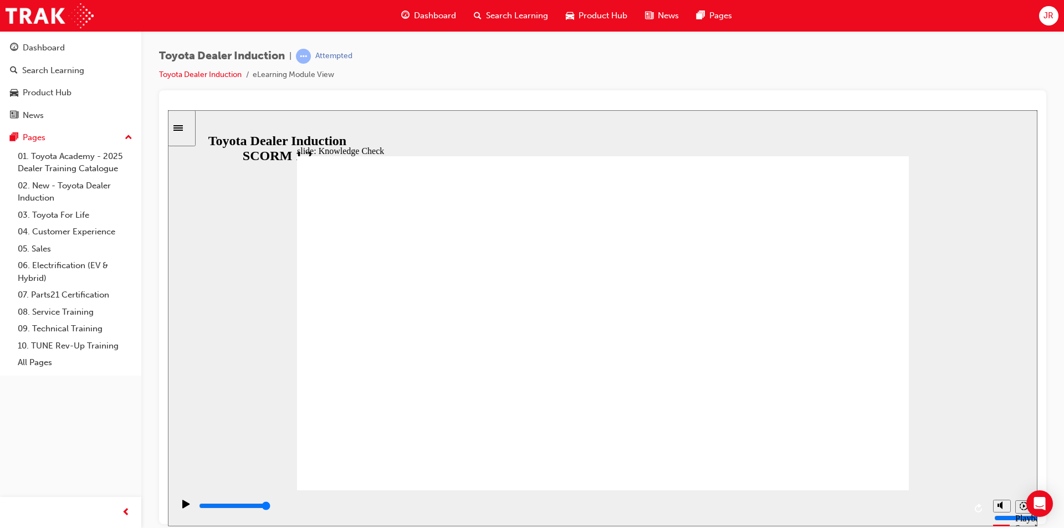
type input "4200"
radio input "true"
type input "4800"
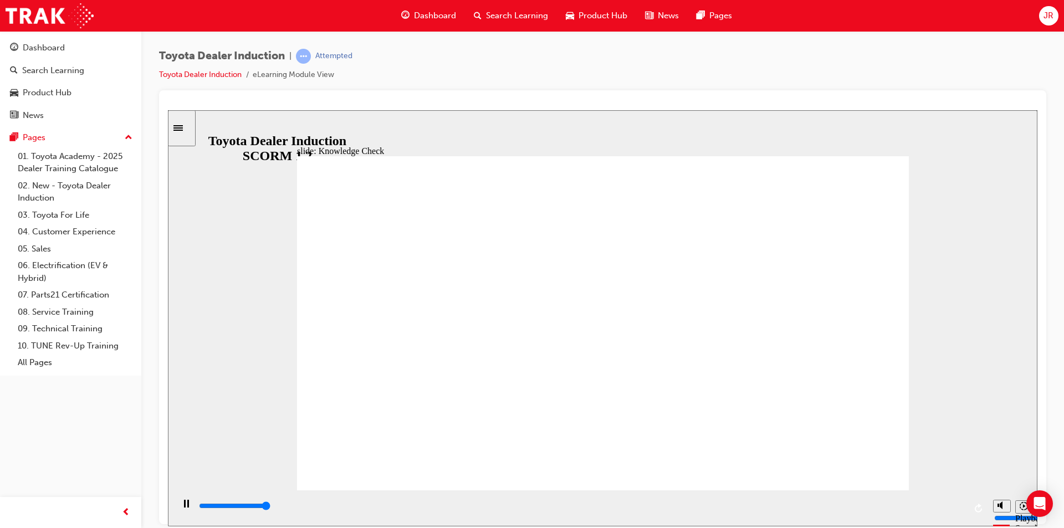
type input "5000"
checkbox input "true"
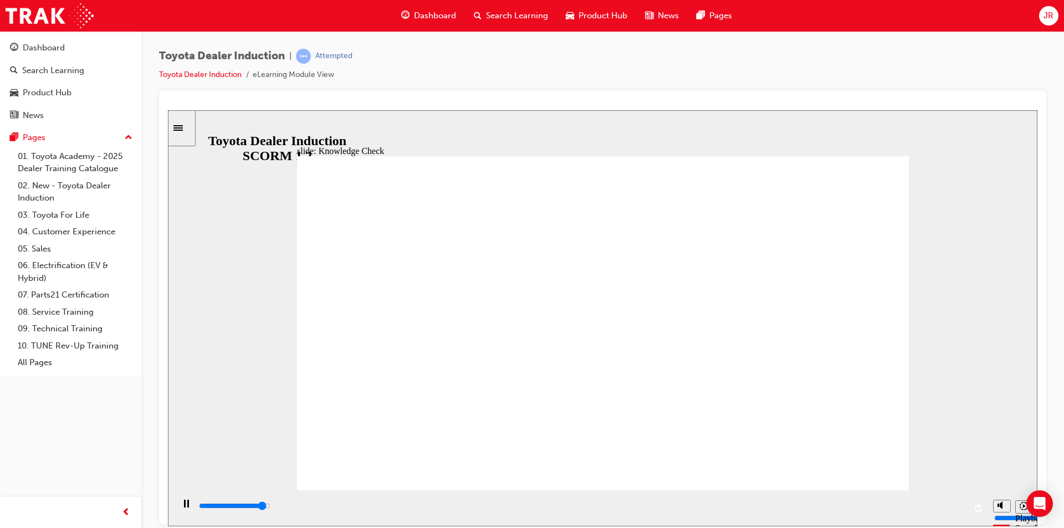
type input "4700"
checkbox input "true"
type input "5000"
checkbox input "true"
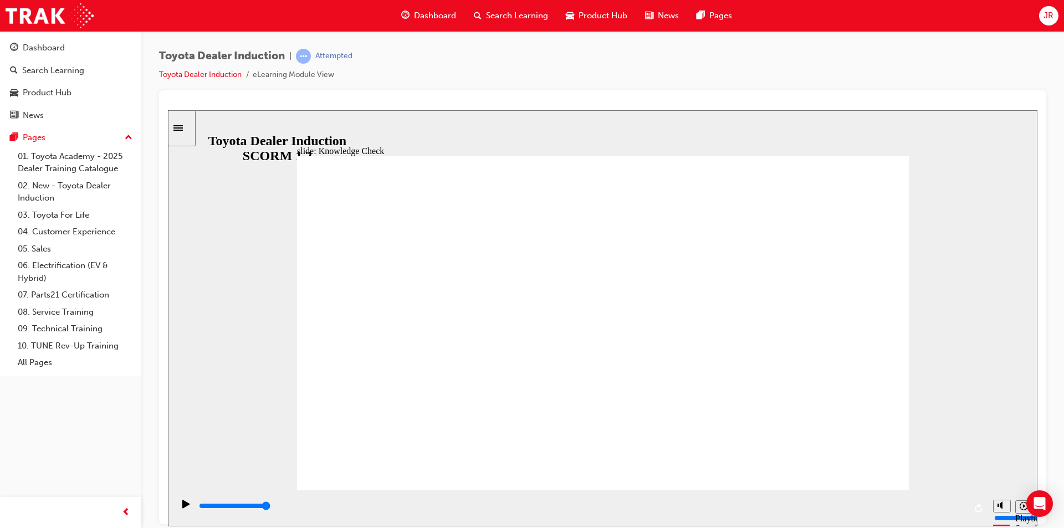
checkbox input "true"
click at [961, 509] on div "playback controls" at bounding box center [582, 506] width 768 height 12
click at [960, 505] on div "playback controls" at bounding box center [582, 506] width 768 height 12
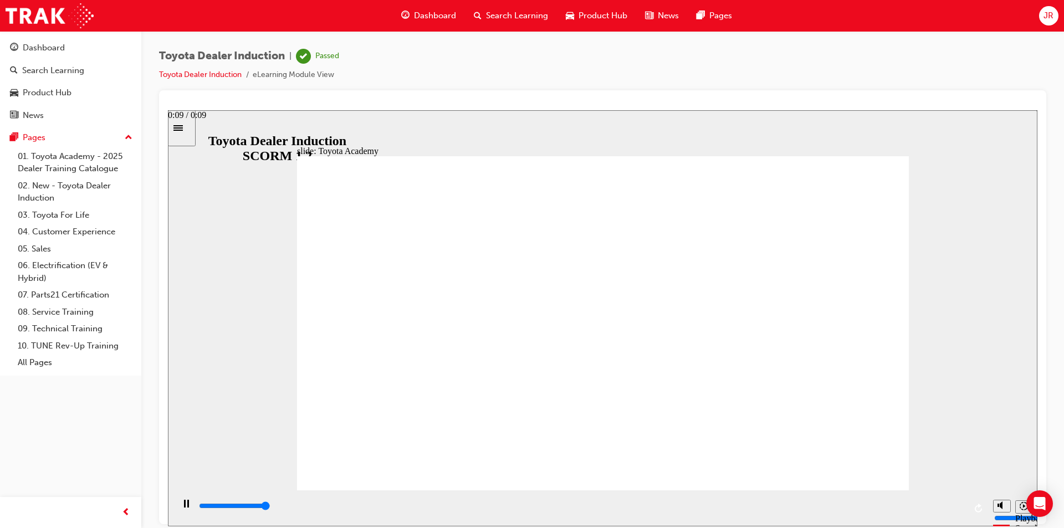
type input "9900"
click at [227, 76] on link "Toyota Dealer Induction" at bounding box center [200, 74] width 83 height 9
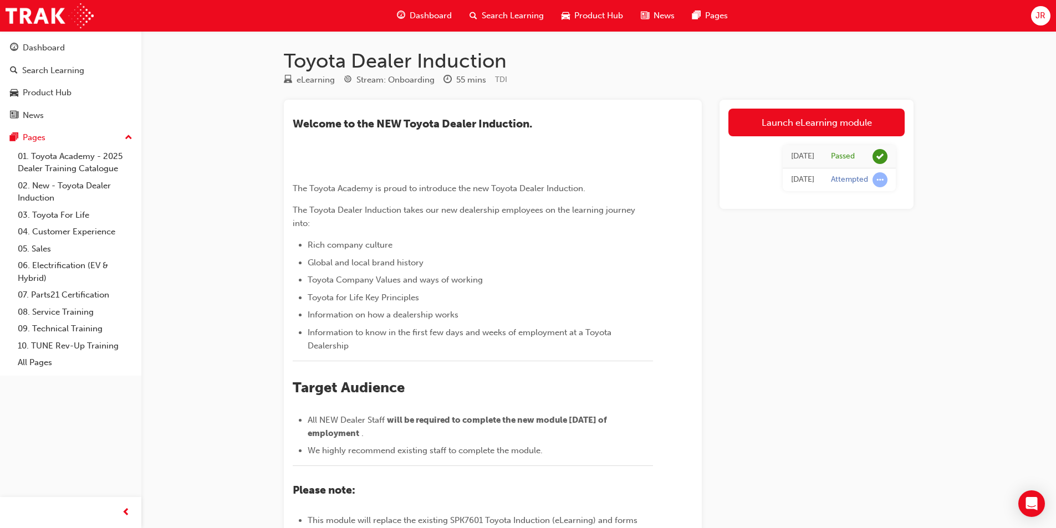
click at [906, 271] on div "Launch eLearning module Today Passed Today Attempted" at bounding box center [816, 396] width 194 height 593
